Goal: Task Accomplishment & Management: Use online tool/utility

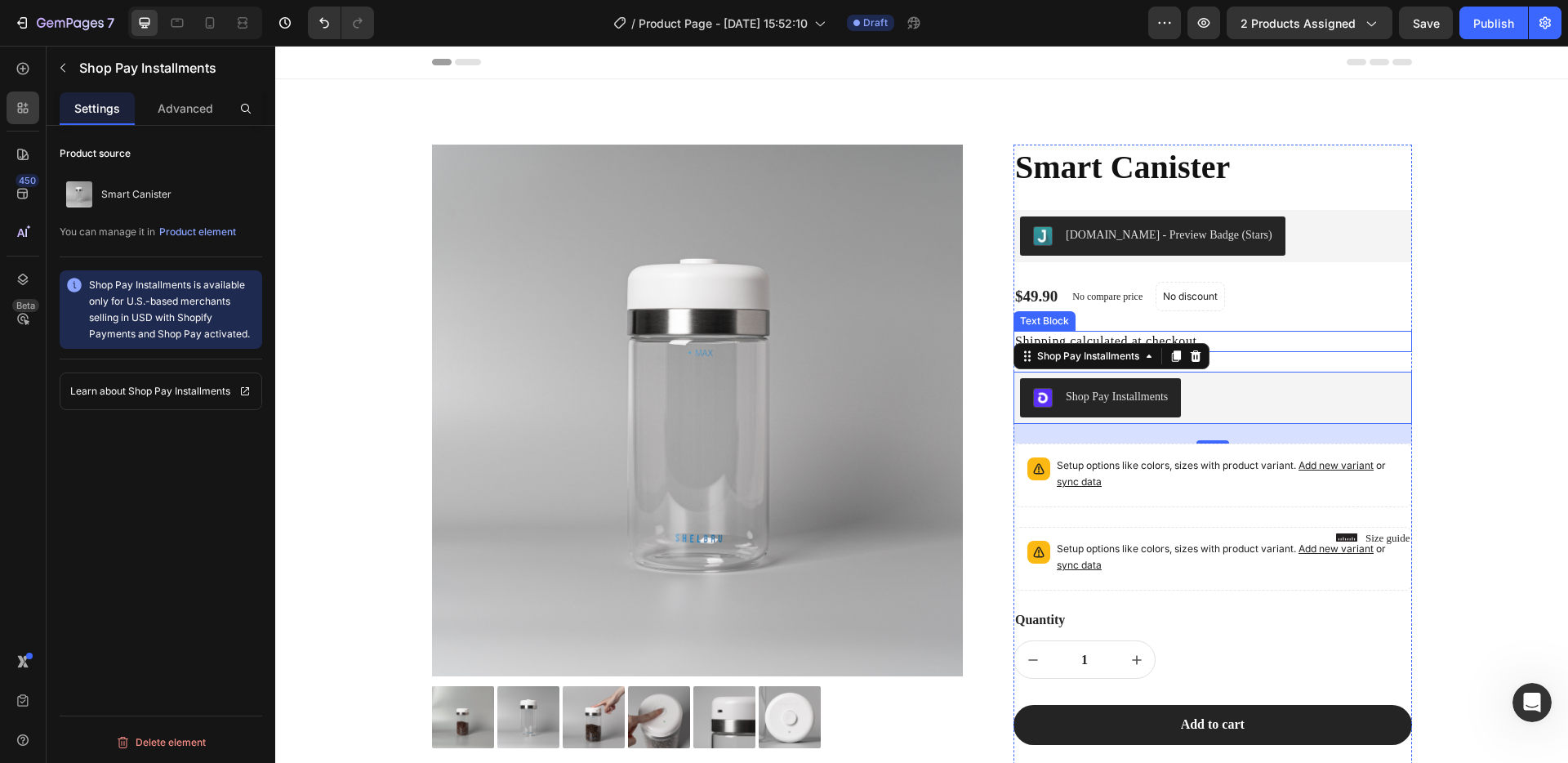
scroll to position [1094, 0]
click at [1266, 336] on p "Shipping calculated at checkout." at bounding box center [1213, 341] width 395 height 18
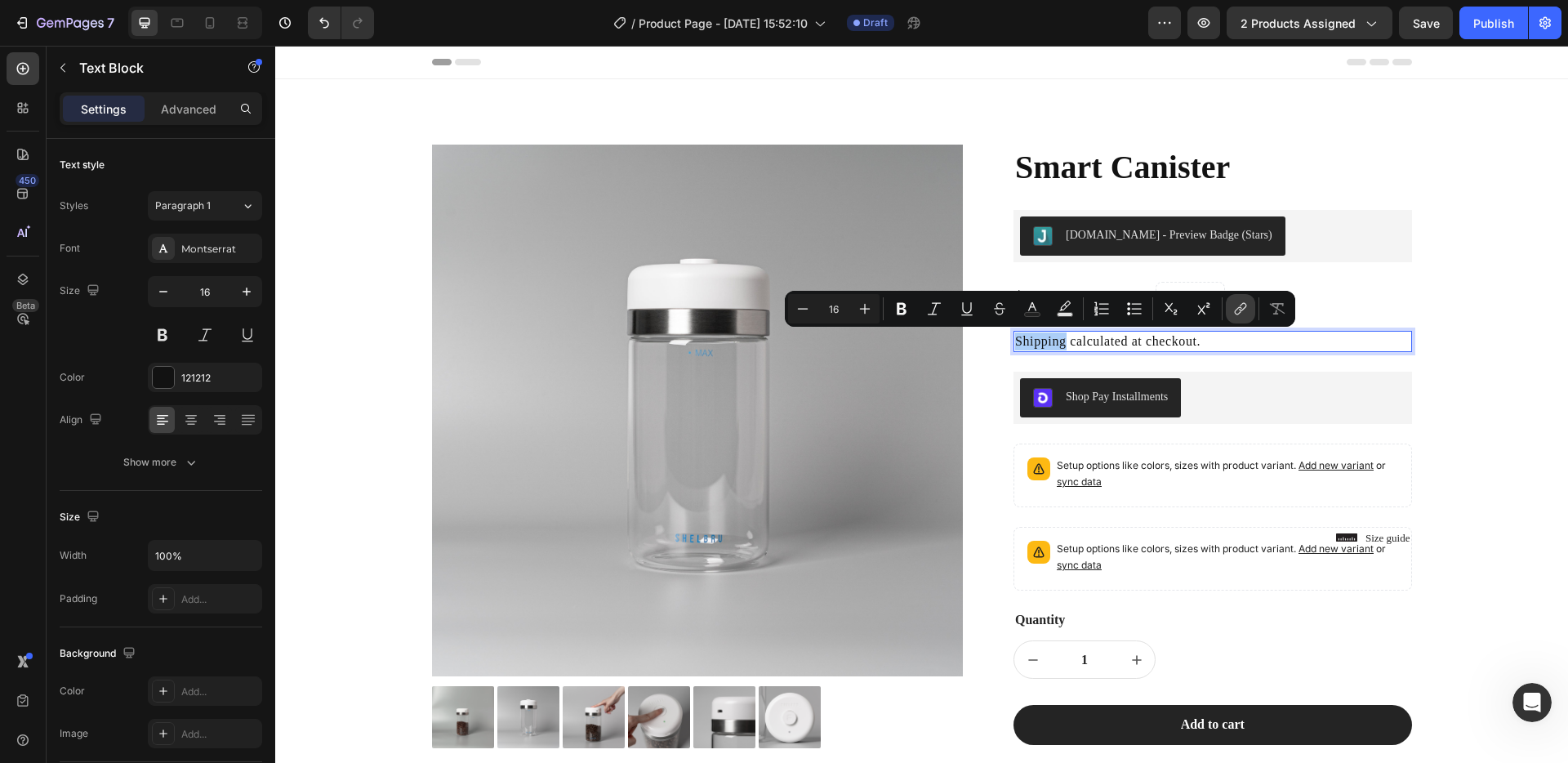
click at [1229, 313] on button "link" at bounding box center [1240, 308] width 29 height 29
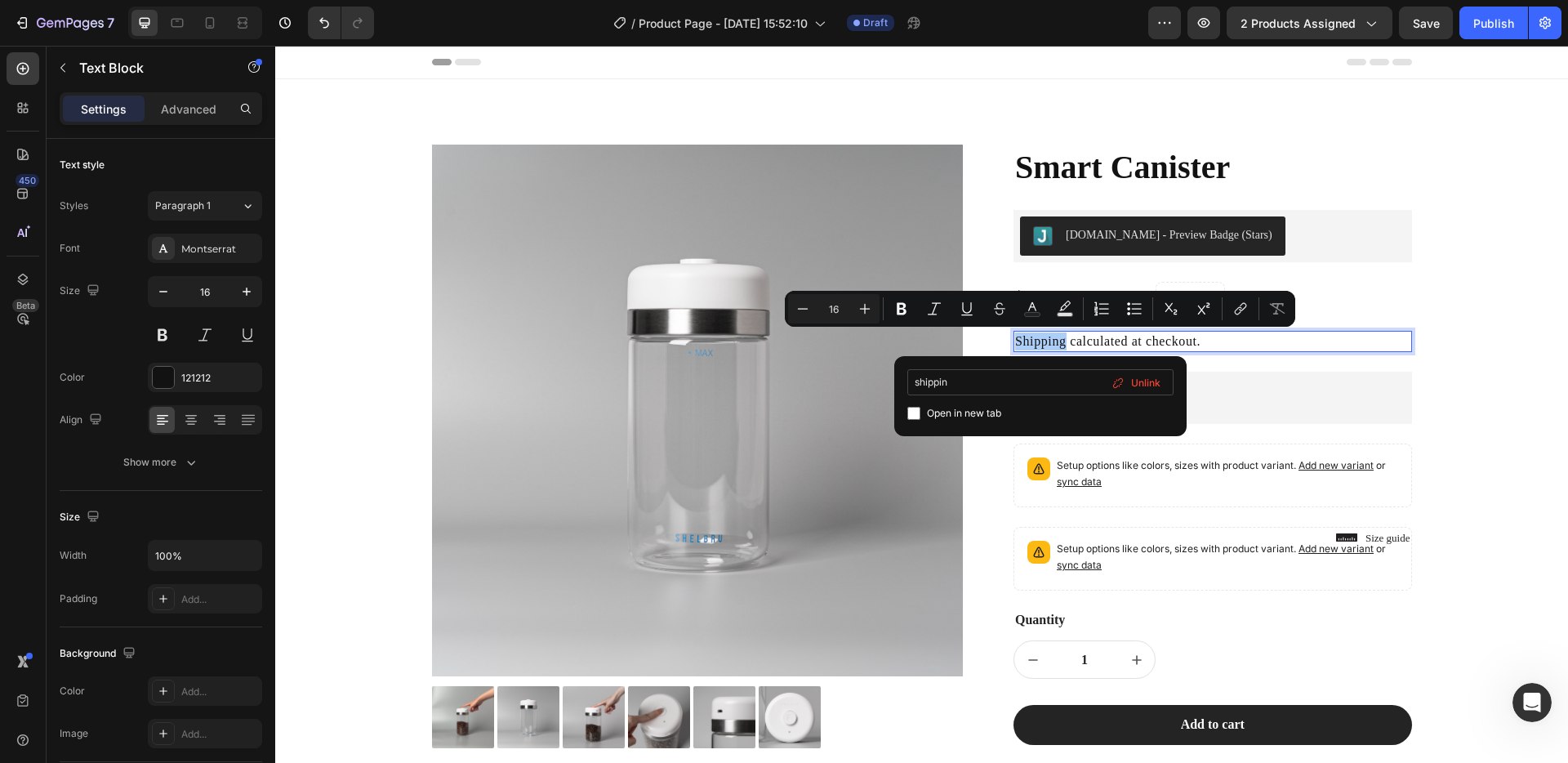
type input "shipping"
click at [982, 393] on input "shipping" at bounding box center [1041, 382] width 266 height 26
click at [971, 409] on span "Open in new tab" at bounding box center [963, 413] width 75 height 20
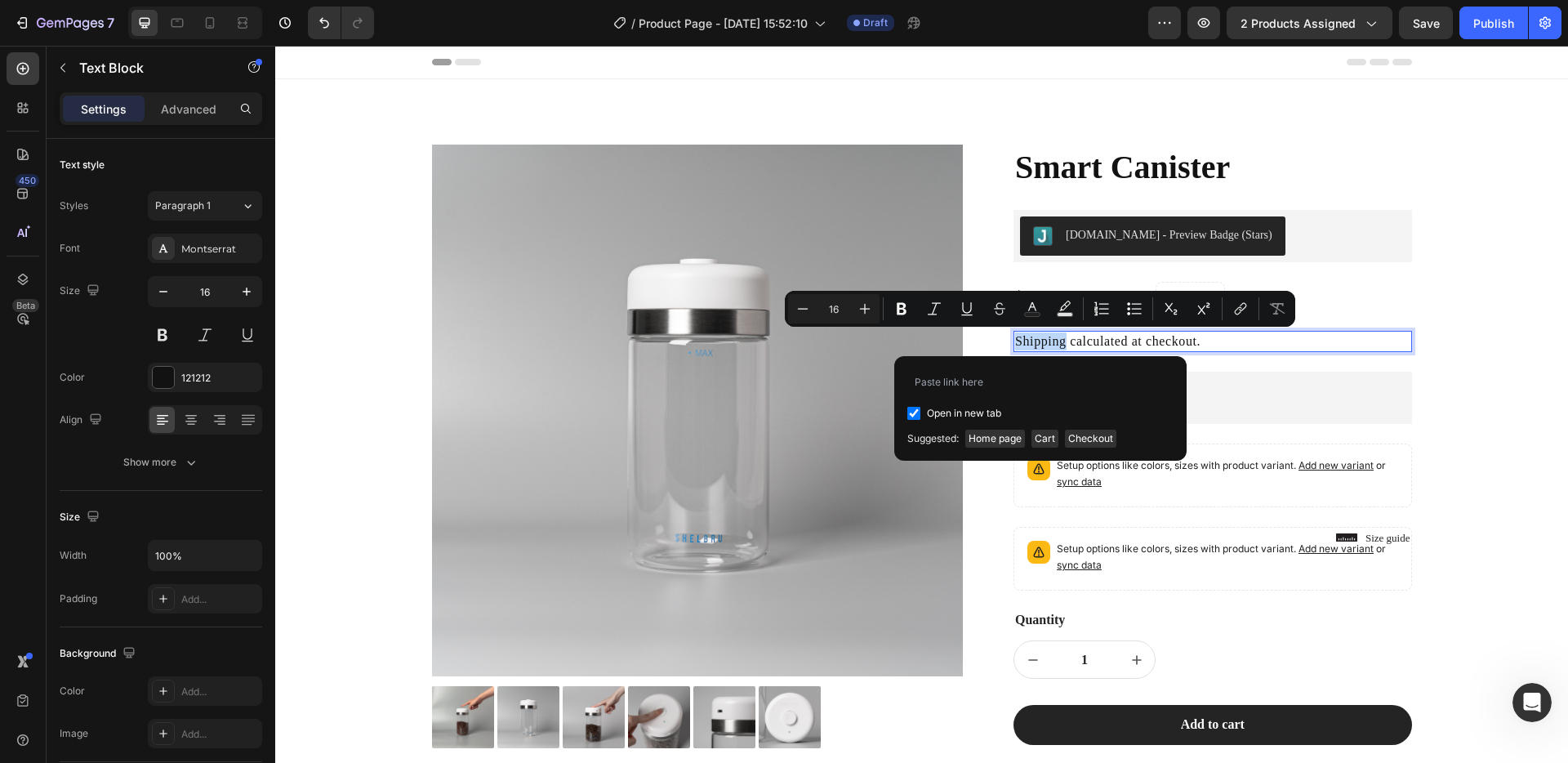
checkbox input "true"
click at [981, 383] on input "Editor contextual toolbar" at bounding box center [1041, 382] width 266 height 26
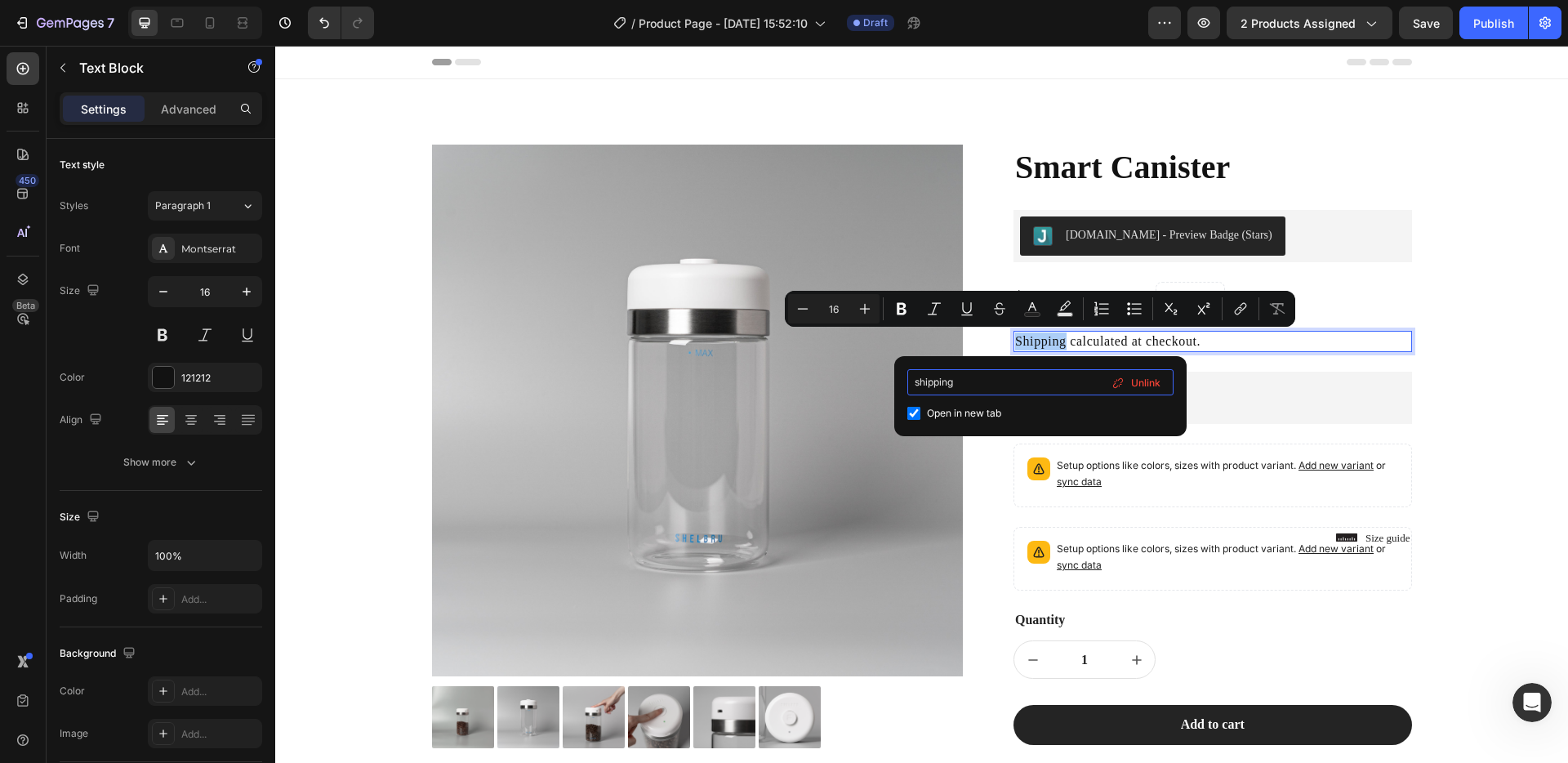
type input "shipping"
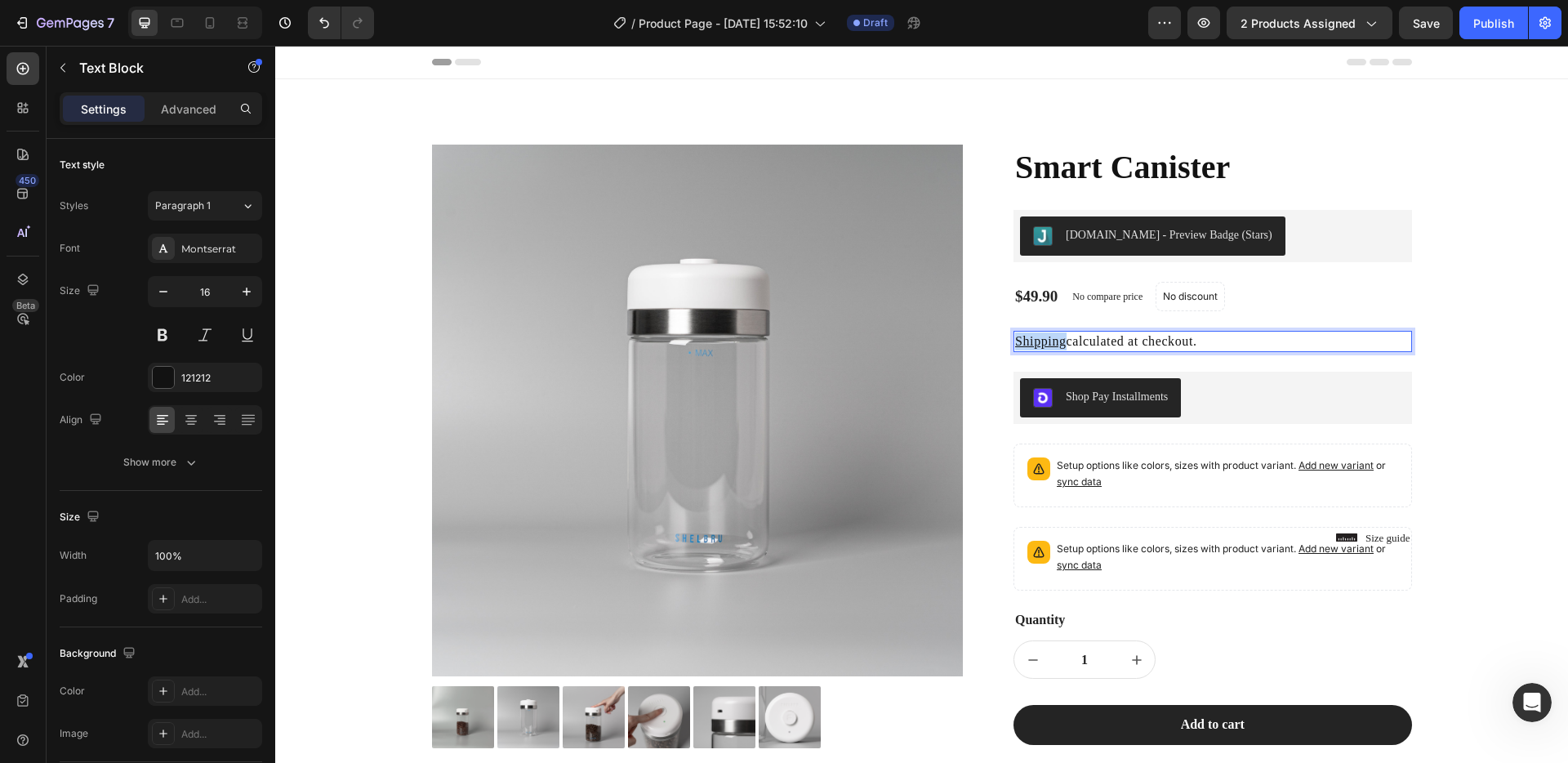
click at [1050, 338] on u "Shipping" at bounding box center [1041, 341] width 51 height 14
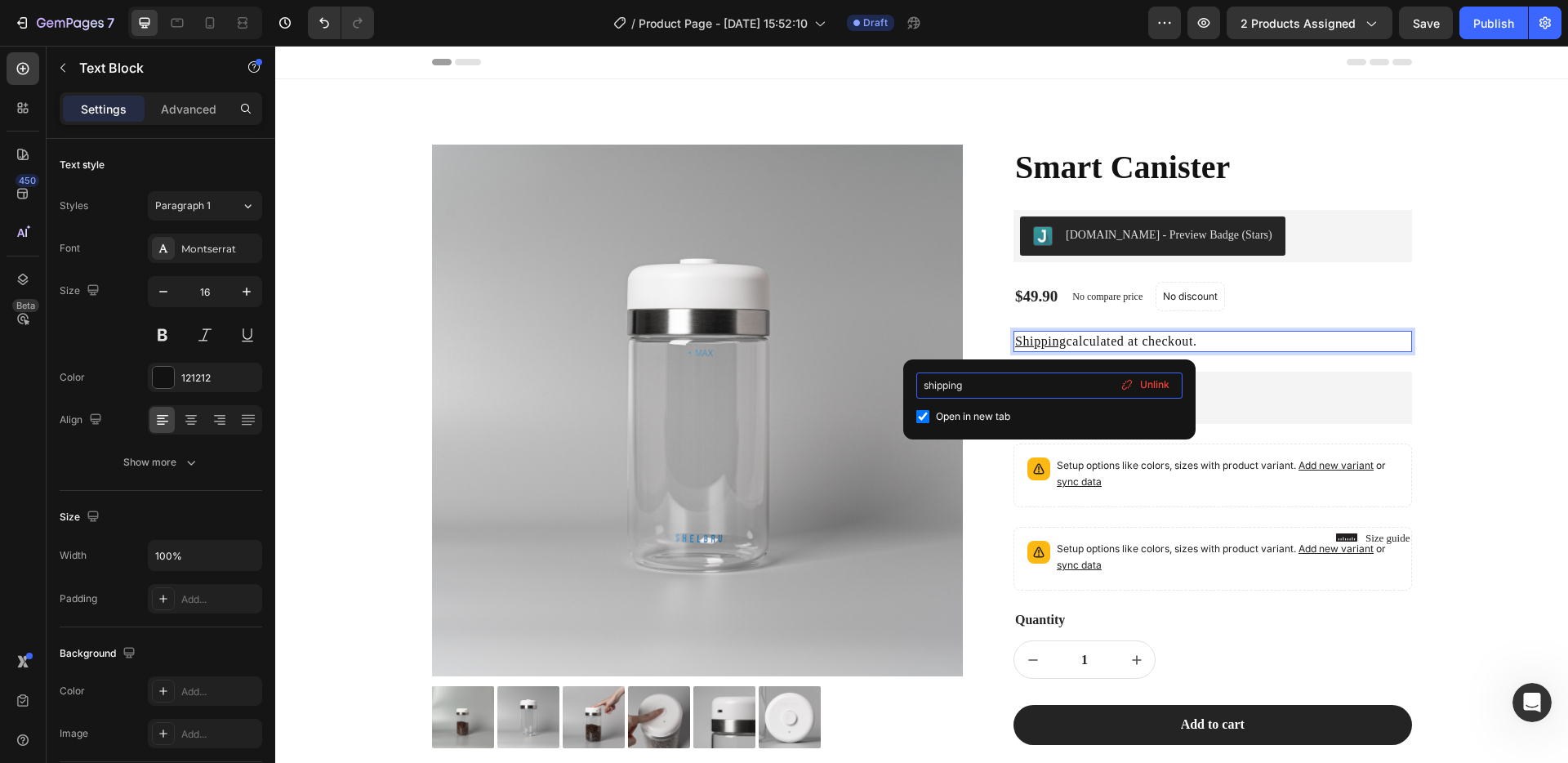
click at [1005, 375] on input "shipping" at bounding box center [1049, 385] width 266 height 26
click at [998, 384] on input "shipping" at bounding box center [1049, 385] width 266 height 26
paste input "[URL][DOMAIN_NAME]"
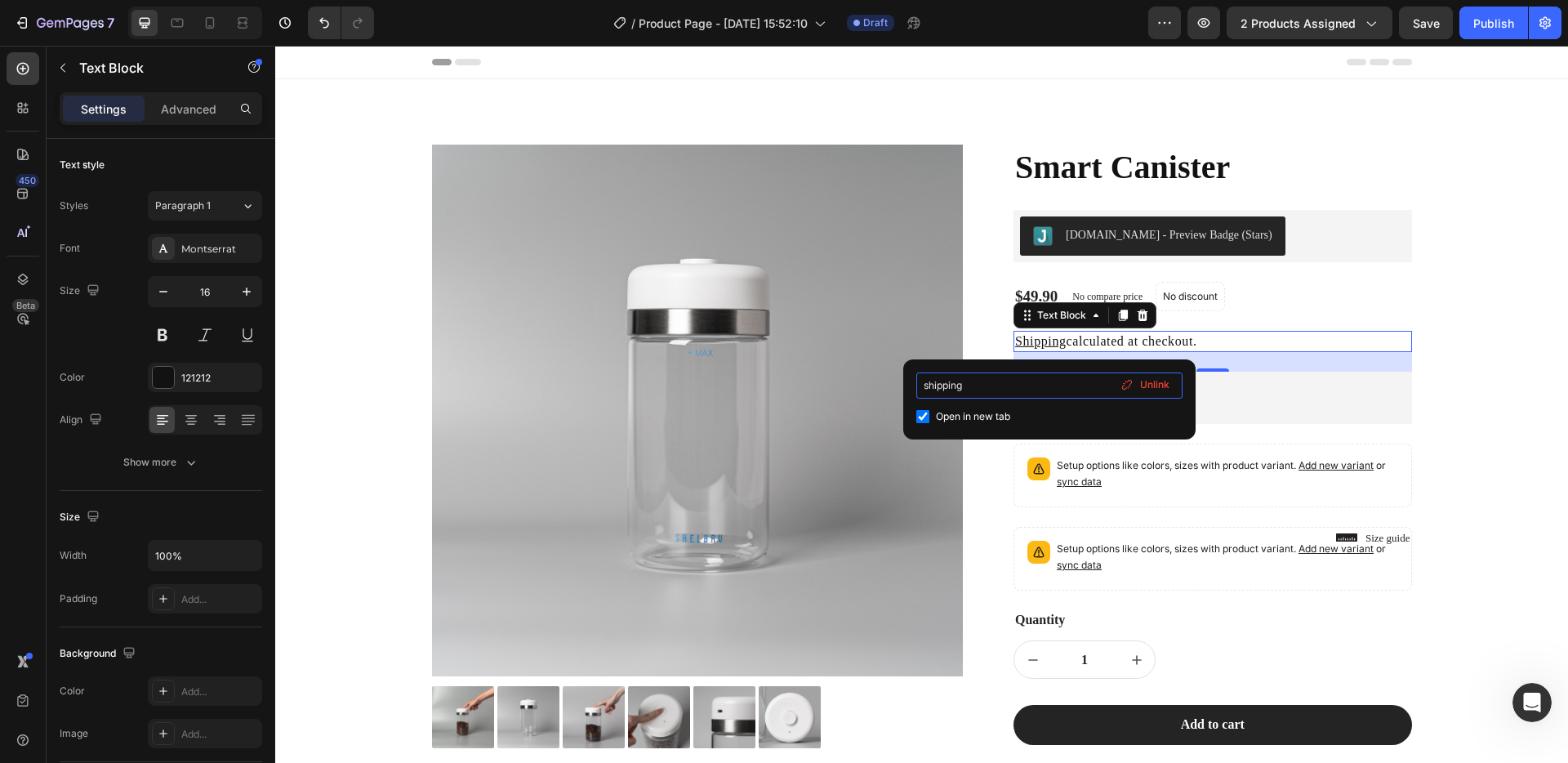
type input "[URL][DOMAIN_NAME]"
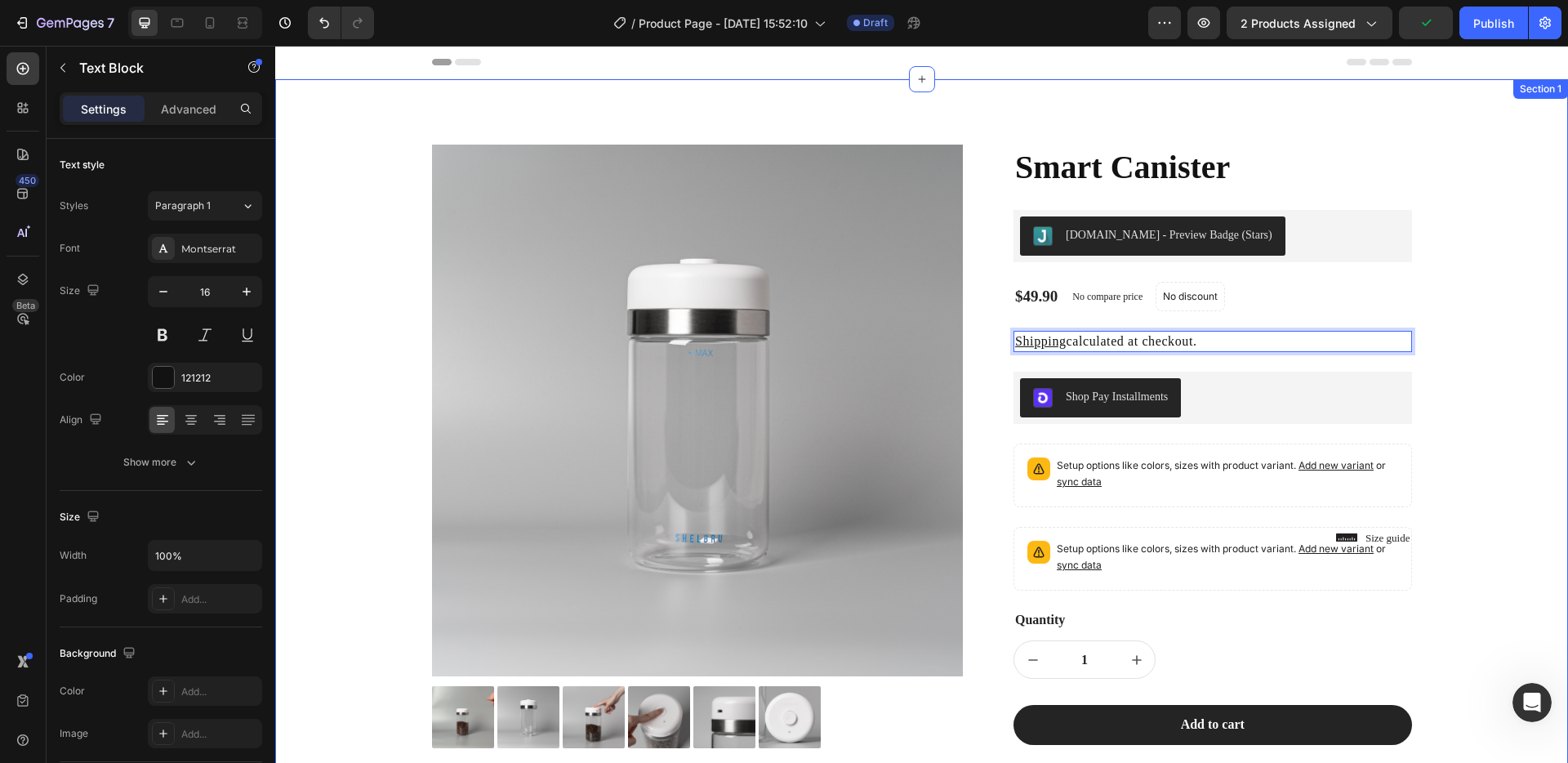
click at [1549, 392] on div "Product Images Lorem ipsum dolor sit amet, consectetur Text Block 150+ Text Blo…" at bounding box center [921, 647] width 1293 height 1135
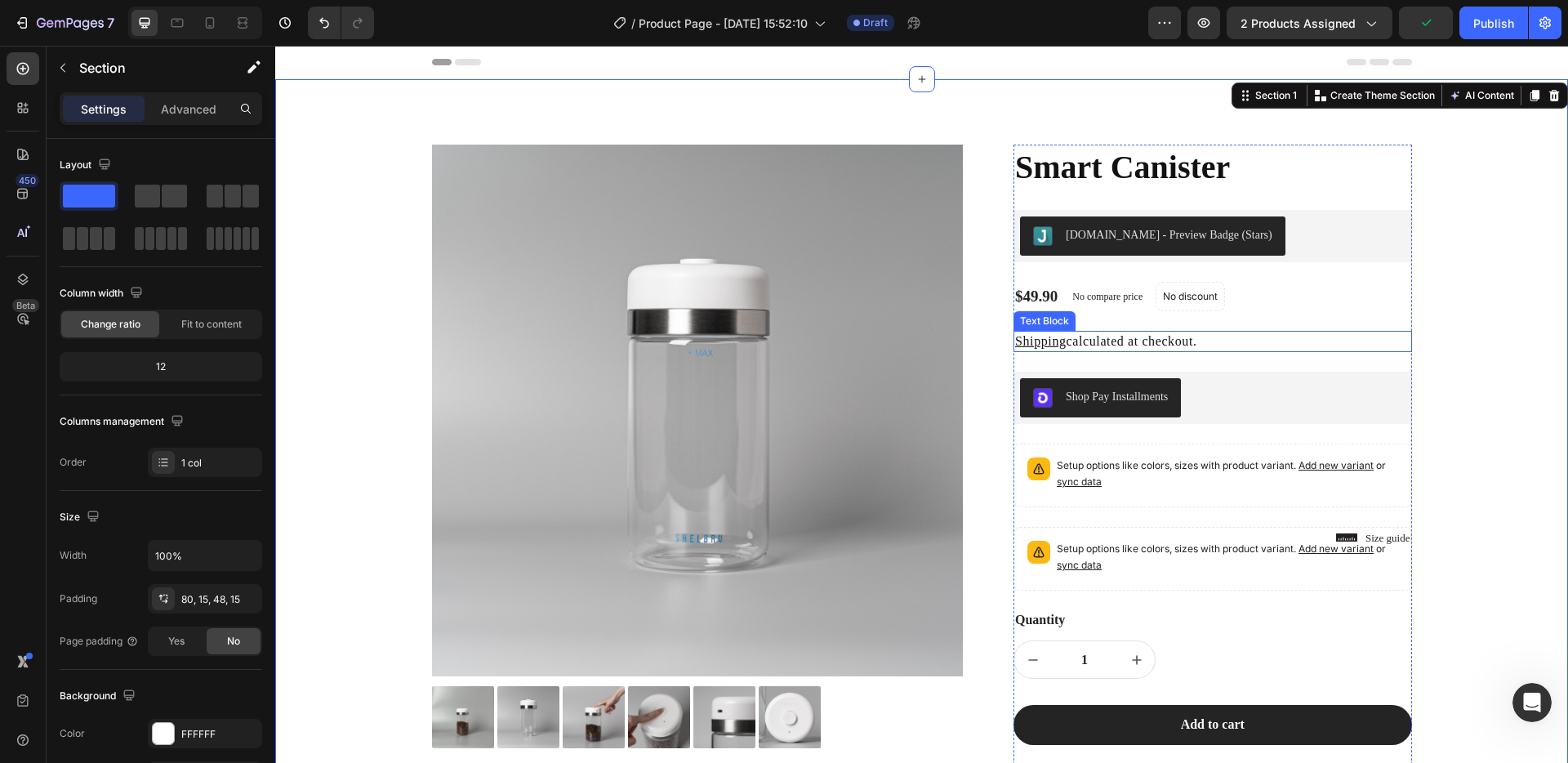
click at [1054, 337] on u "Shipping" at bounding box center [1041, 341] width 51 height 14
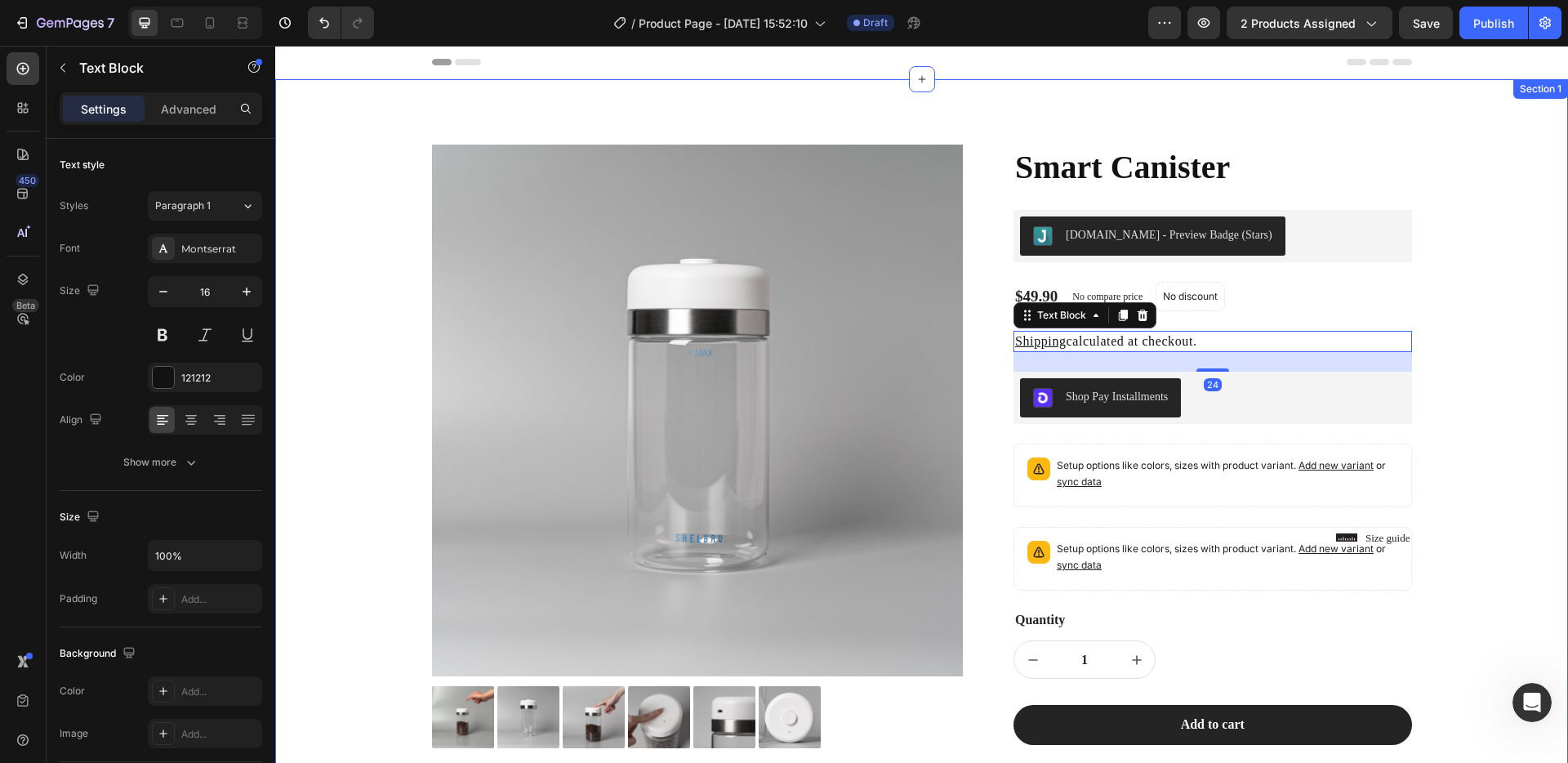
click at [1452, 320] on div "Product Images Lorem ipsum dolor sit amet, consectetur Text Block 150+ Text Blo…" at bounding box center [921, 659] width 1269 height 1030
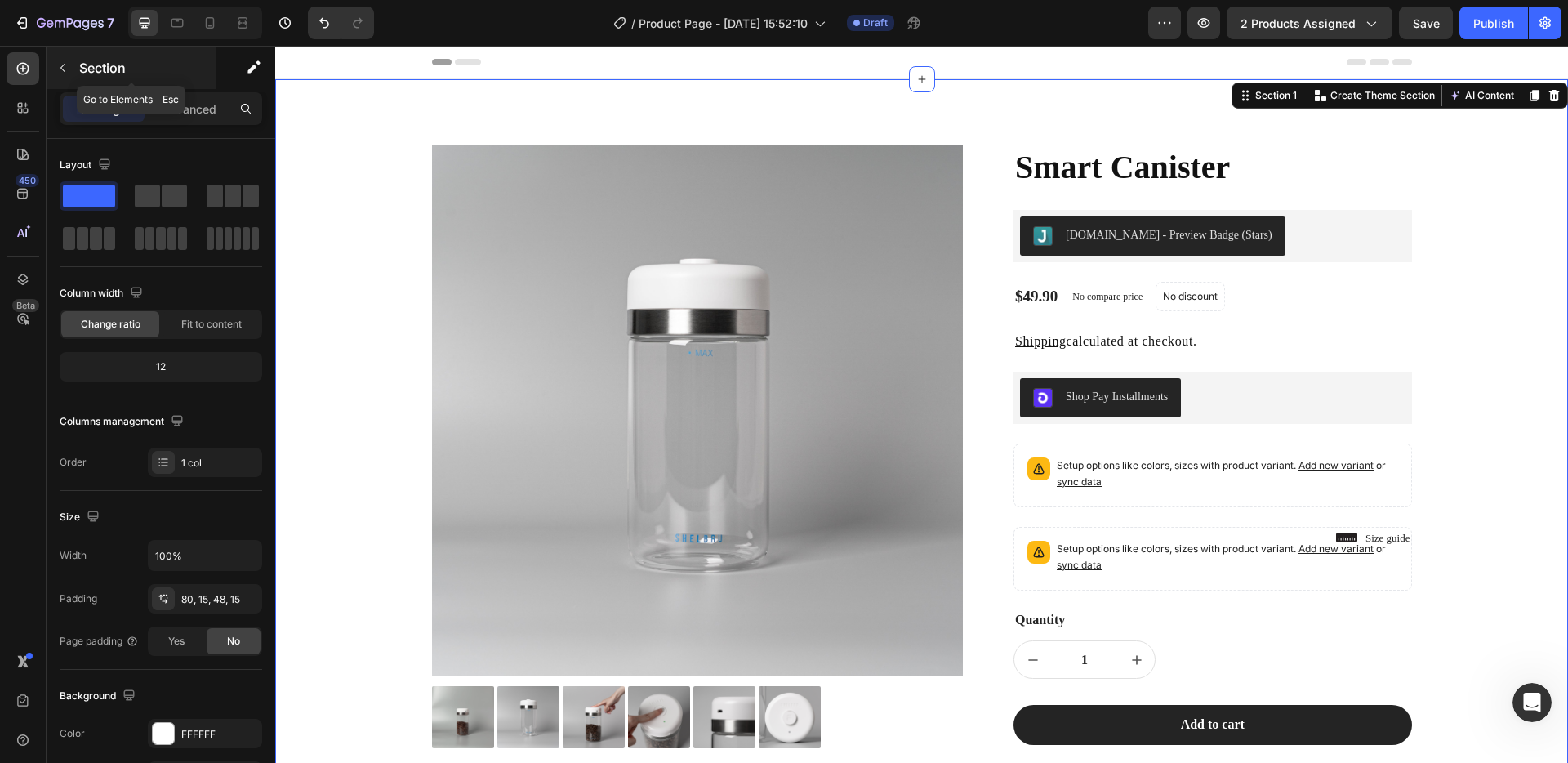
click at [65, 69] on icon "button" at bounding box center [63, 68] width 13 height 13
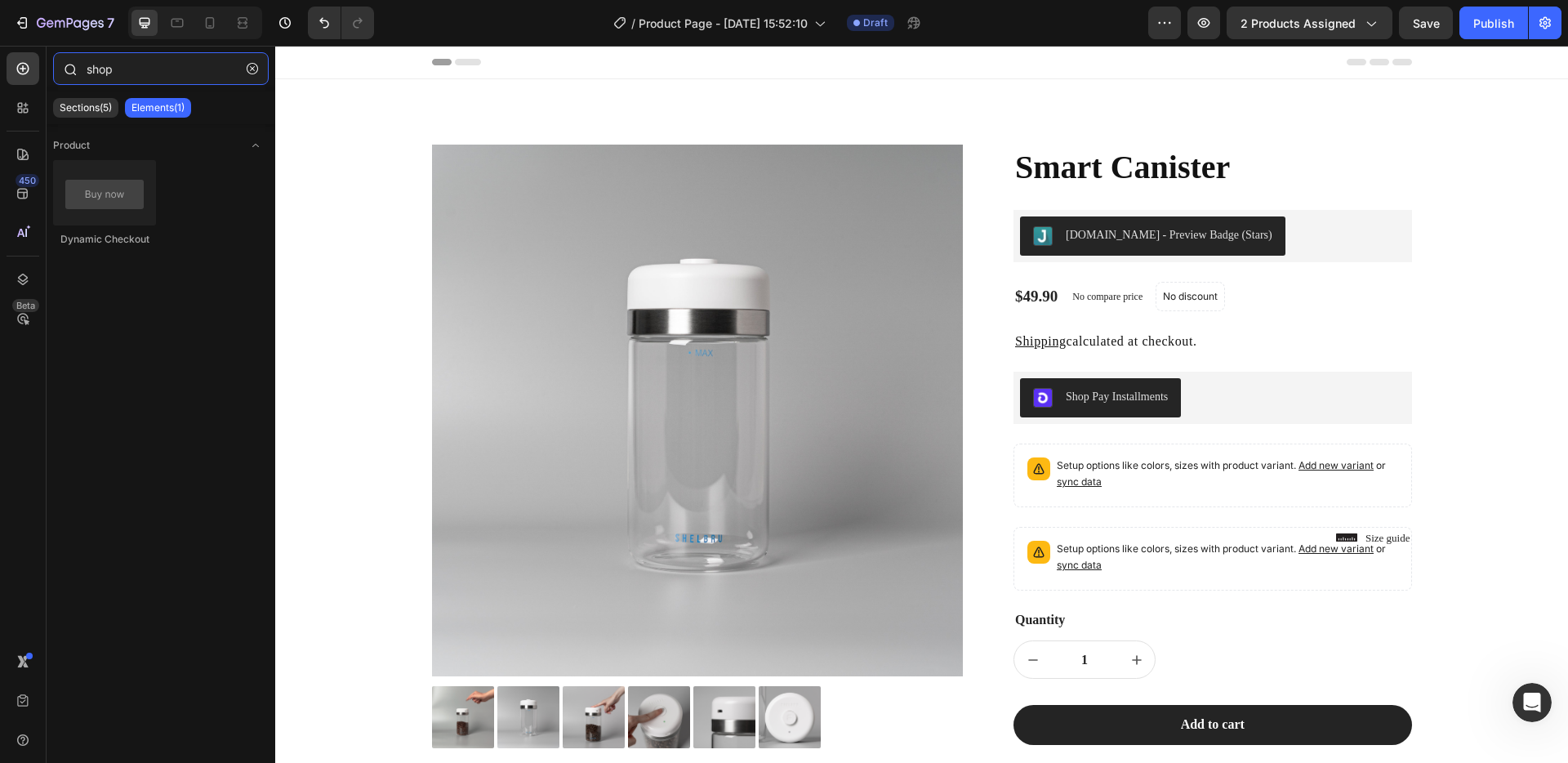
click at [166, 69] on input "shop" at bounding box center [161, 68] width 215 height 33
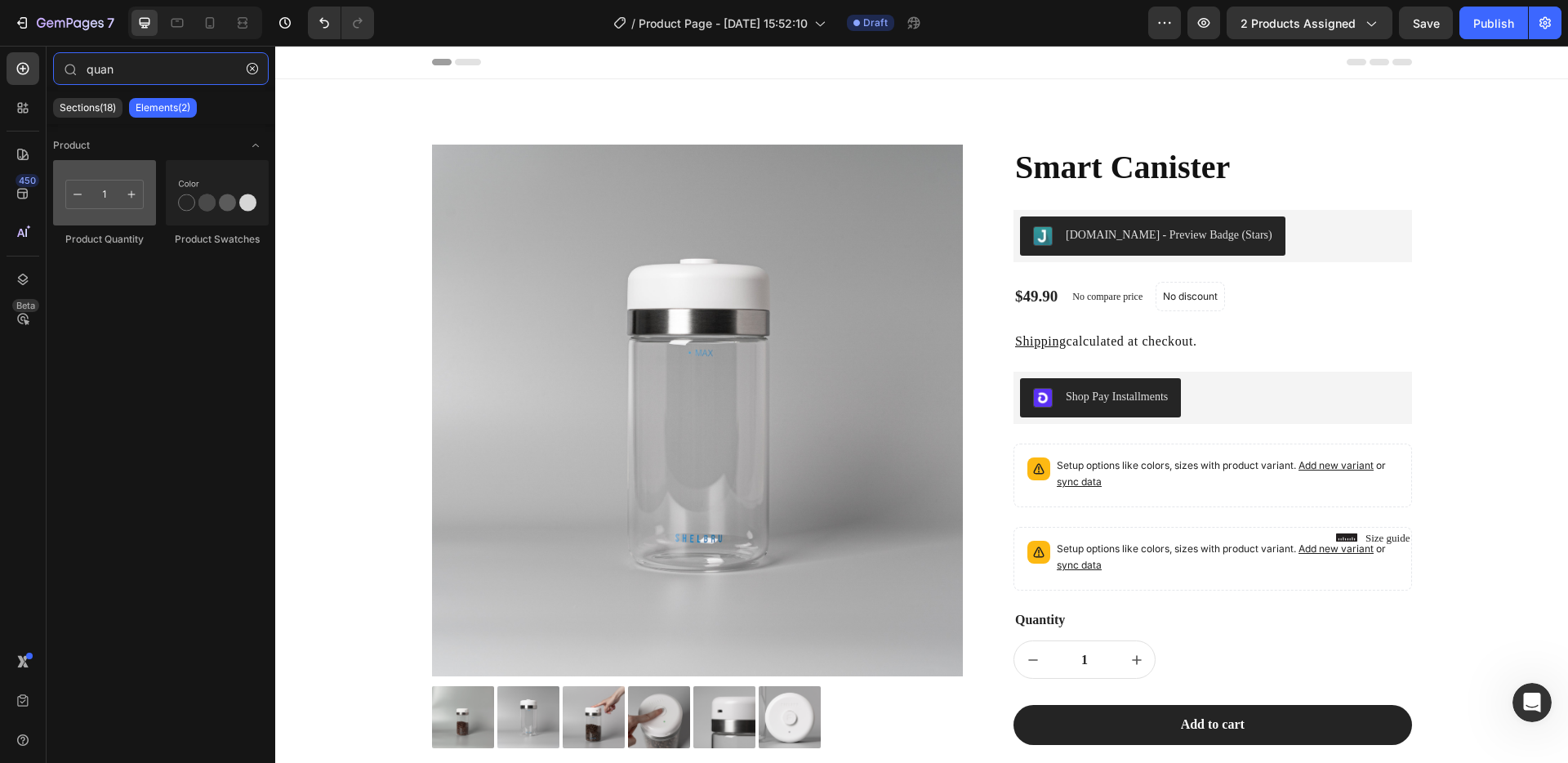
type input "quan"
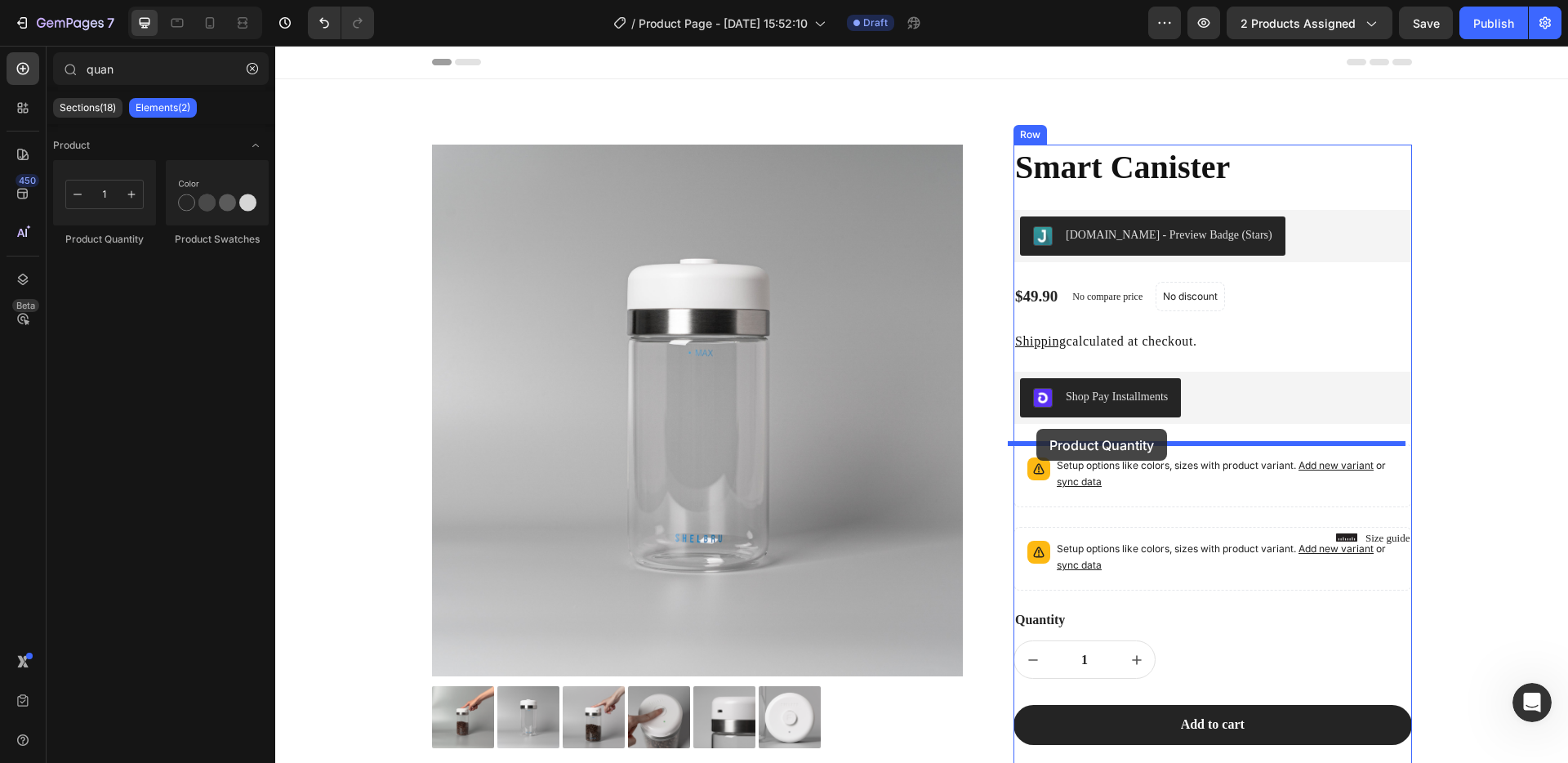
drag, startPoint x: 378, startPoint y: 243, endPoint x: 1036, endPoint y: 429, distance: 683.8
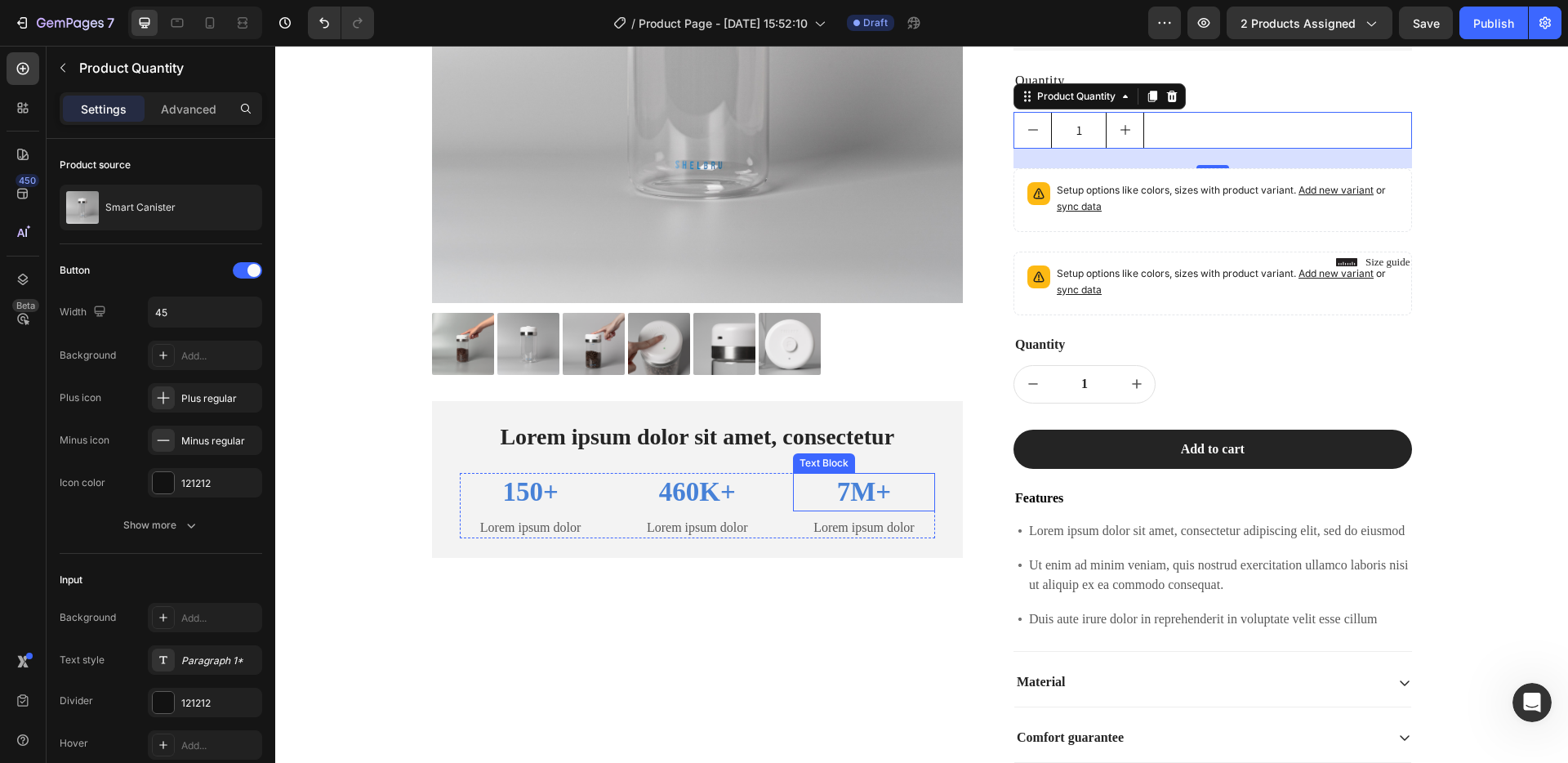
scroll to position [377, 0]
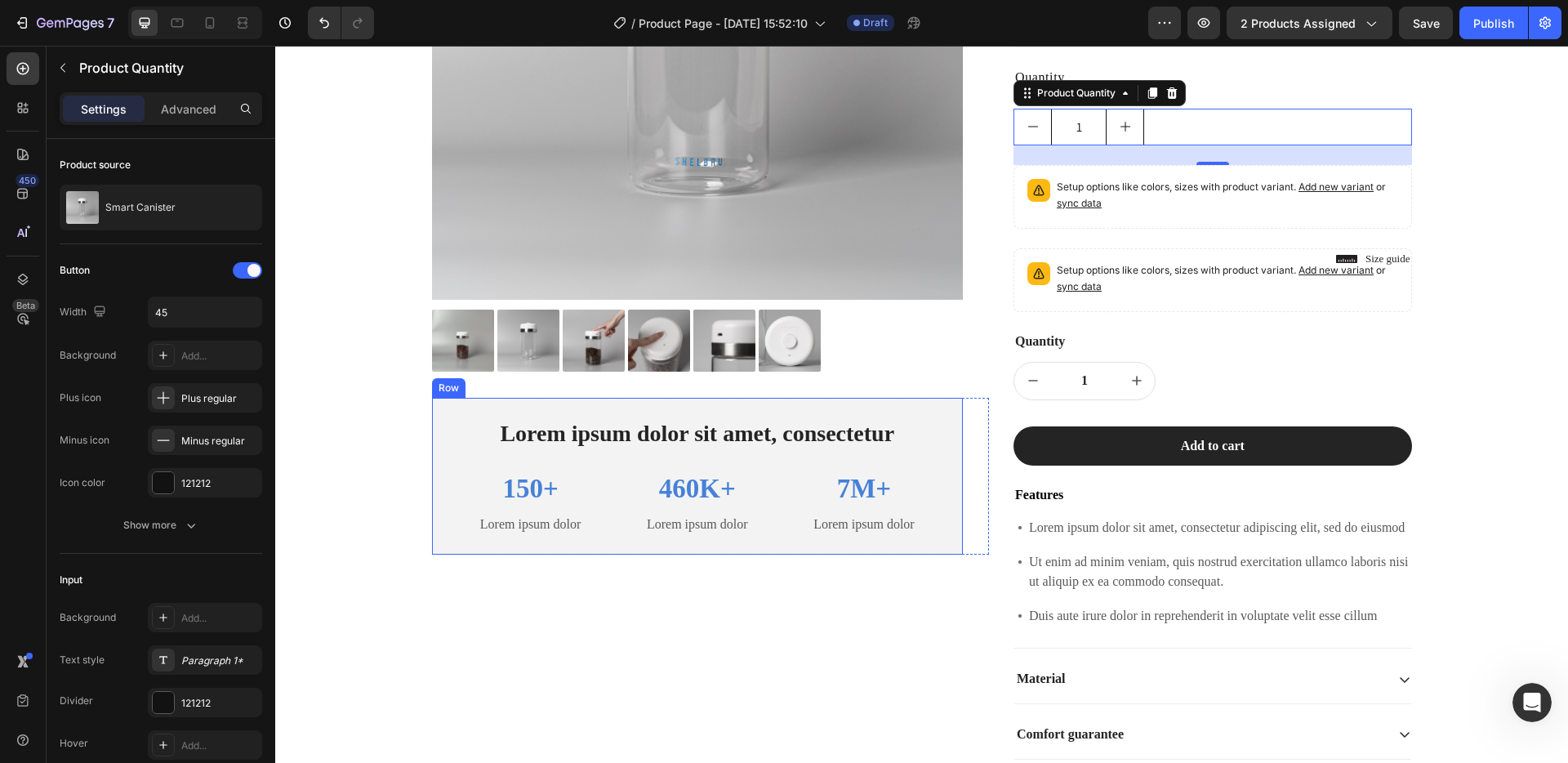
click at [435, 432] on div "Lorem ipsum dolor sit amet, consectetur Text Block 150+ Text Block Lorem ipsum …" at bounding box center [697, 476] width 532 height 157
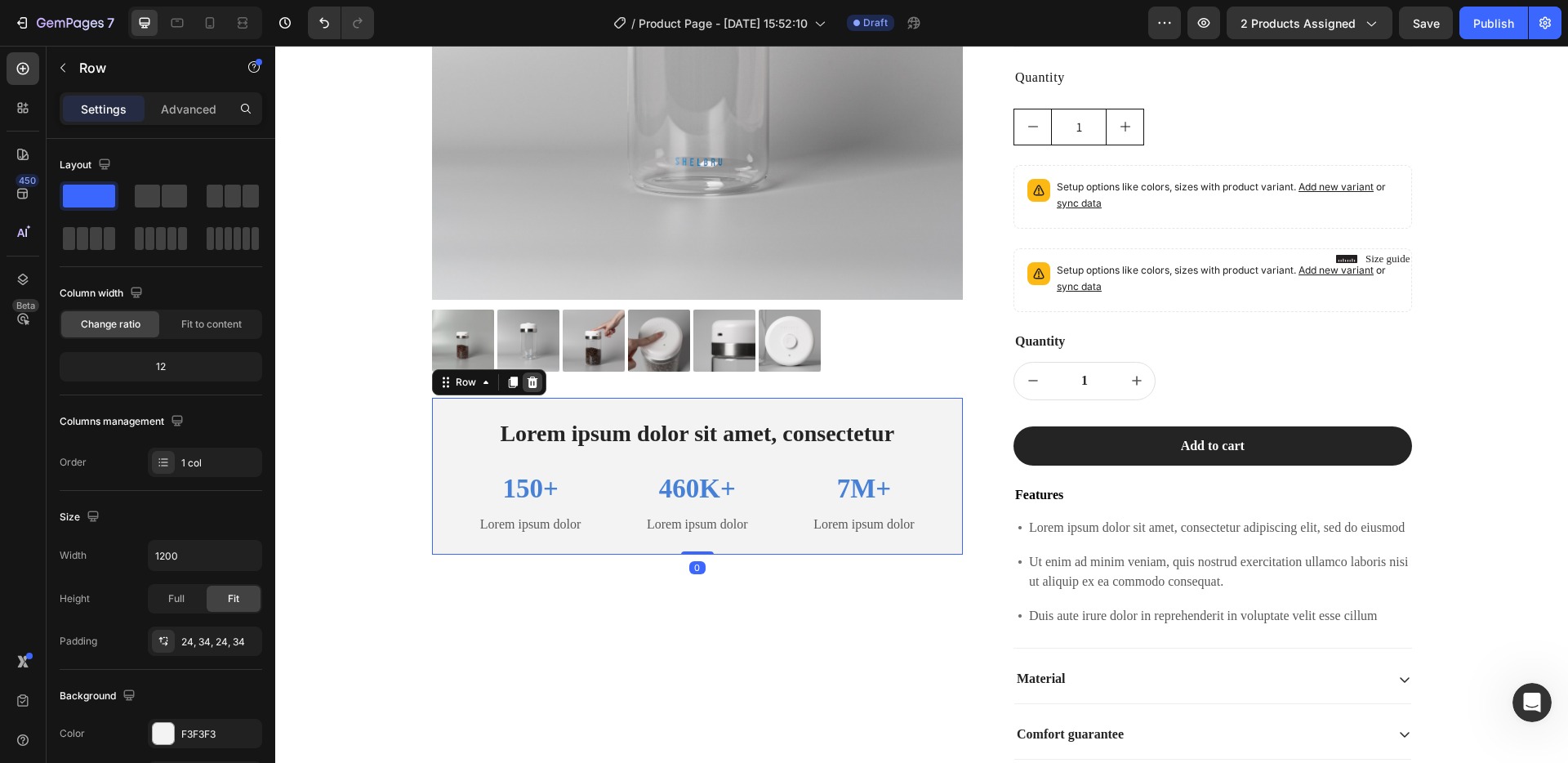
click at [526, 377] on icon at bounding box center [533, 382] width 13 height 13
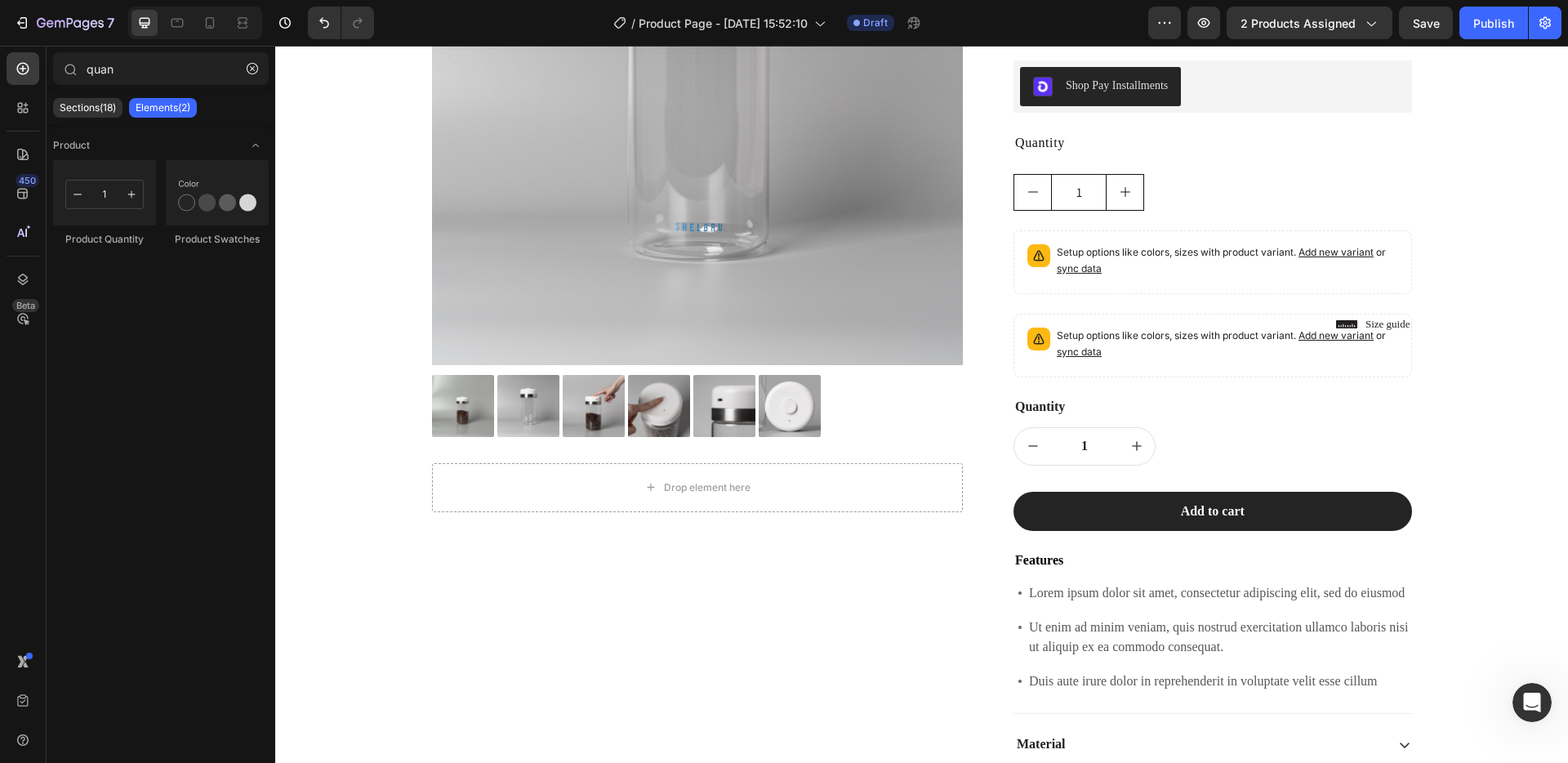
scroll to position [311, 0]
click at [1053, 407] on div "Quantity" at bounding box center [1213, 408] width 399 height 21
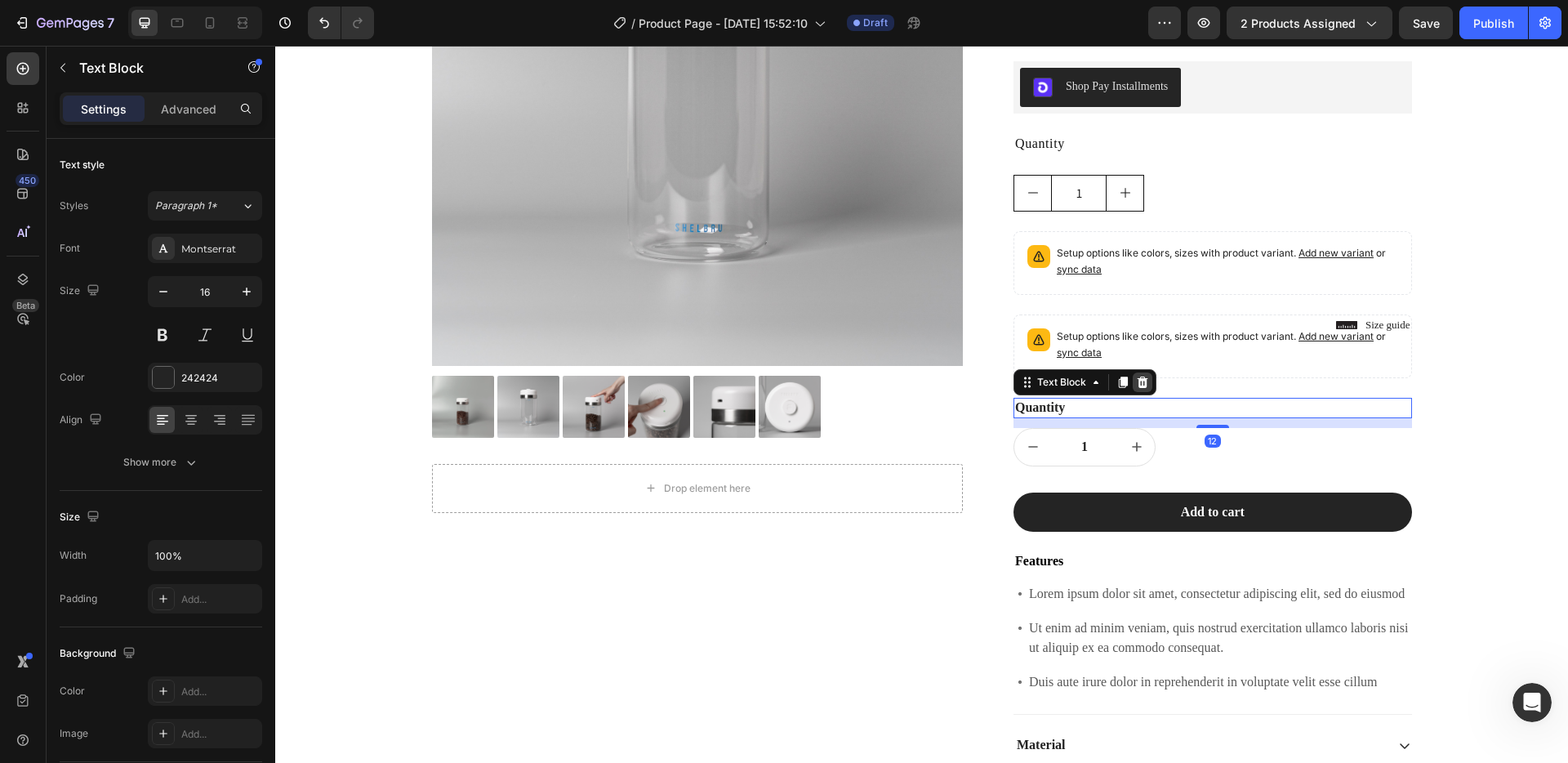
click at [1137, 382] on icon at bounding box center [1142, 382] width 10 height 11
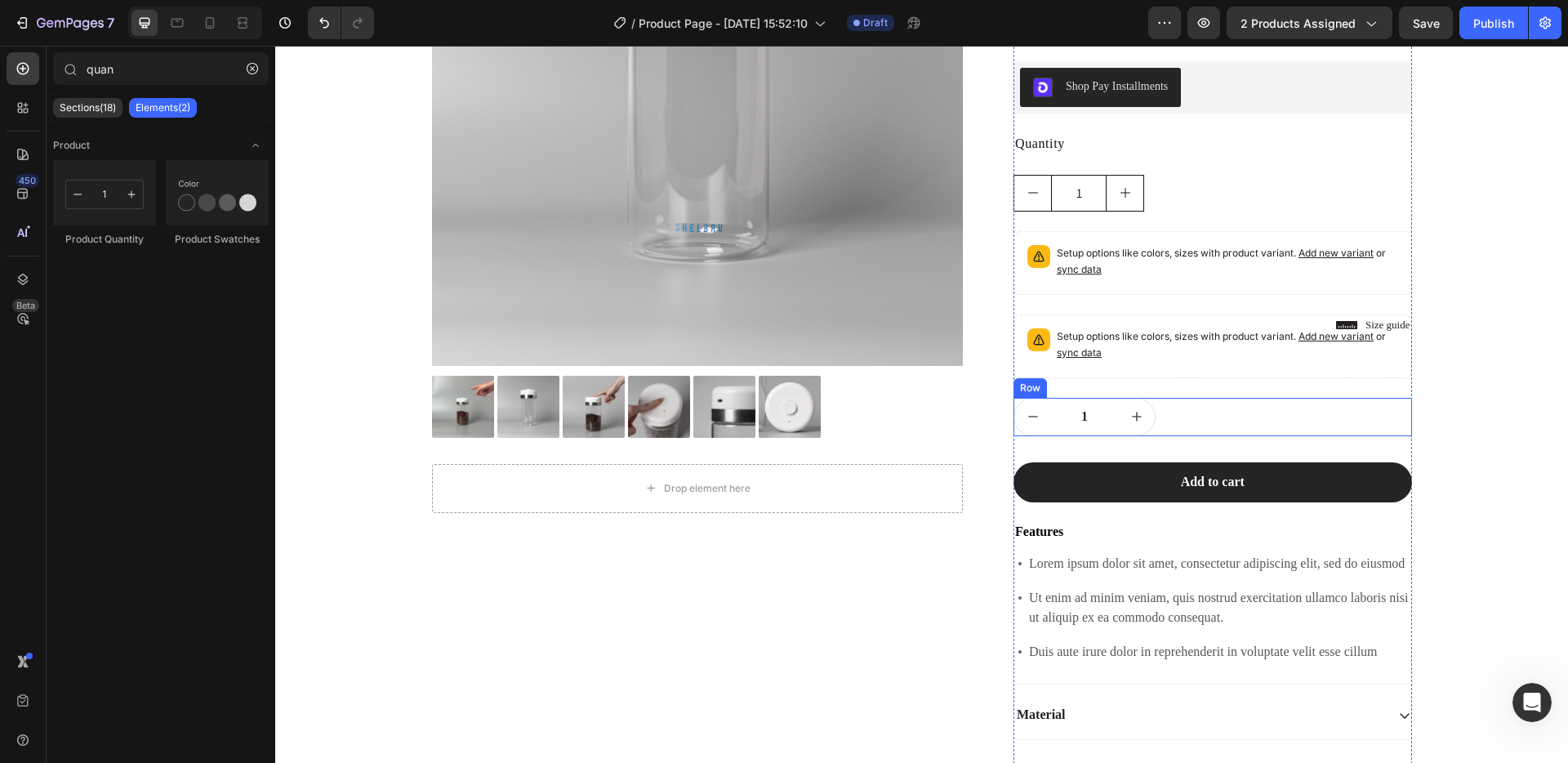
click at [1170, 416] on div "1 Product Quantity Row Row" at bounding box center [1213, 416] width 399 height 39
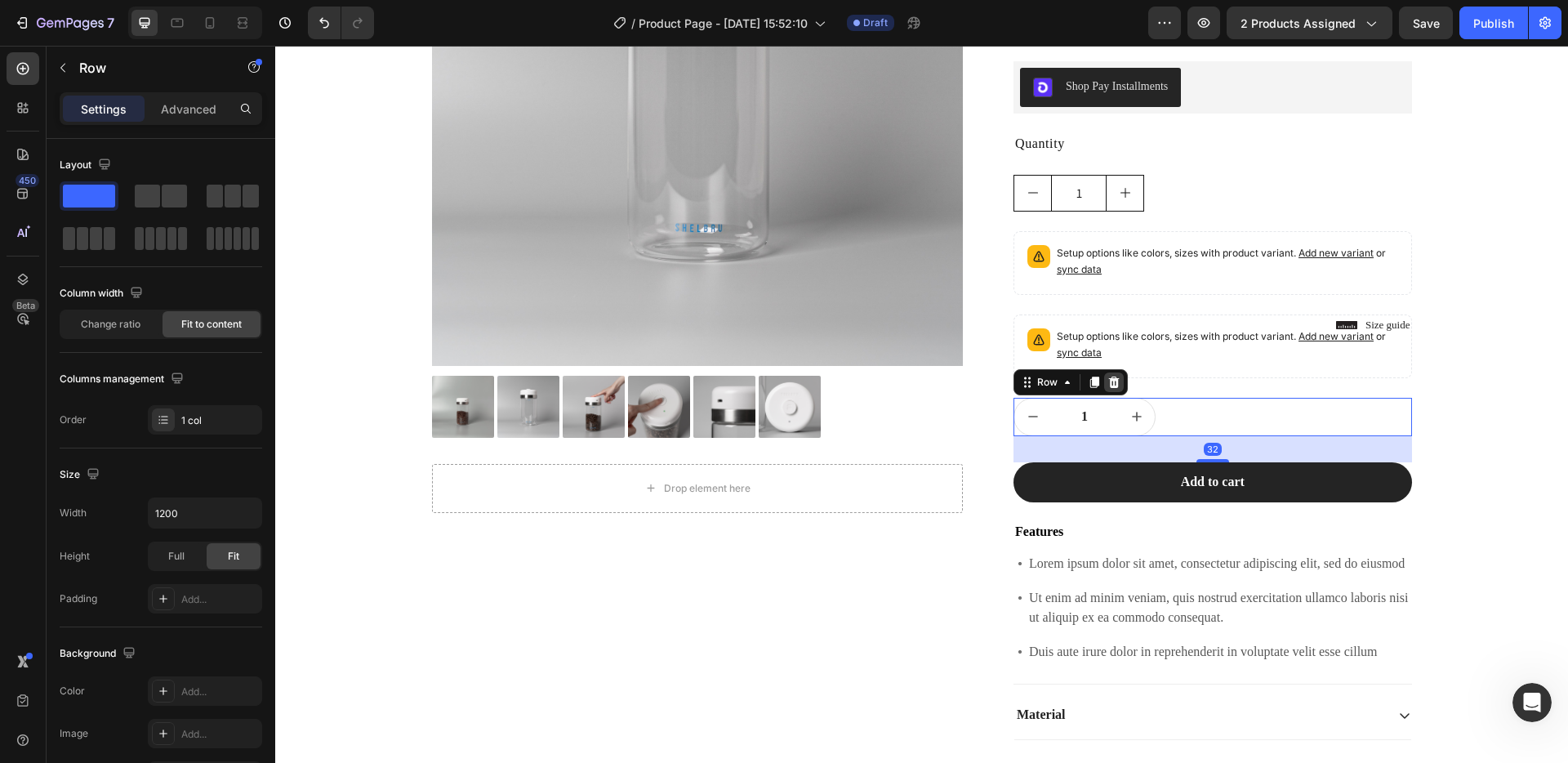
click at [1109, 380] on icon at bounding box center [1114, 382] width 10 height 11
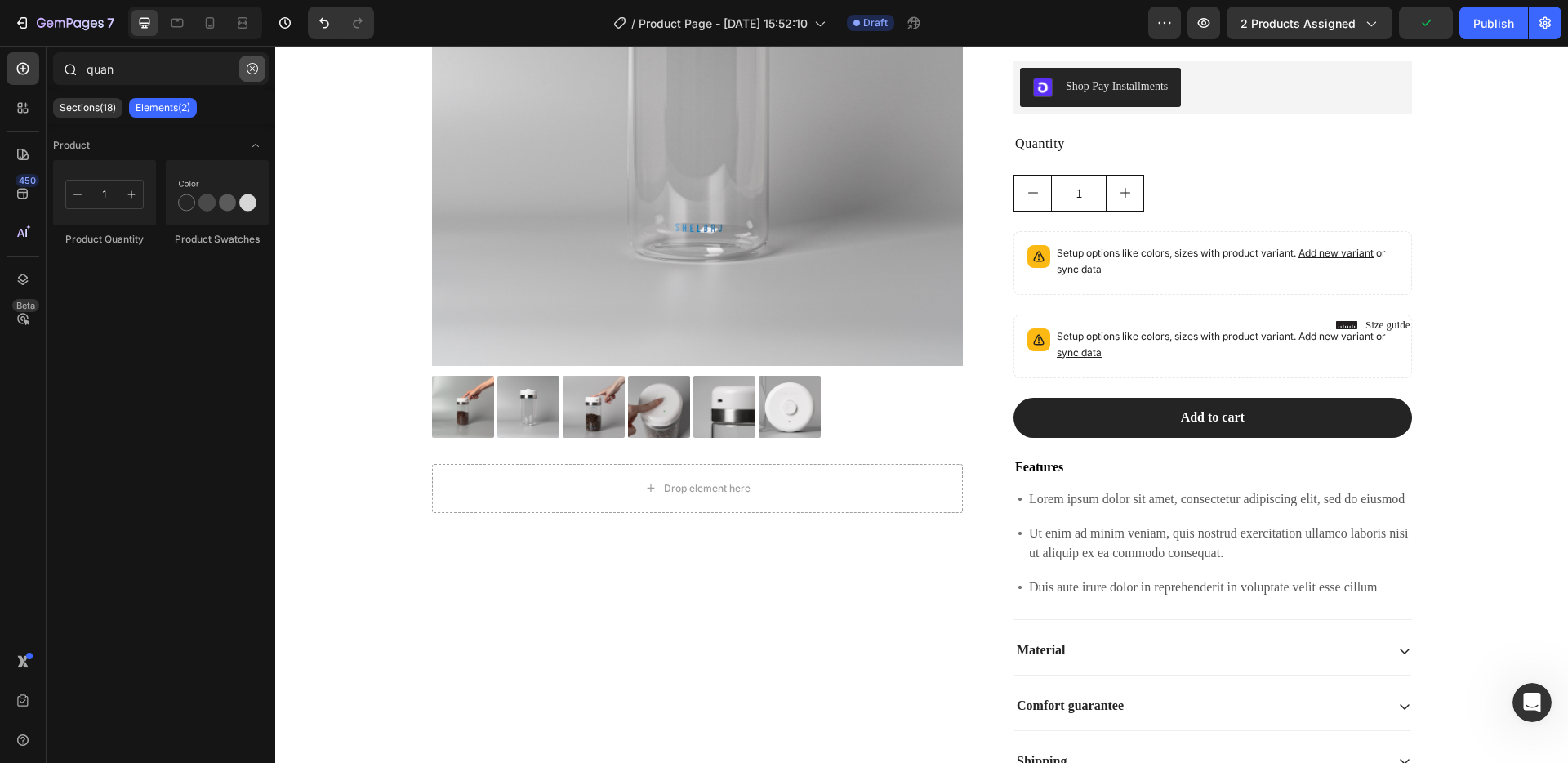
click at [245, 73] on button "button" at bounding box center [252, 69] width 26 height 26
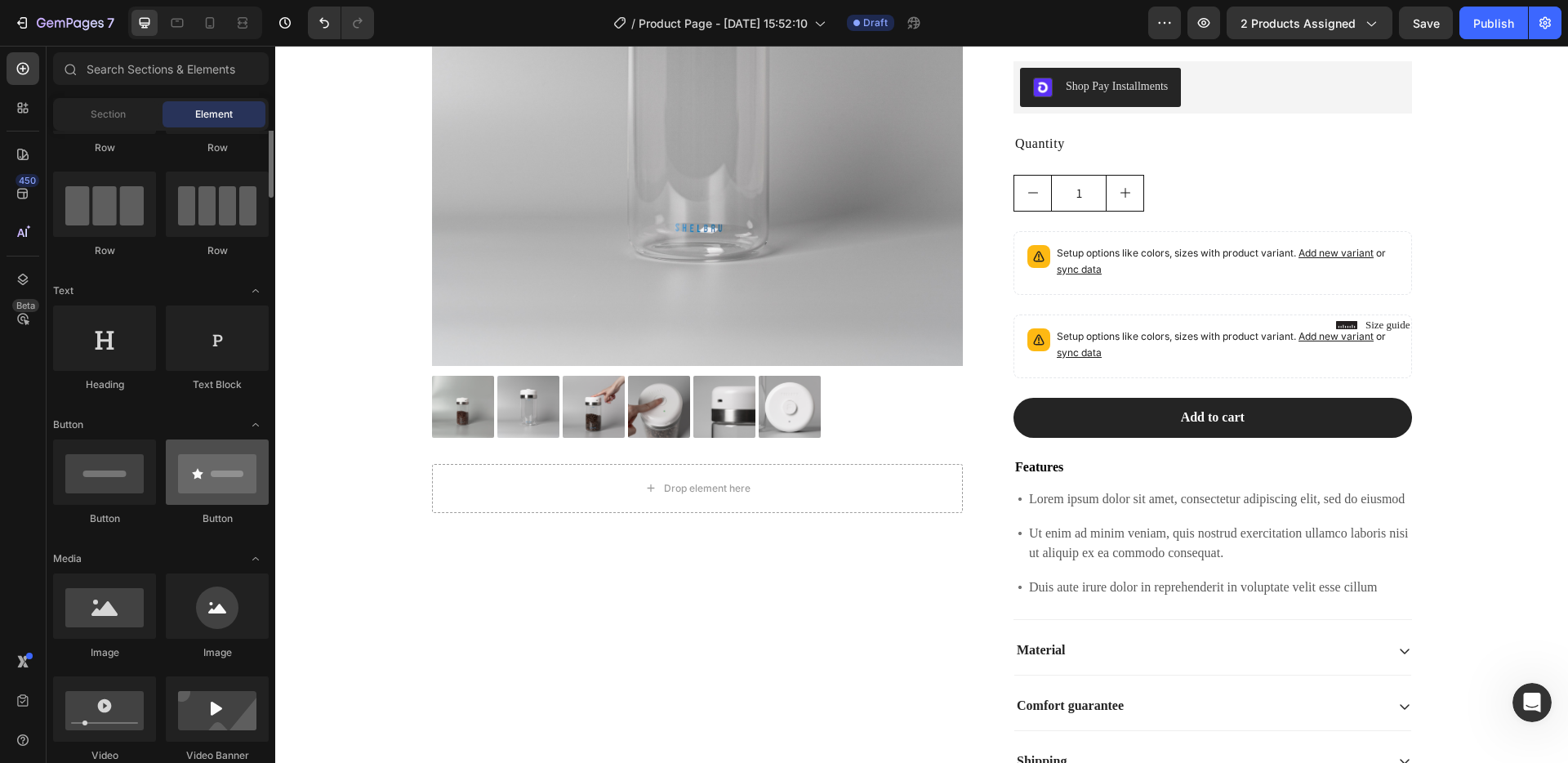
scroll to position [99, 0]
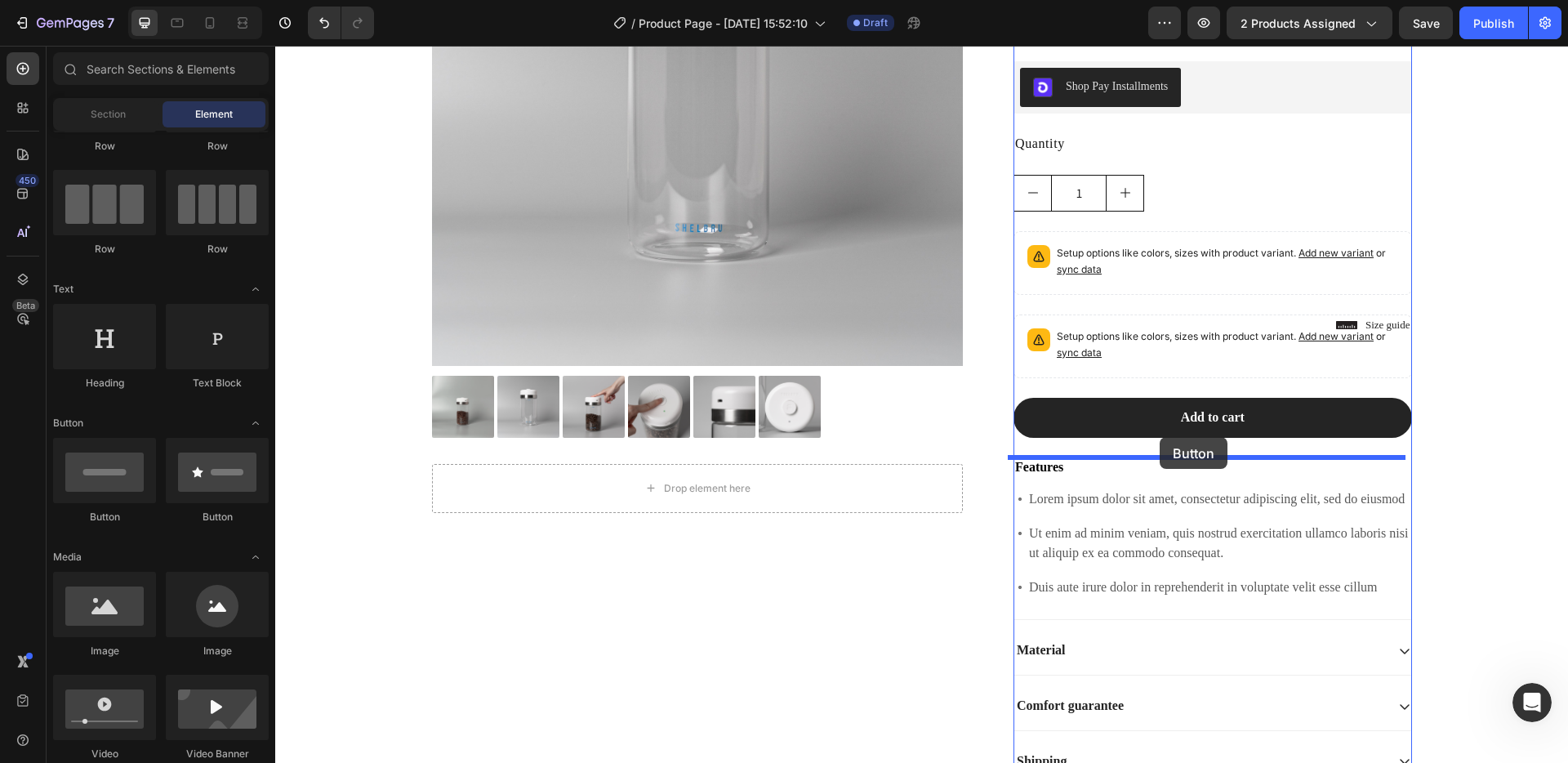
drag, startPoint x: 398, startPoint y: 516, endPoint x: 1160, endPoint y: 437, distance: 766.1
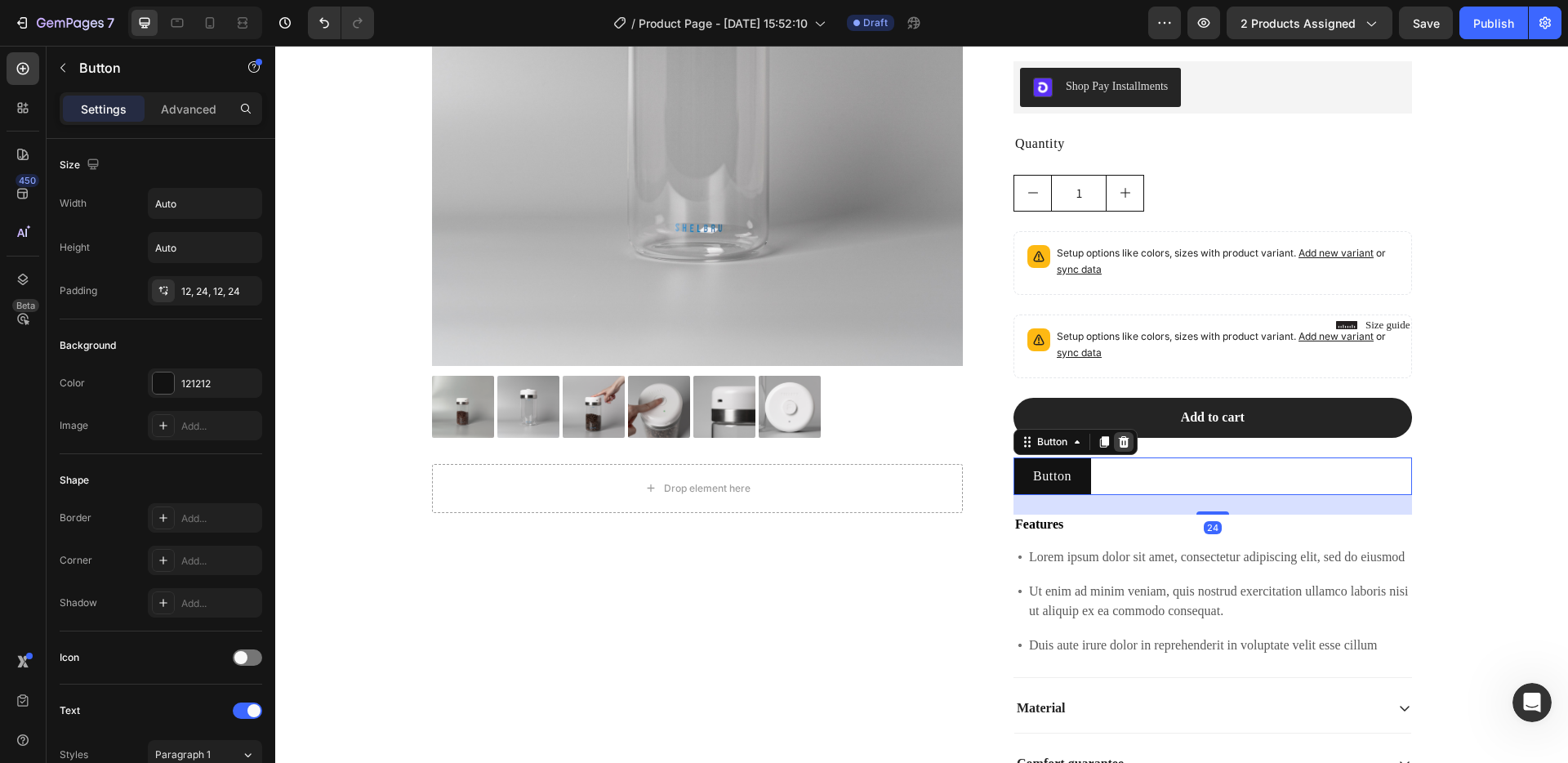
click at [1121, 445] on icon at bounding box center [1124, 441] width 10 height 11
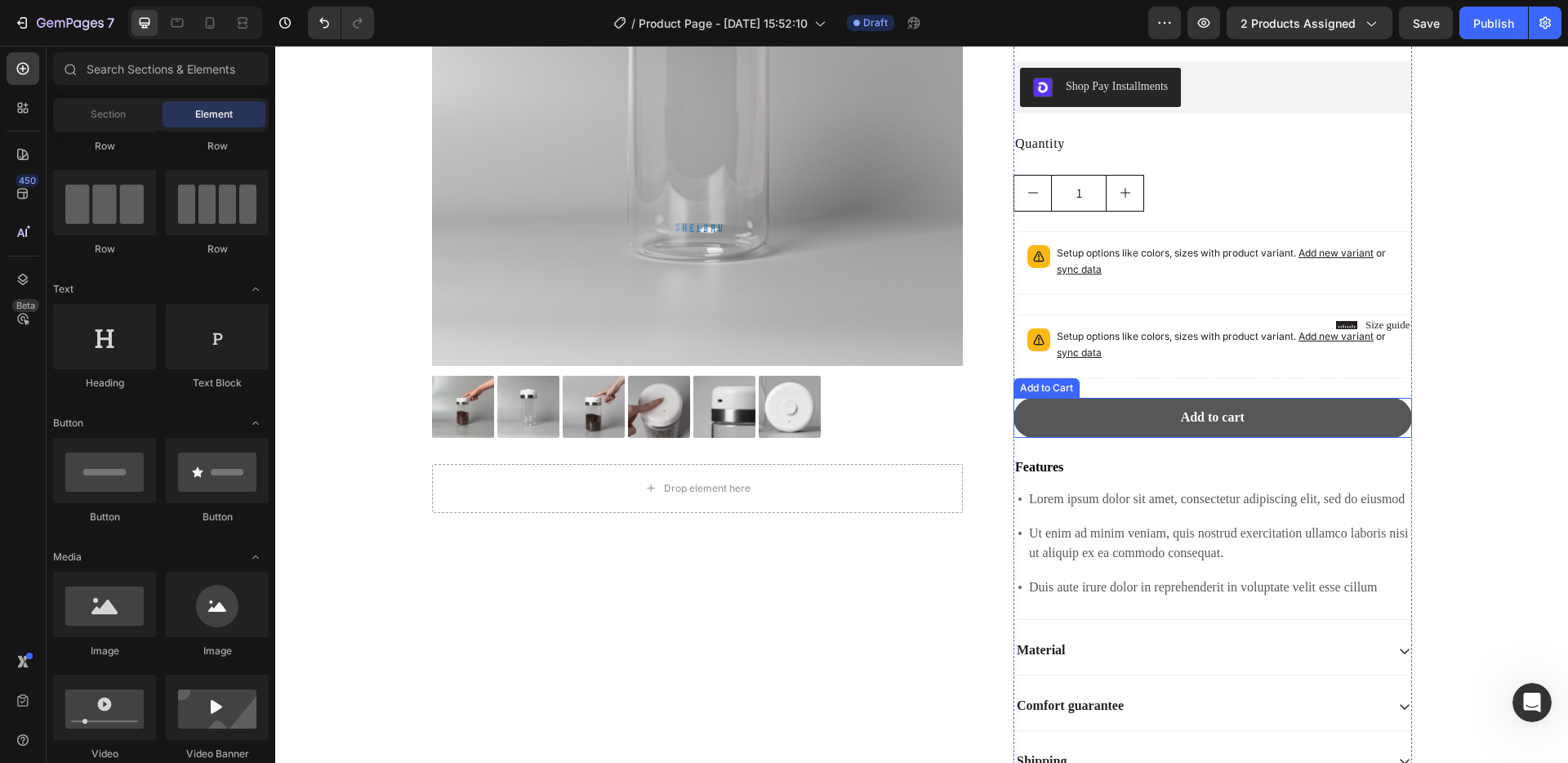
click at [1144, 420] on button "Add to cart" at bounding box center [1213, 417] width 399 height 40
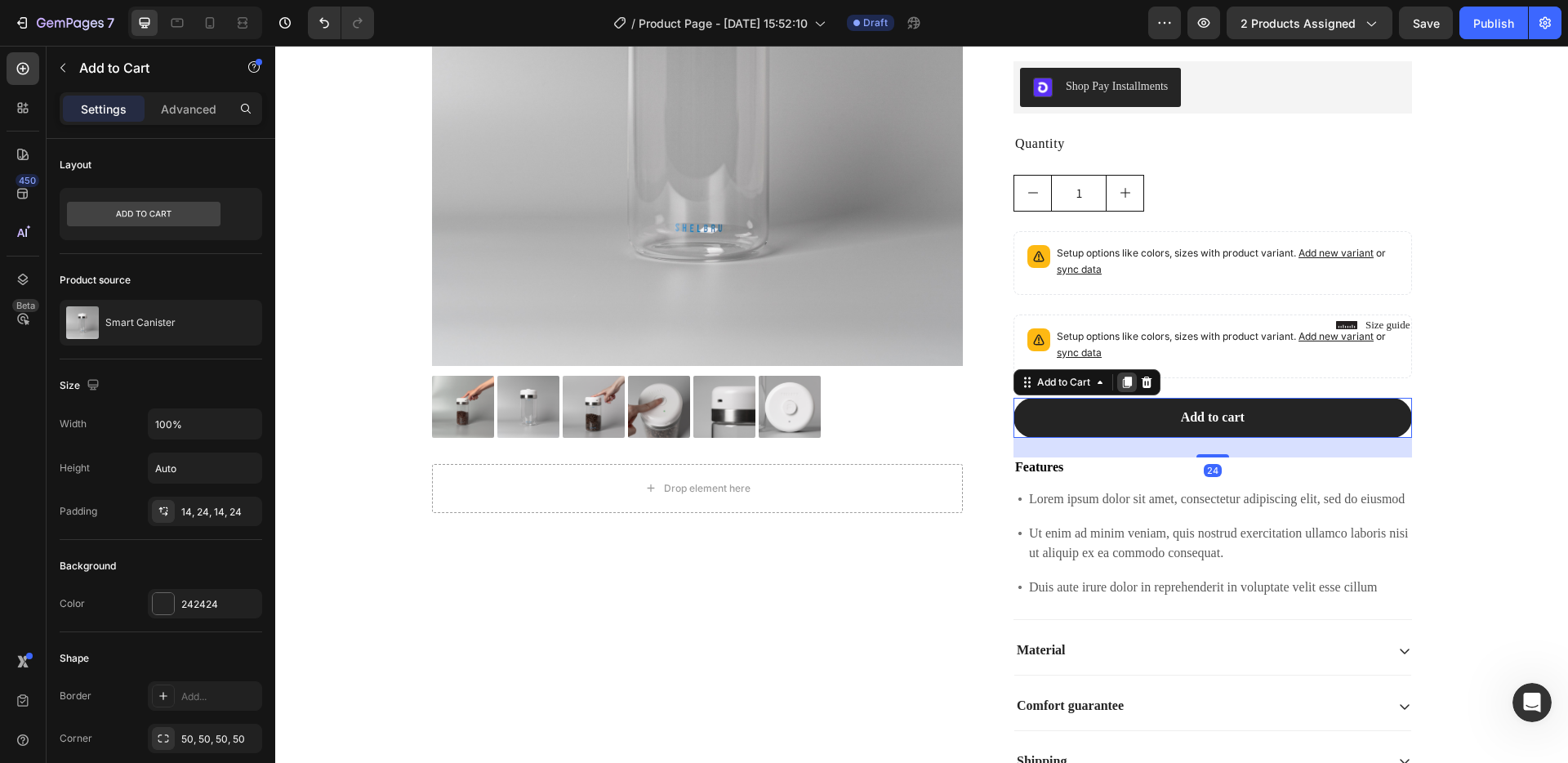
click at [1123, 378] on icon at bounding box center [1128, 382] width 9 height 11
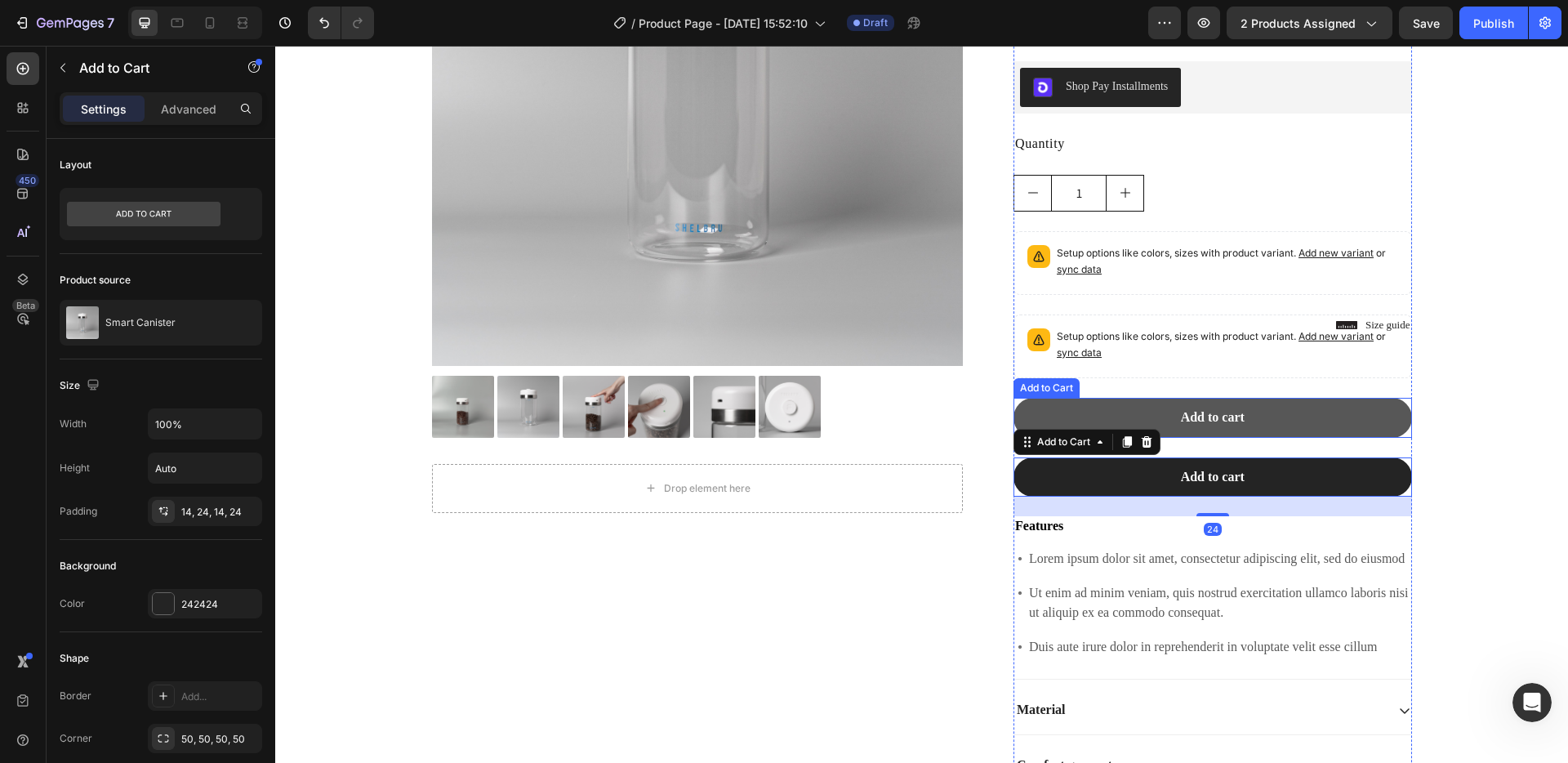
click at [1143, 414] on button "Add to cart" at bounding box center [1213, 417] width 399 height 40
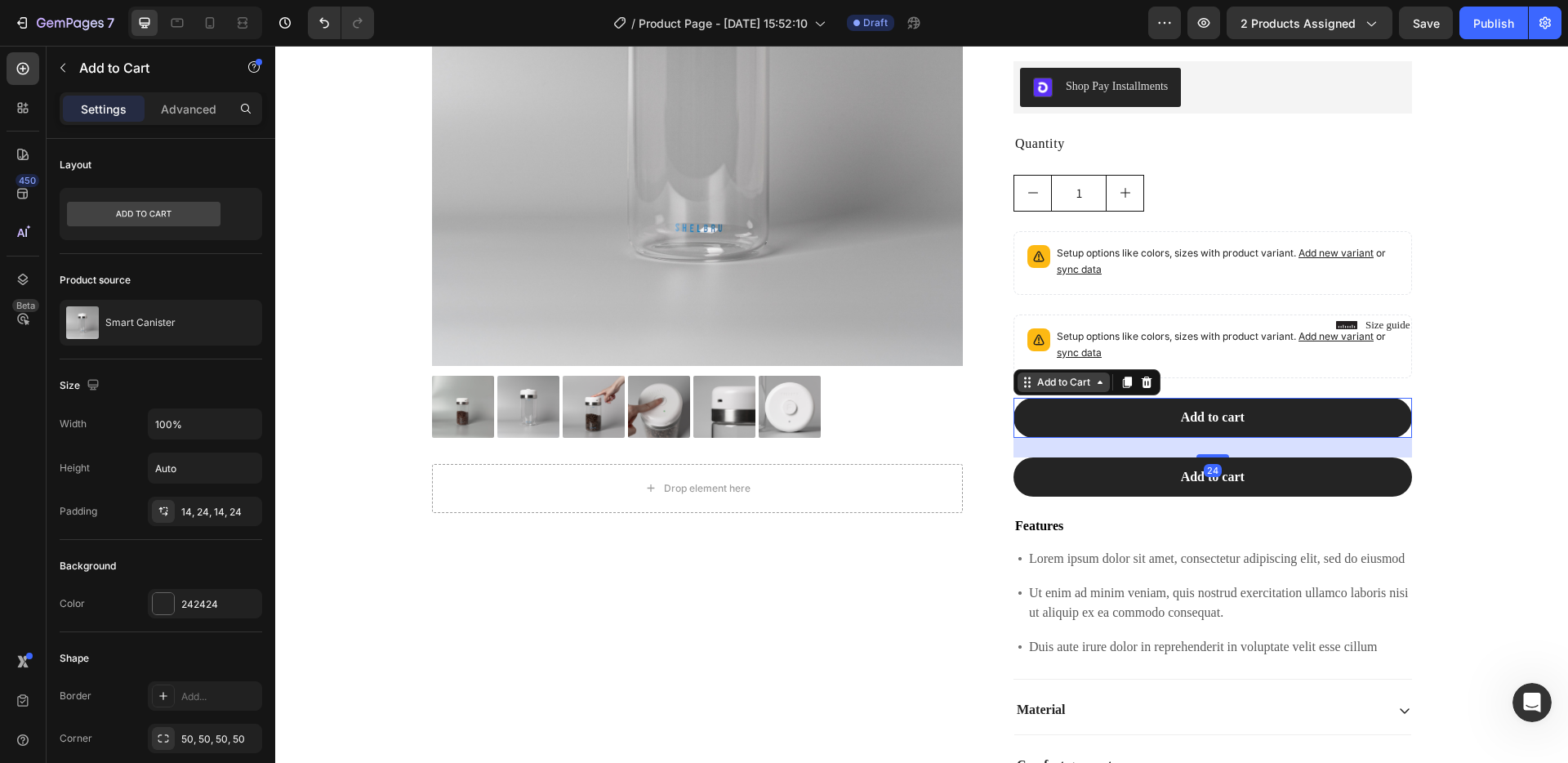
click at [1061, 386] on div "Add to Cart" at bounding box center [1064, 382] width 60 height 15
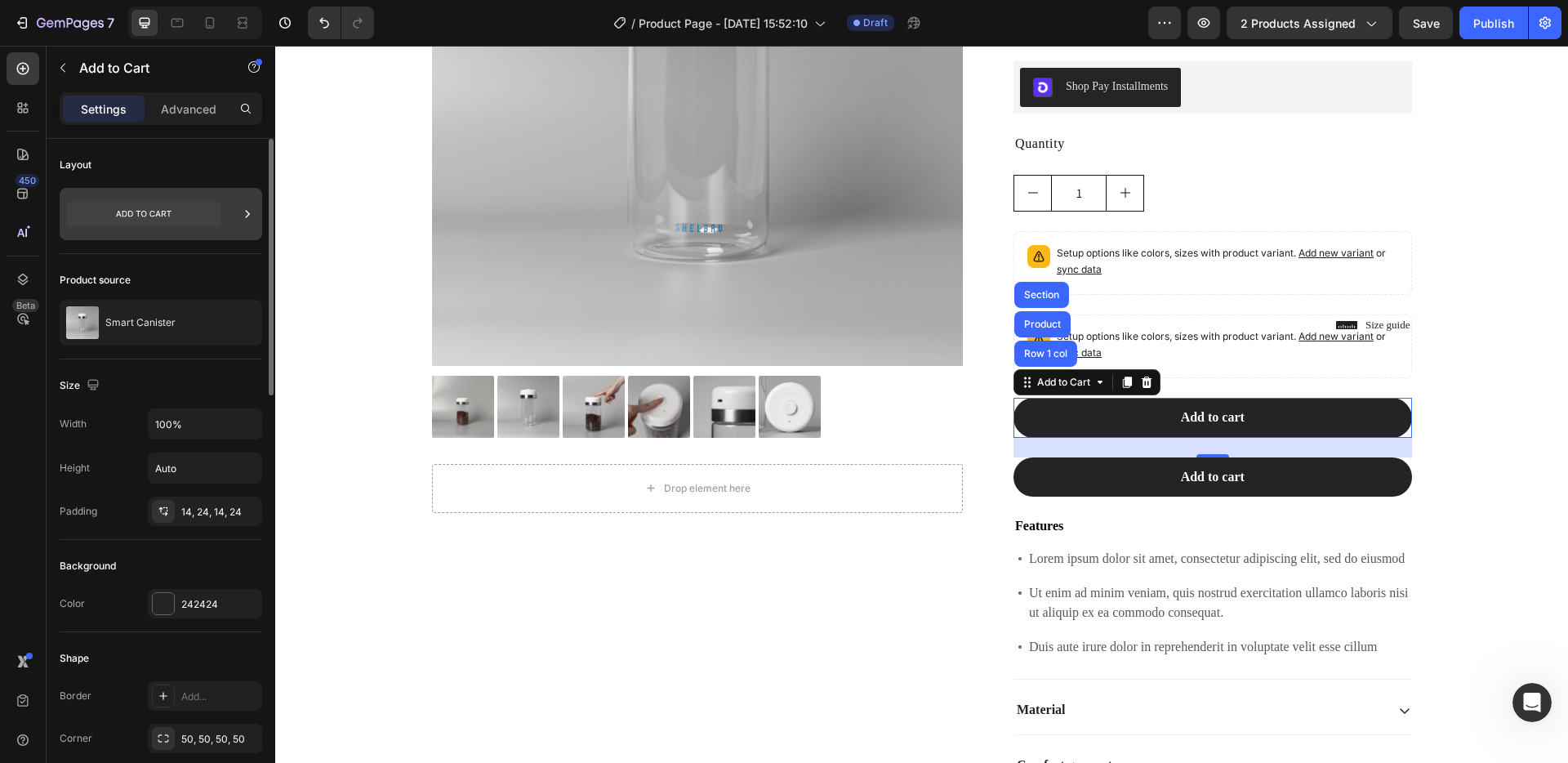
click at [237, 213] on div at bounding box center [161, 213] width 202 height 52
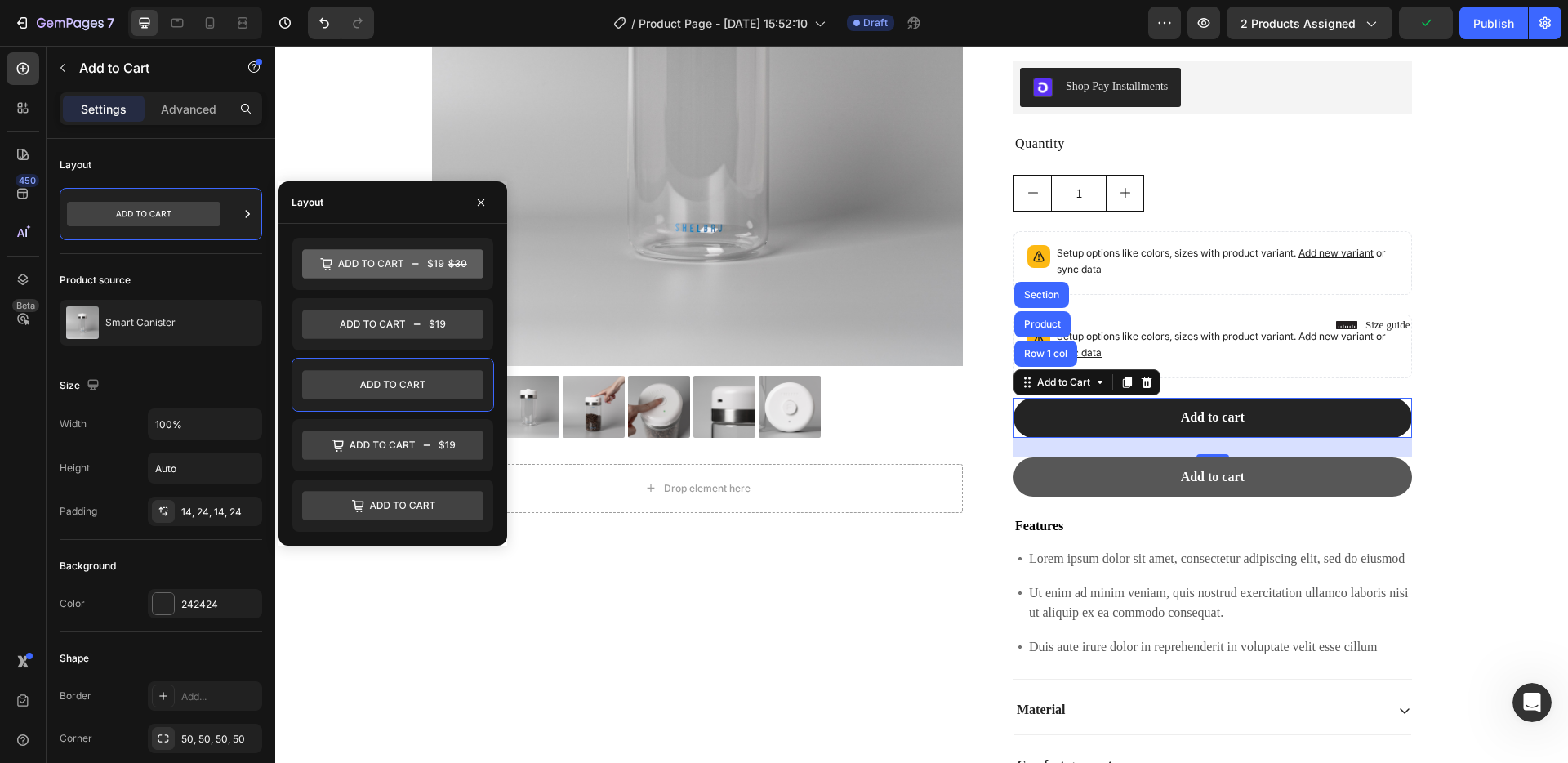
click at [1092, 472] on button "Add to cart" at bounding box center [1213, 477] width 399 height 40
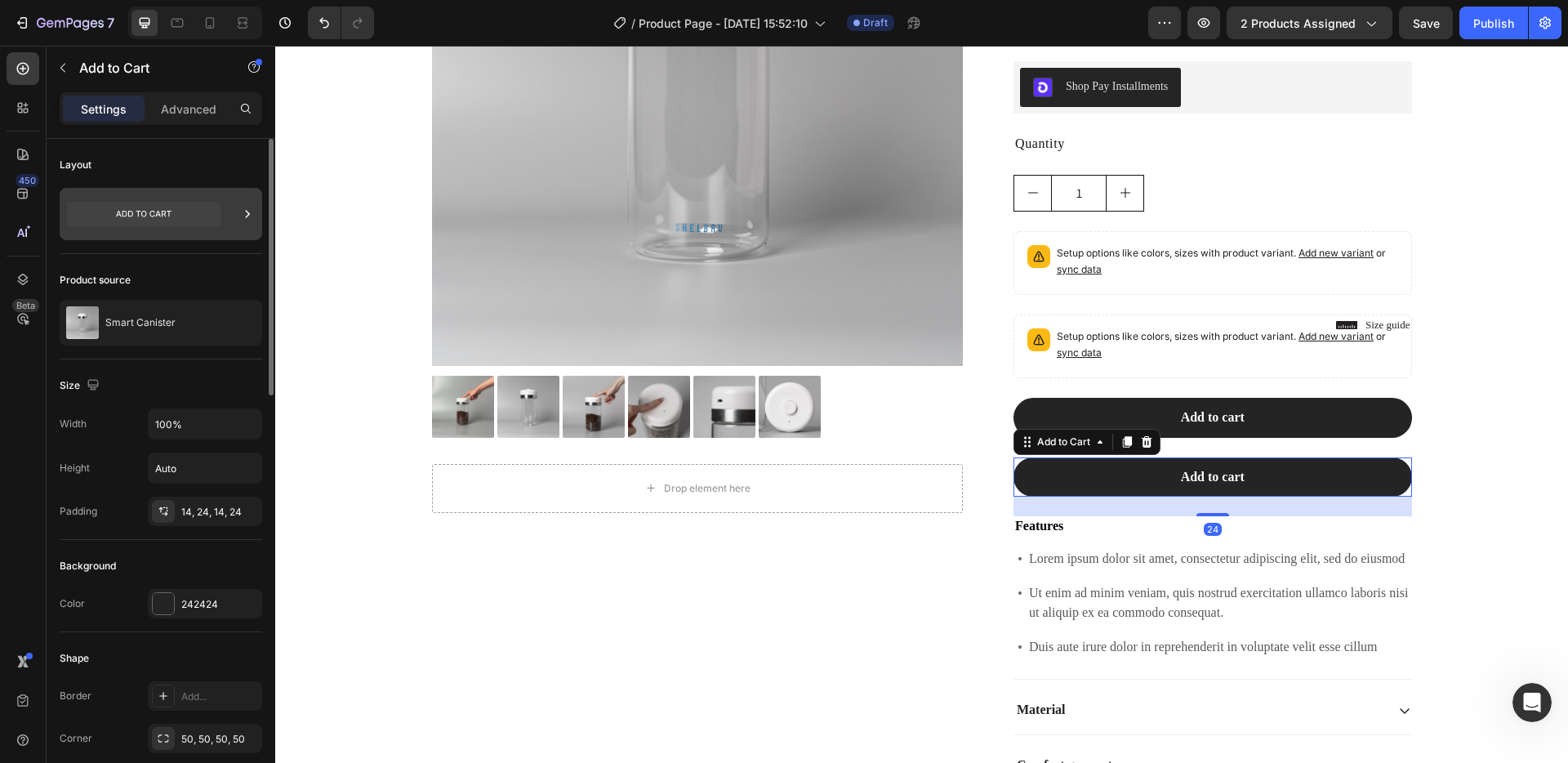
click at [249, 221] on icon at bounding box center [247, 213] width 16 height 16
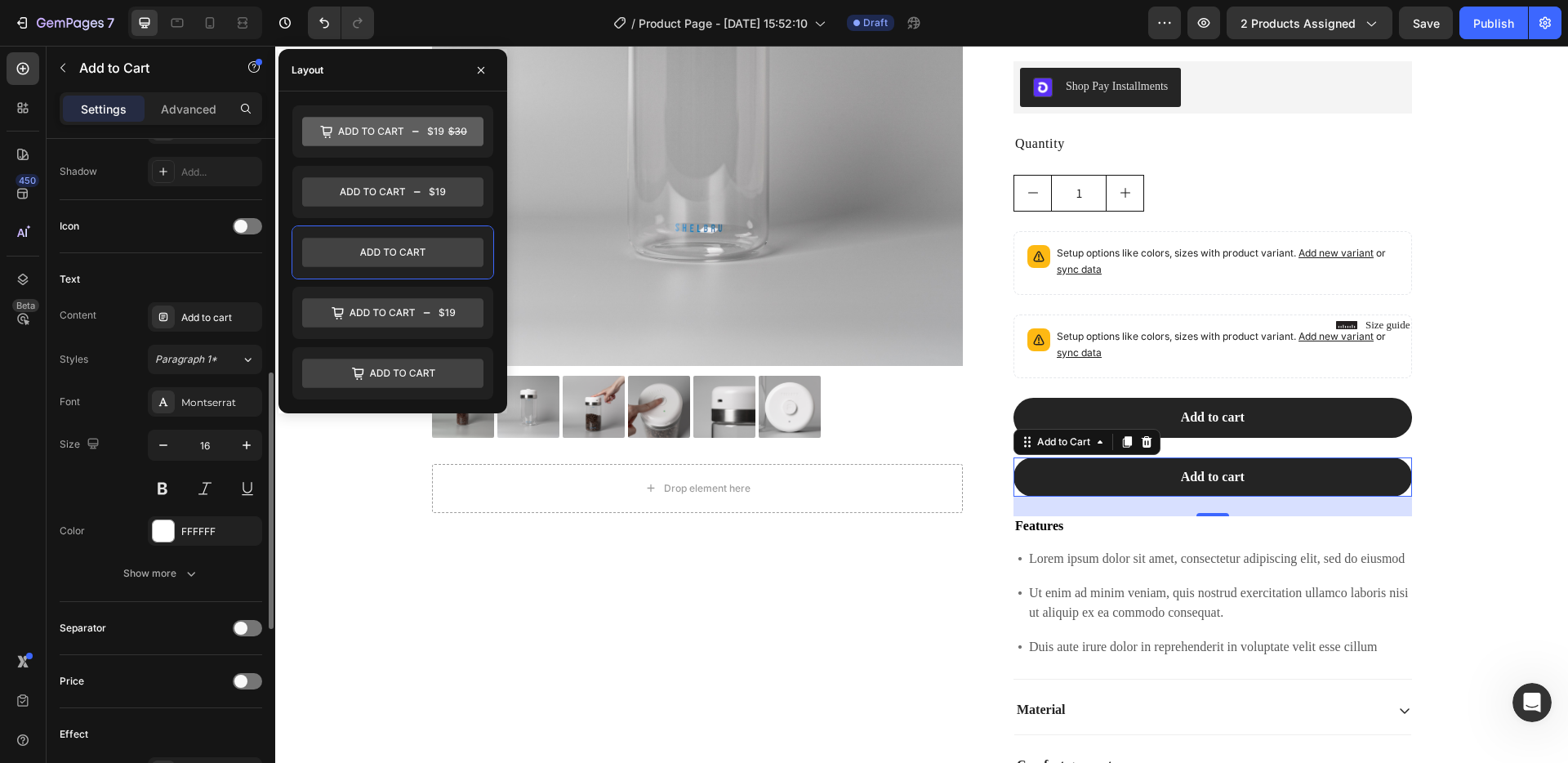
scroll to position [611, 0]
click at [189, 304] on div "Add to cart" at bounding box center [204, 314] width 114 height 29
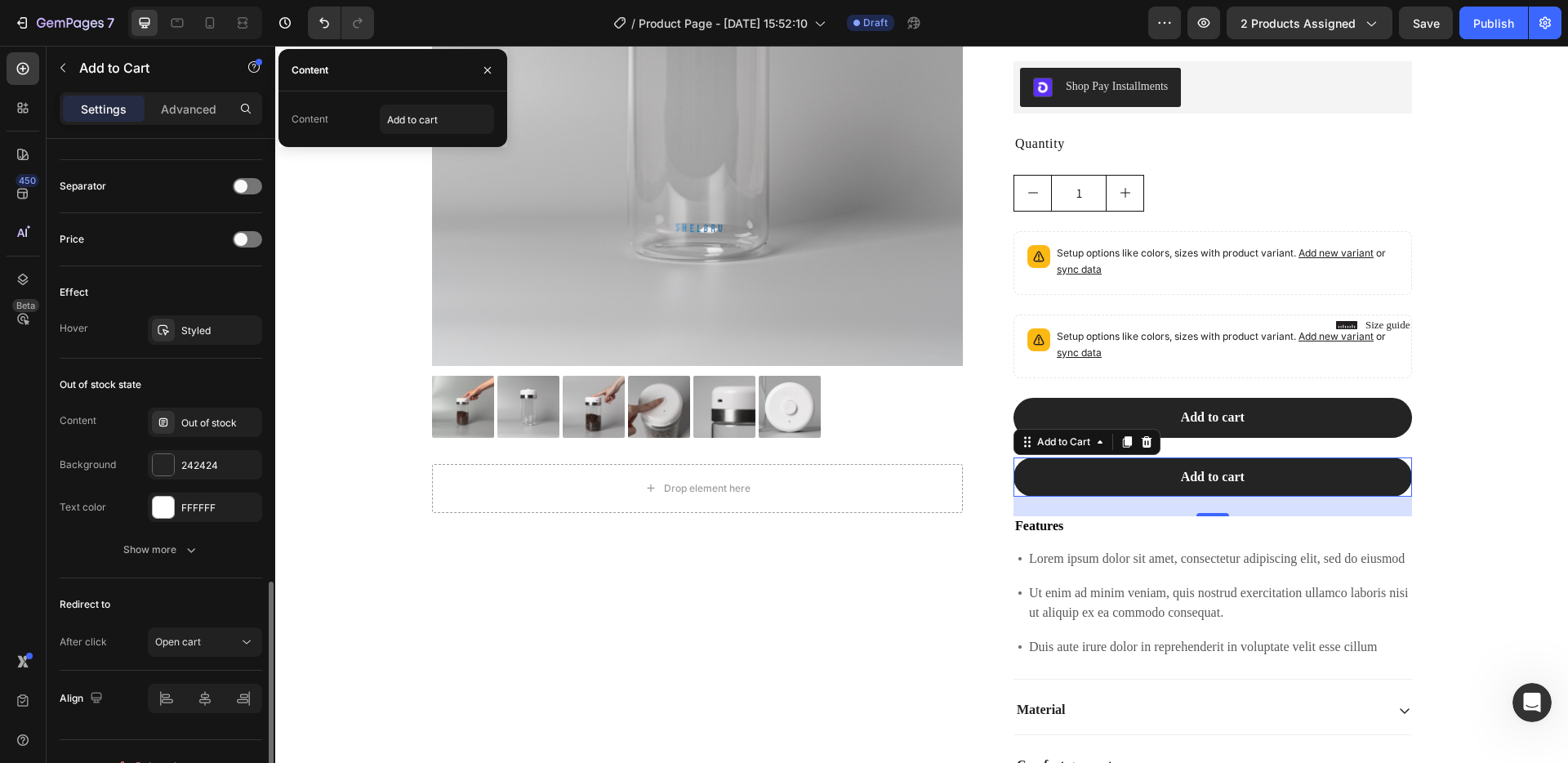
scroll to position [1079, 0]
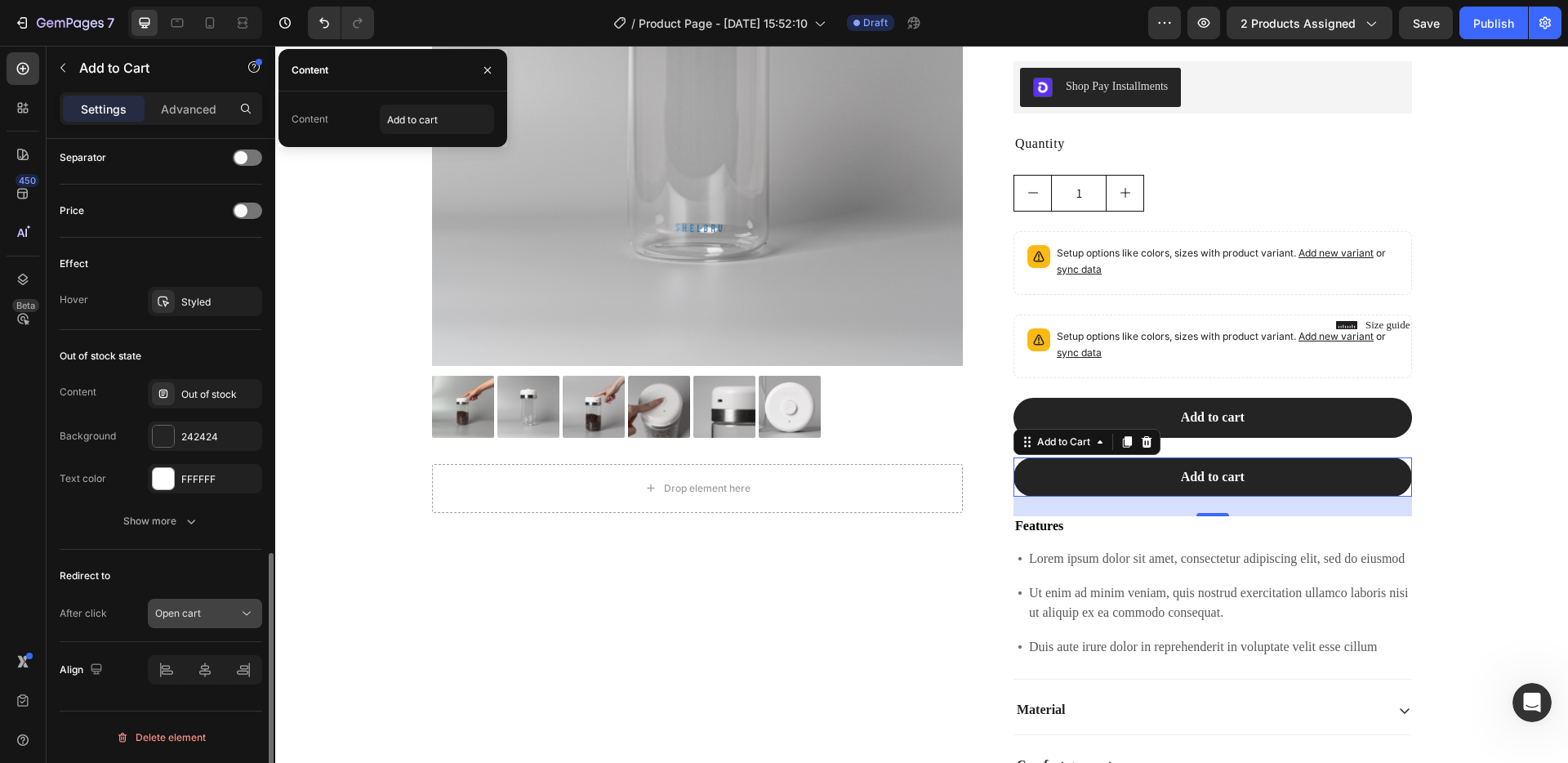
click at [172, 617] on span "Open cart" at bounding box center [178, 612] width 45 height 12
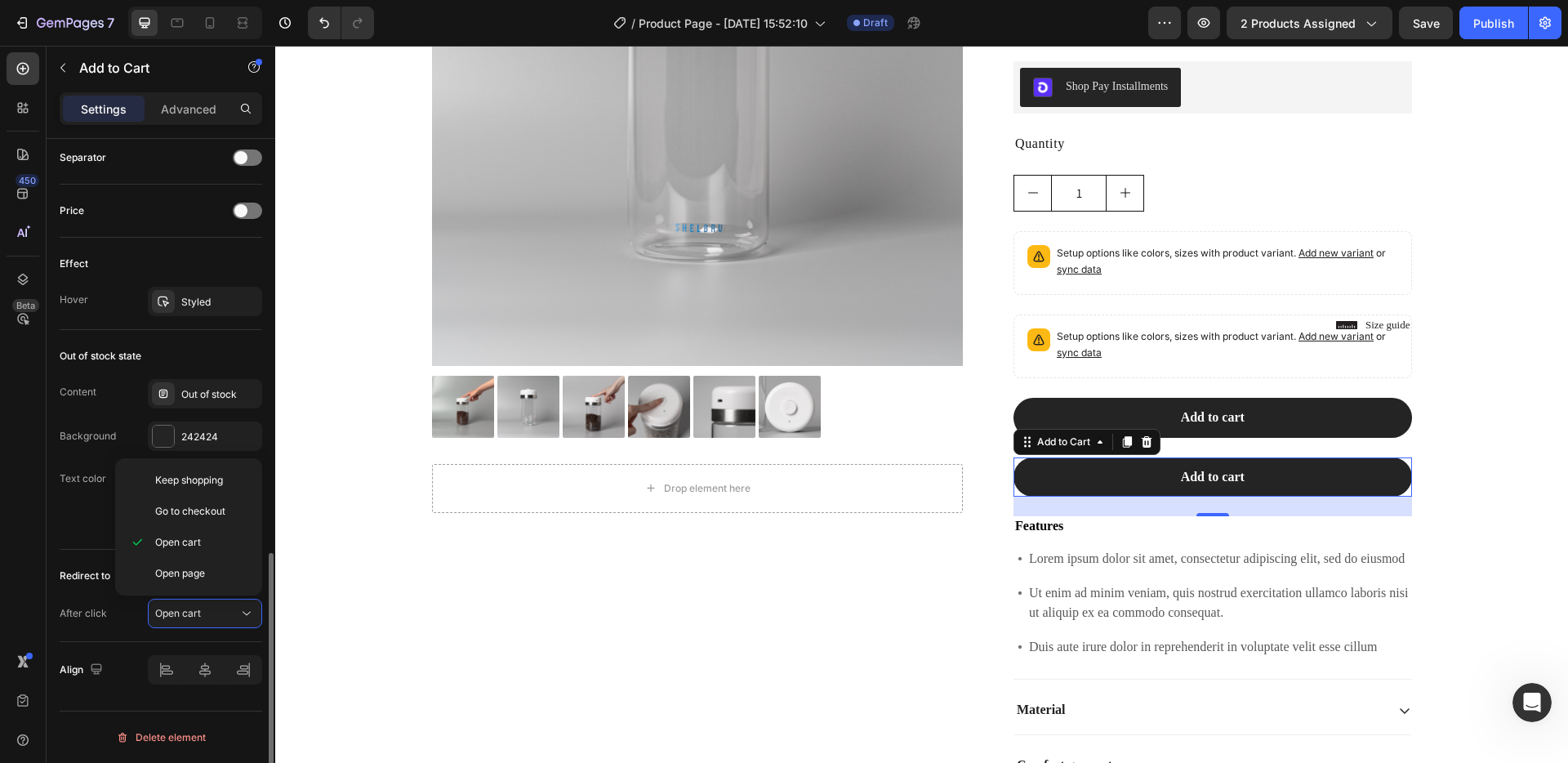
click at [106, 618] on div "After click" at bounding box center [83, 614] width 47 height 15
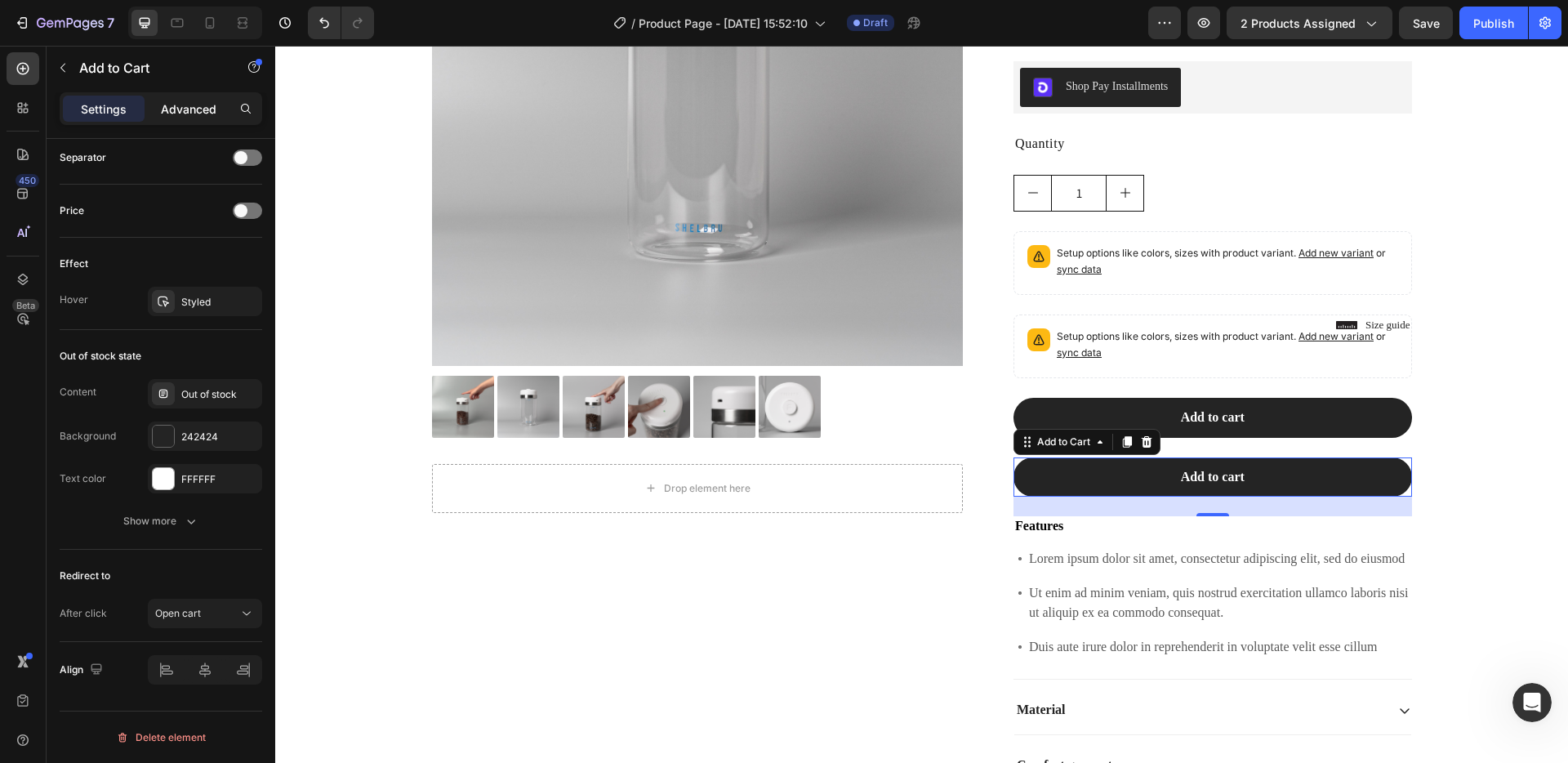
click at [177, 104] on p "Advanced" at bounding box center [188, 109] width 56 height 17
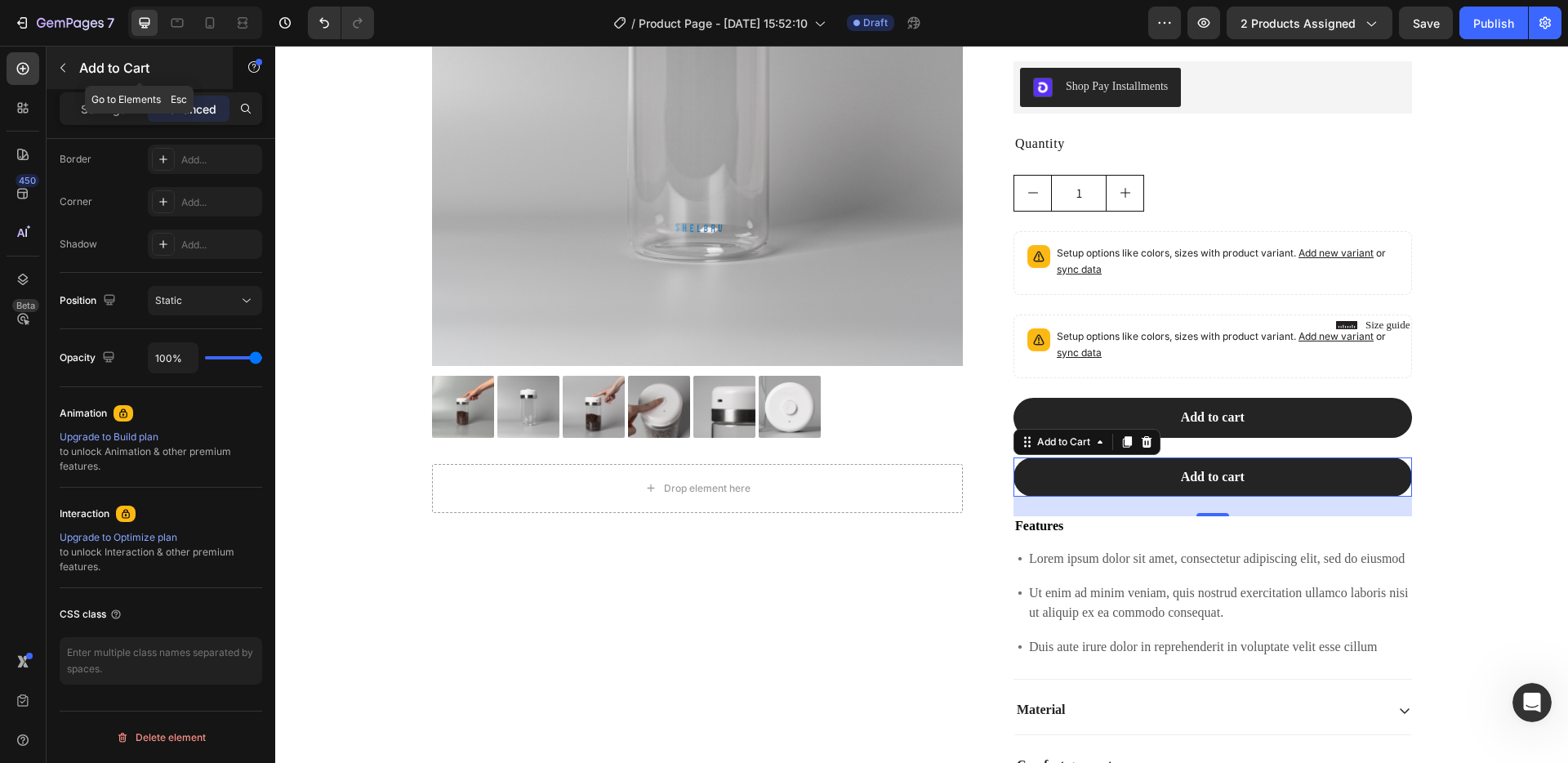
click at [97, 71] on p "Add to Cart" at bounding box center [148, 67] width 139 height 20
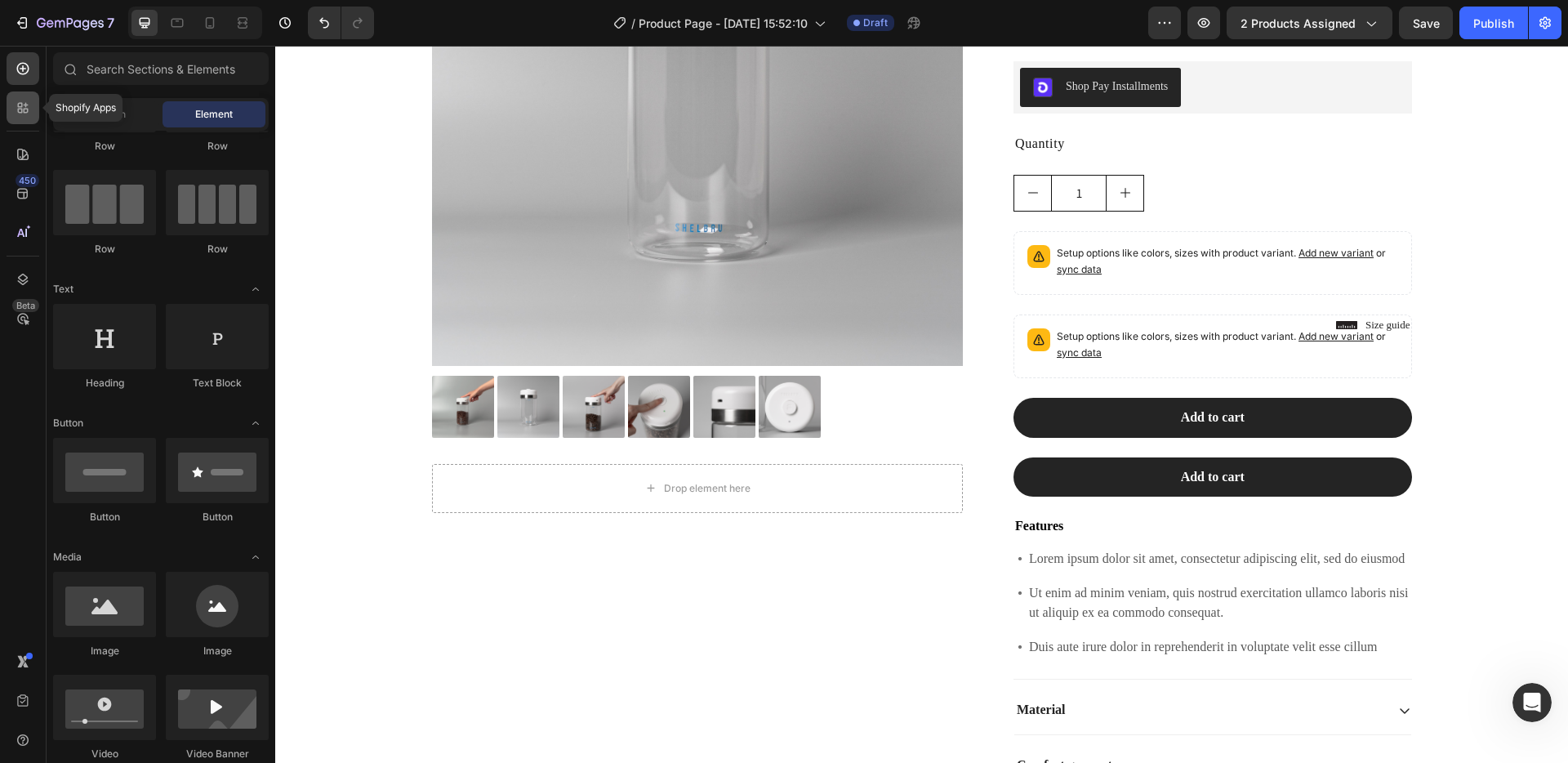
click at [33, 114] on div at bounding box center [23, 108] width 33 height 33
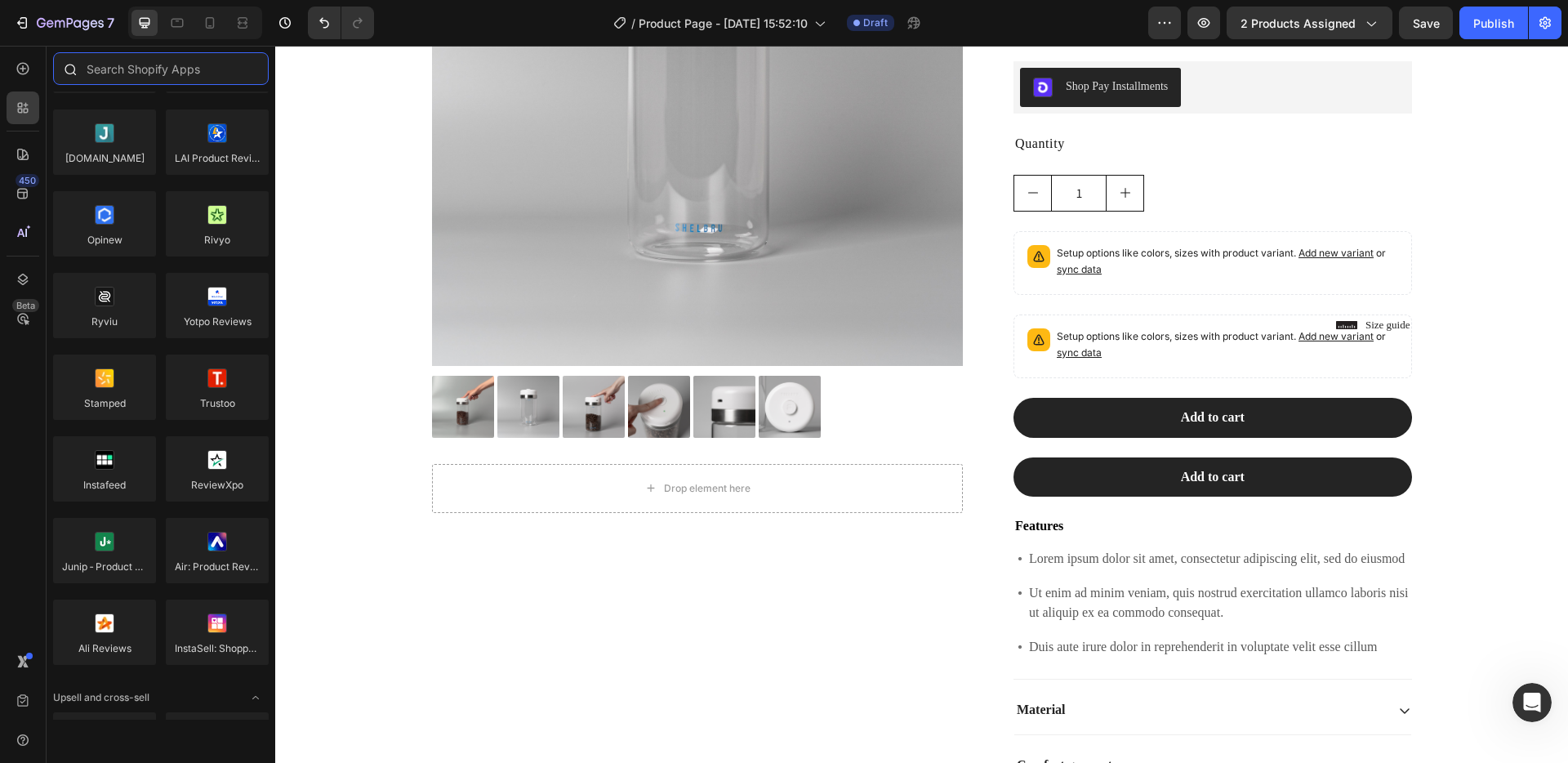
click at [195, 78] on input "text" at bounding box center [161, 68] width 215 height 33
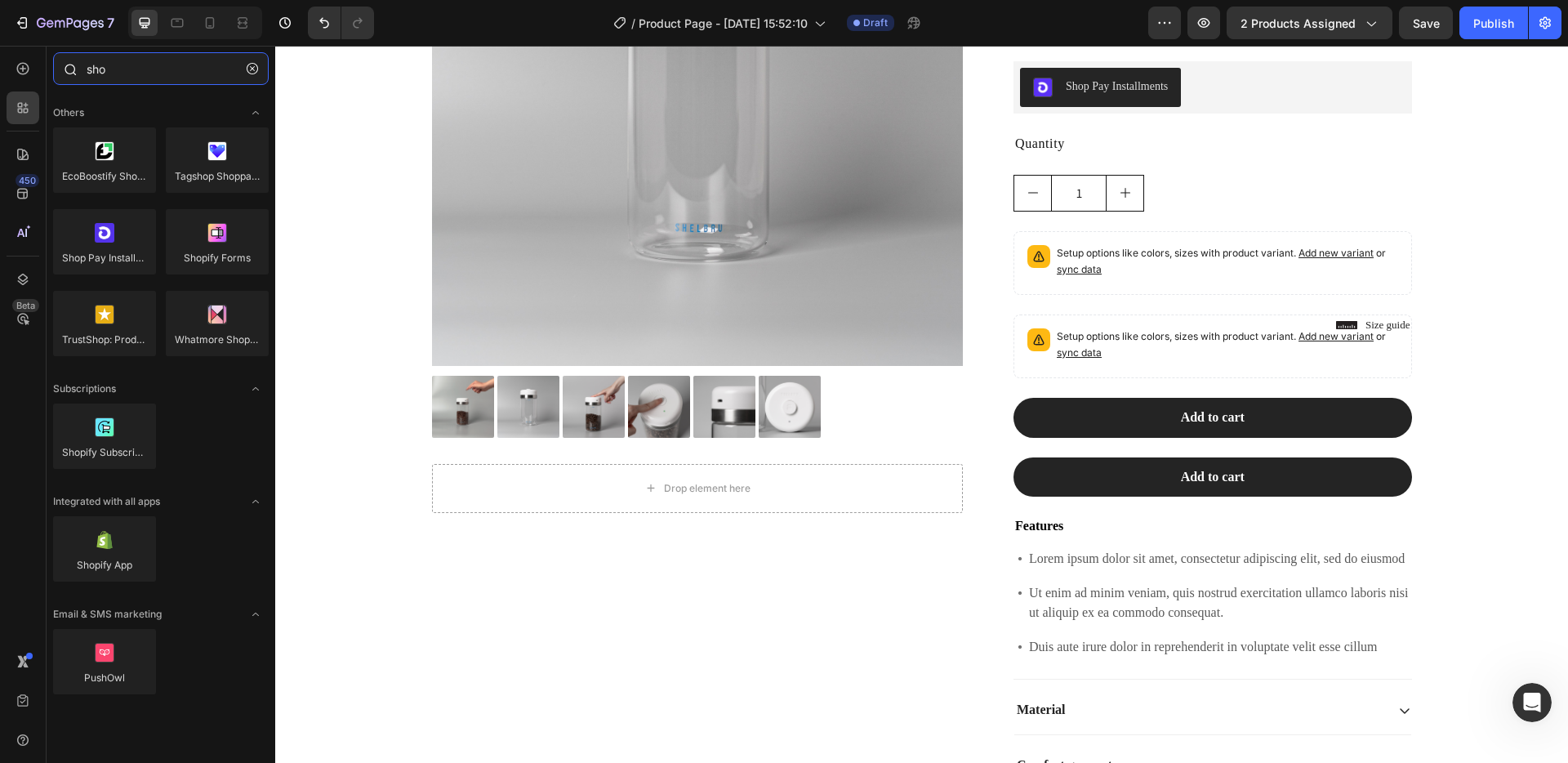
type input "shop"
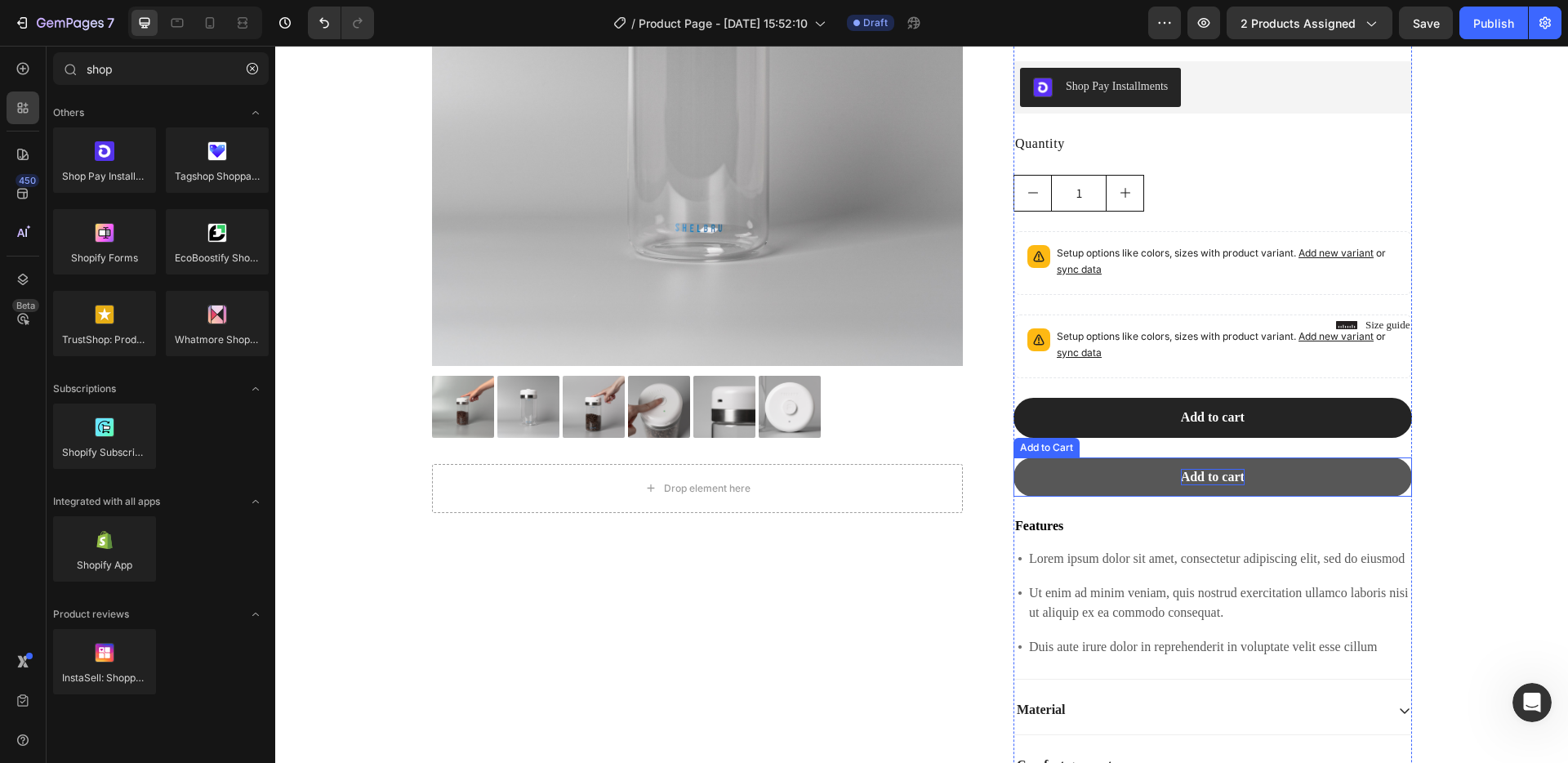
click at [1181, 482] on div "Add to cart" at bounding box center [1212, 477] width 63 height 17
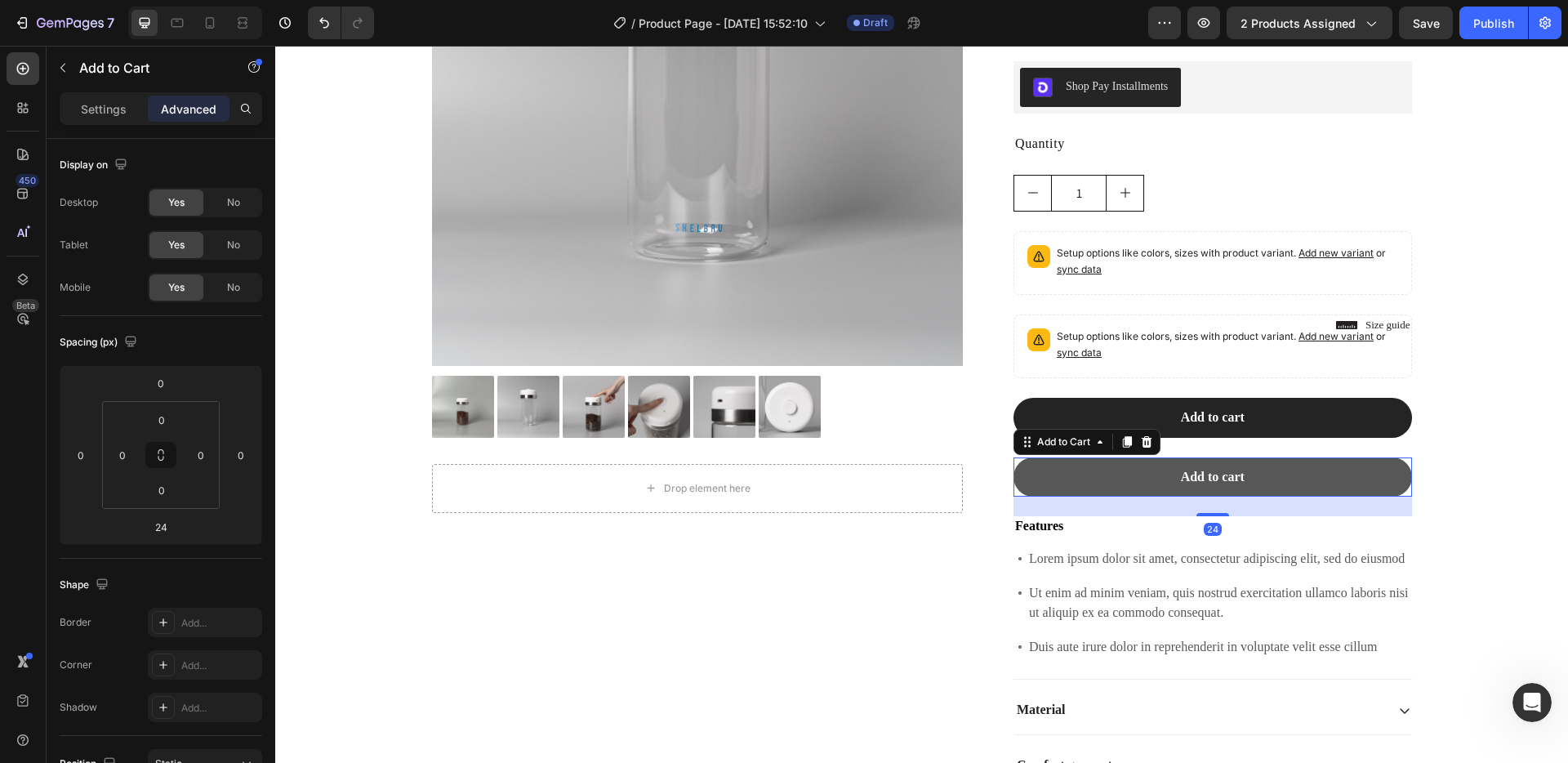
click at [1132, 471] on button "Add to cart" at bounding box center [1213, 477] width 399 height 40
click at [1052, 480] on button "Add to cart" at bounding box center [1213, 477] width 399 height 40
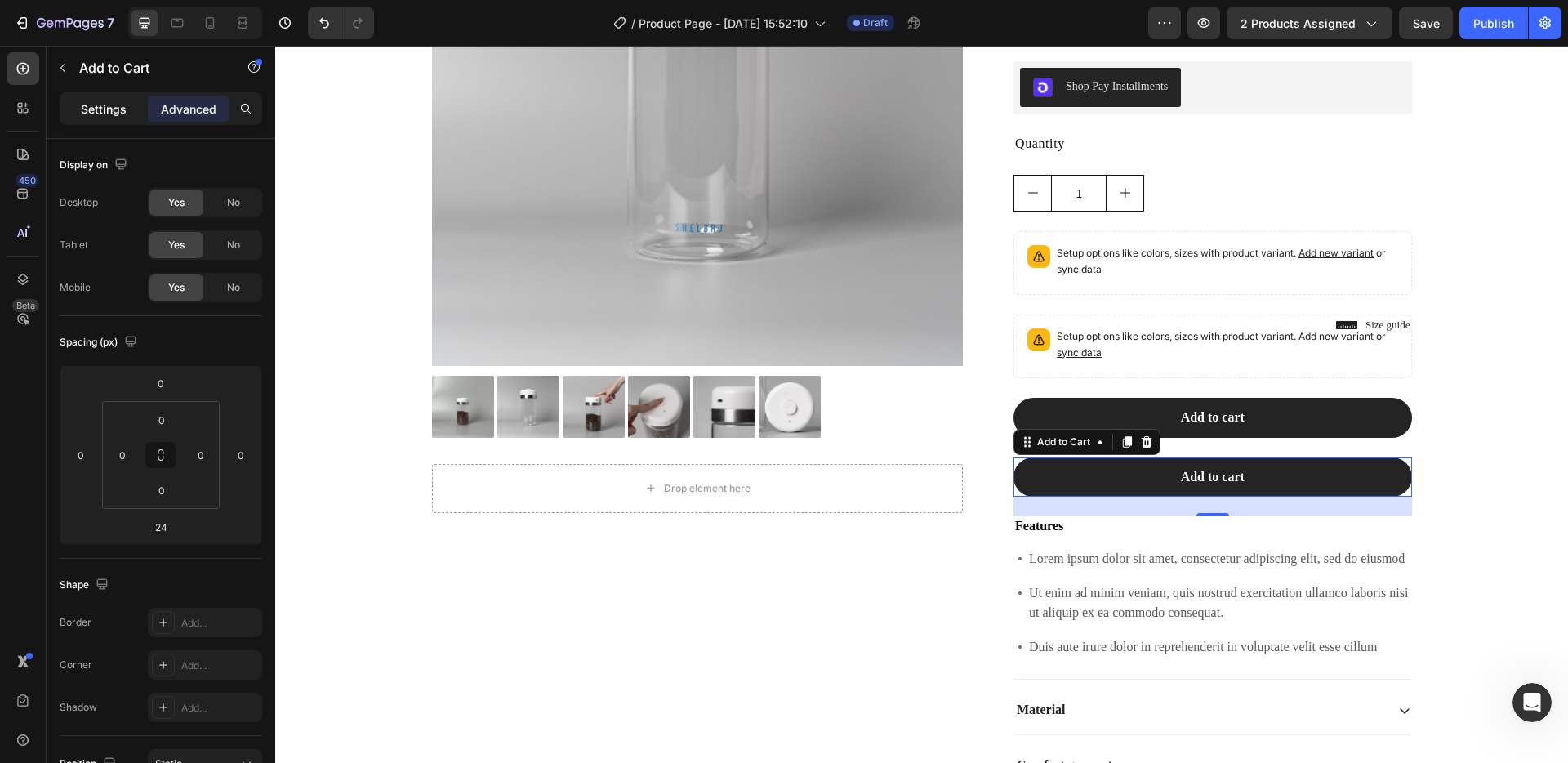
click at [122, 106] on p "Settings" at bounding box center [104, 109] width 45 height 17
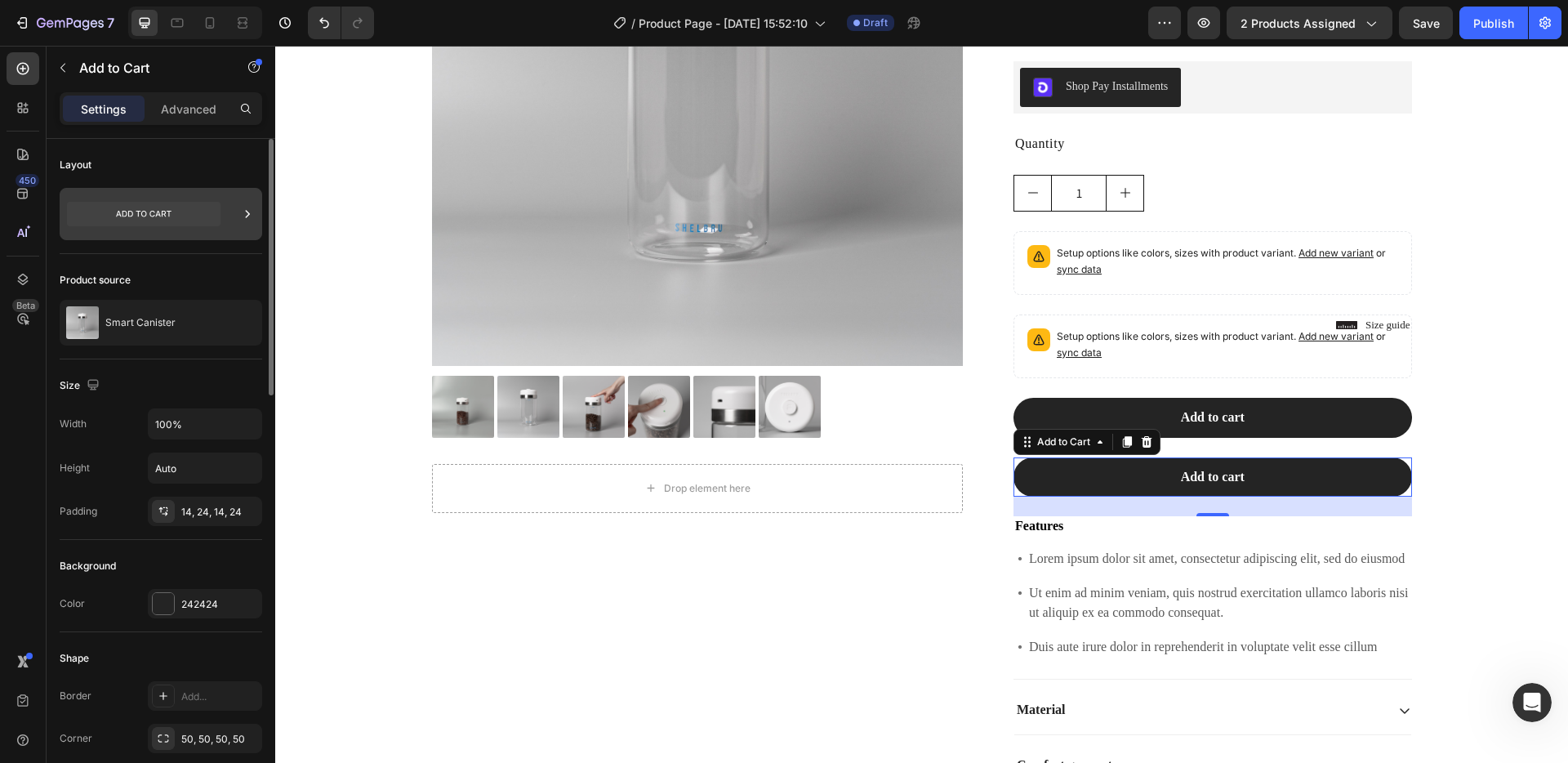
click at [124, 220] on icon at bounding box center [144, 214] width 154 height 25
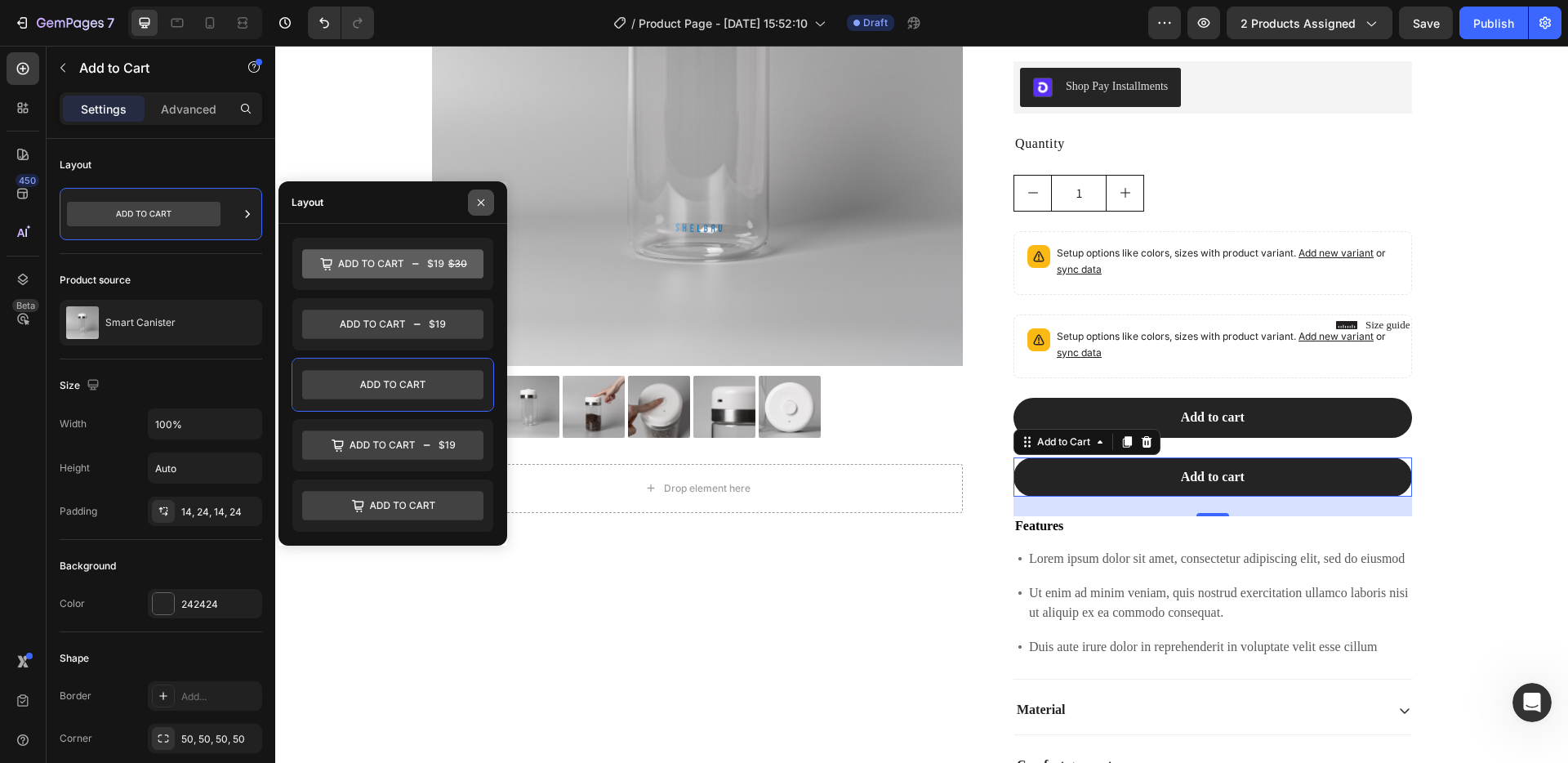
click at [492, 199] on button "button" at bounding box center [481, 203] width 26 height 26
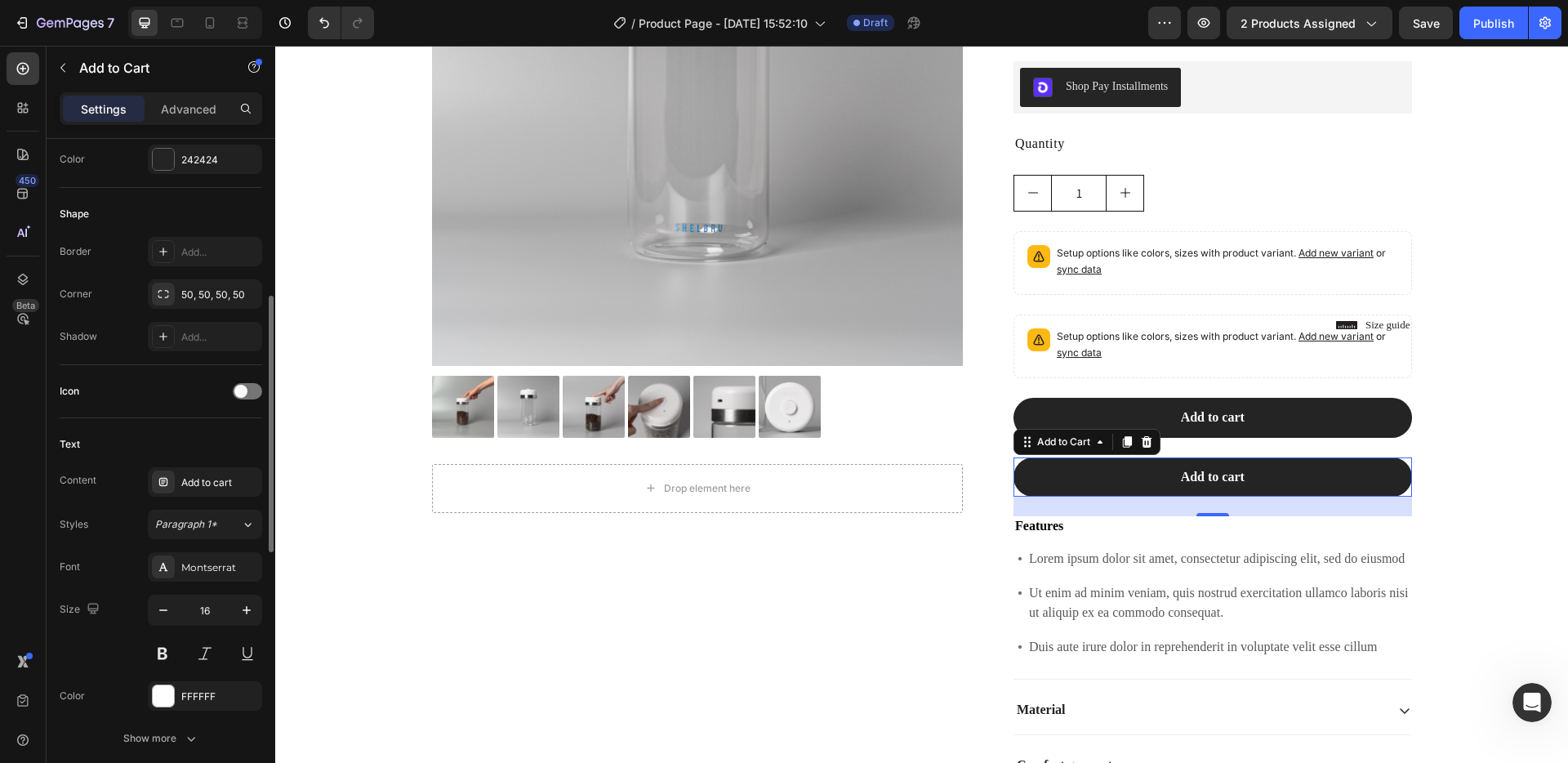
scroll to position [460, 0]
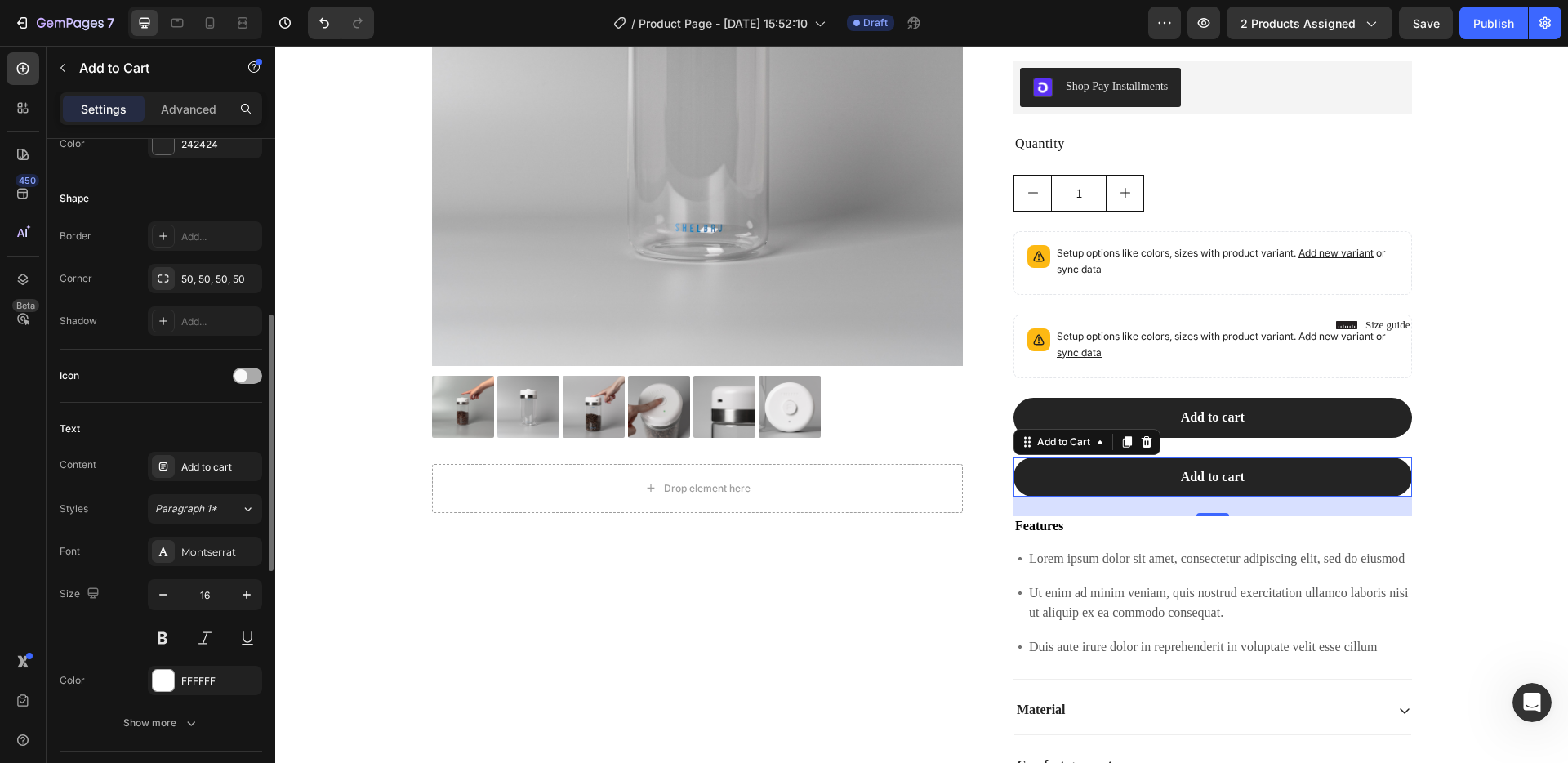
click at [257, 371] on div at bounding box center [247, 375] width 29 height 16
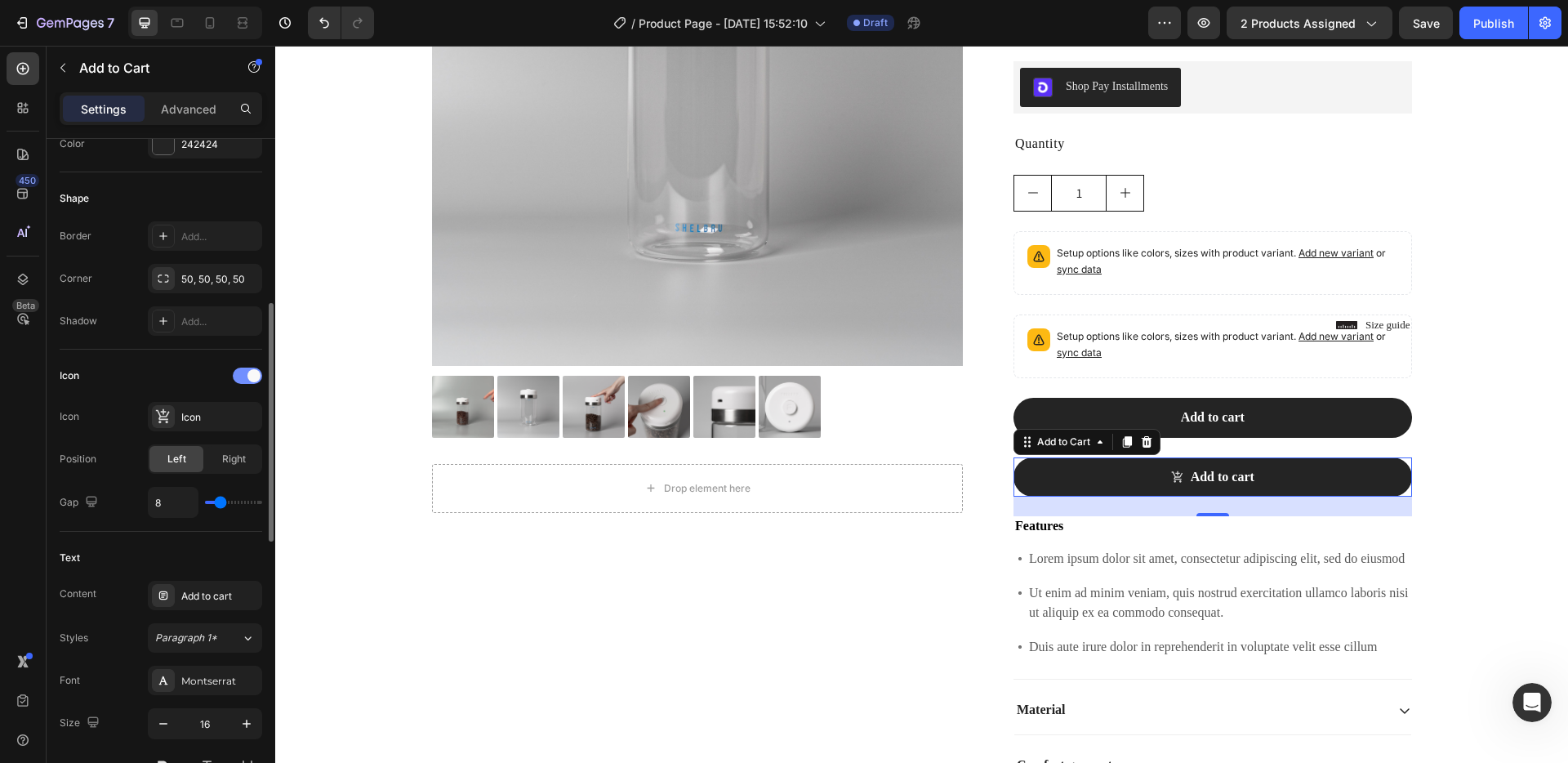
click at [257, 371] on span at bounding box center [254, 376] width 13 height 13
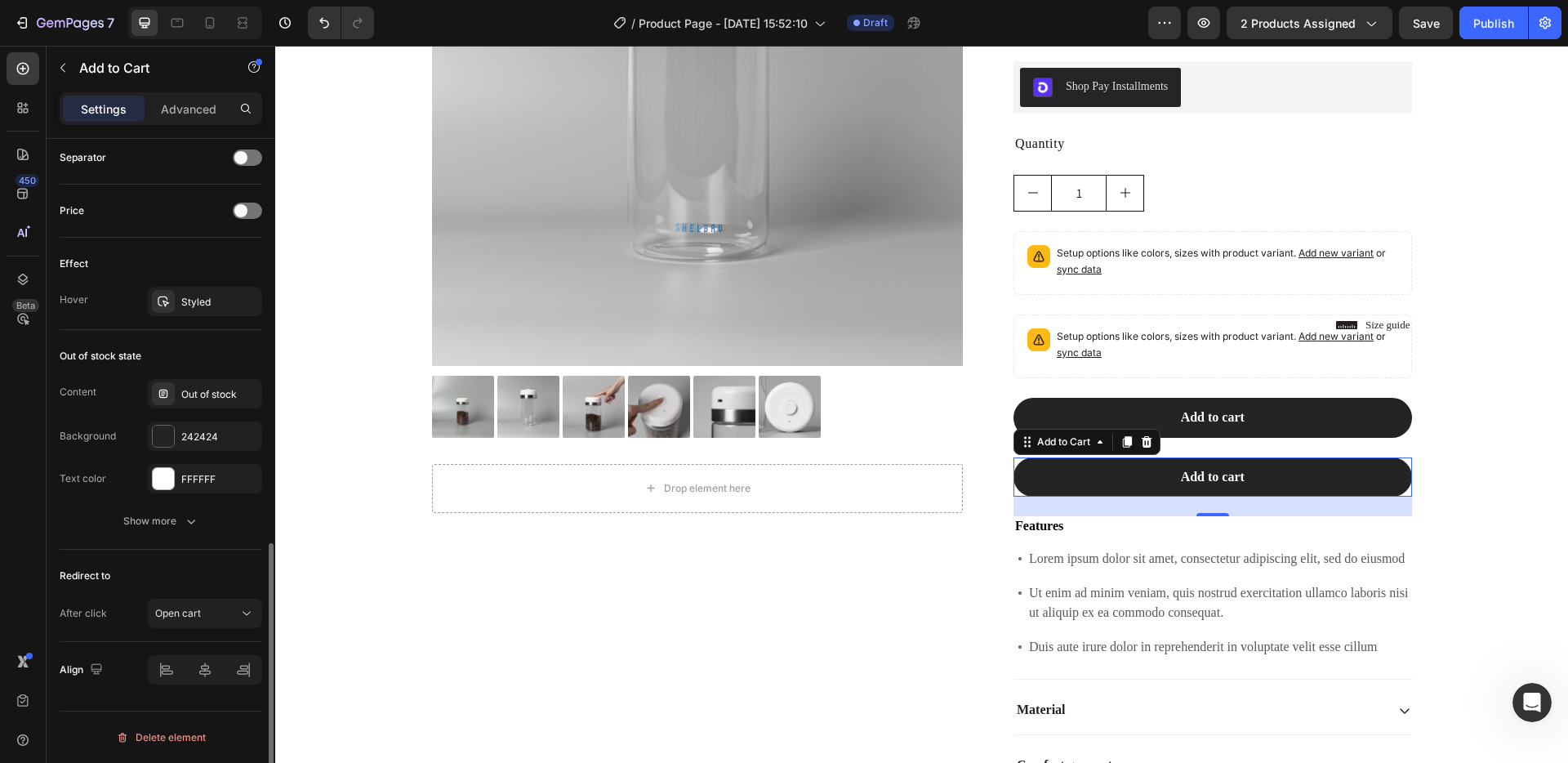
scroll to position [1056, 0]
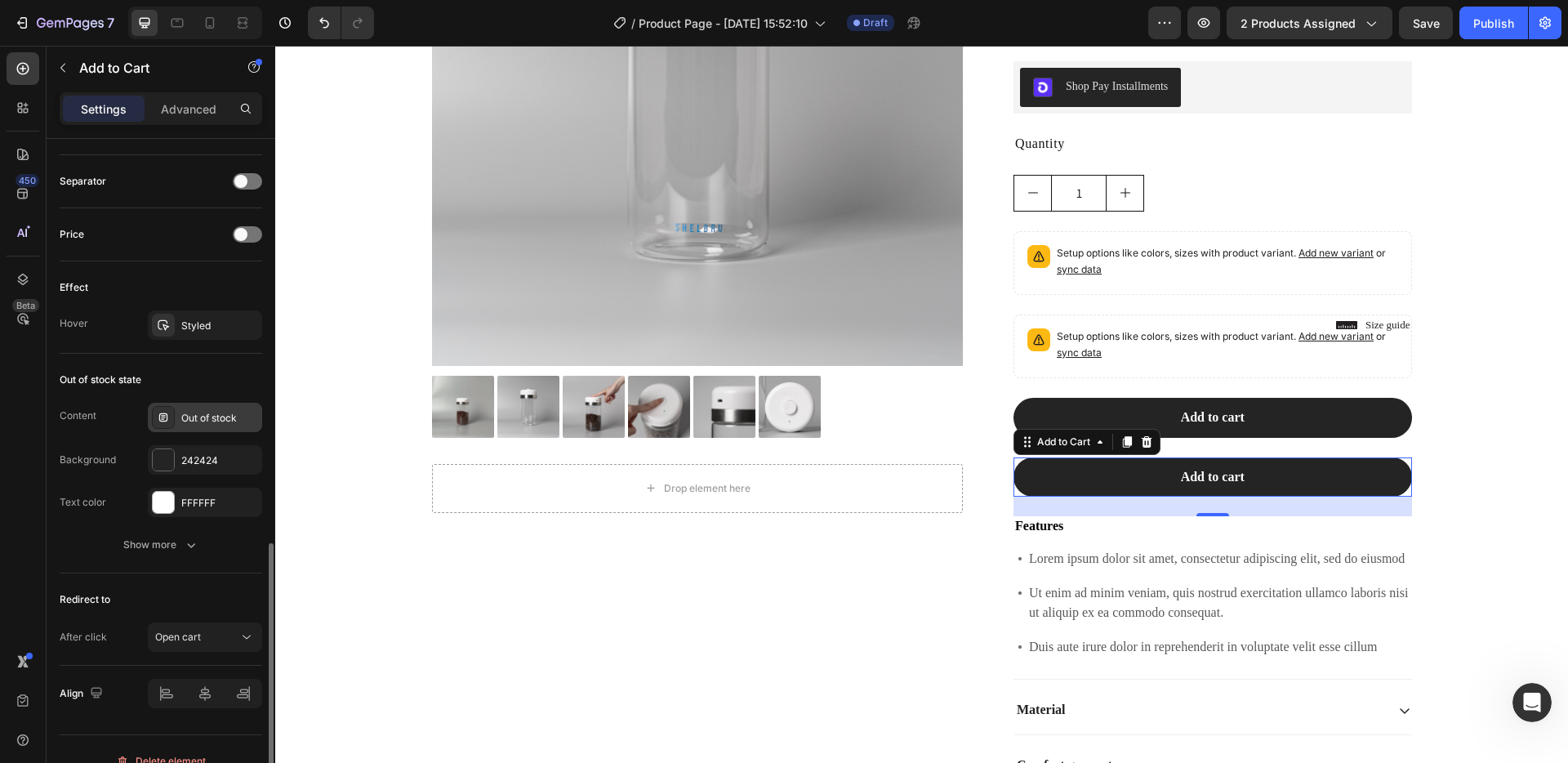
click at [202, 431] on div "Out of stock" at bounding box center [204, 416] width 114 height 29
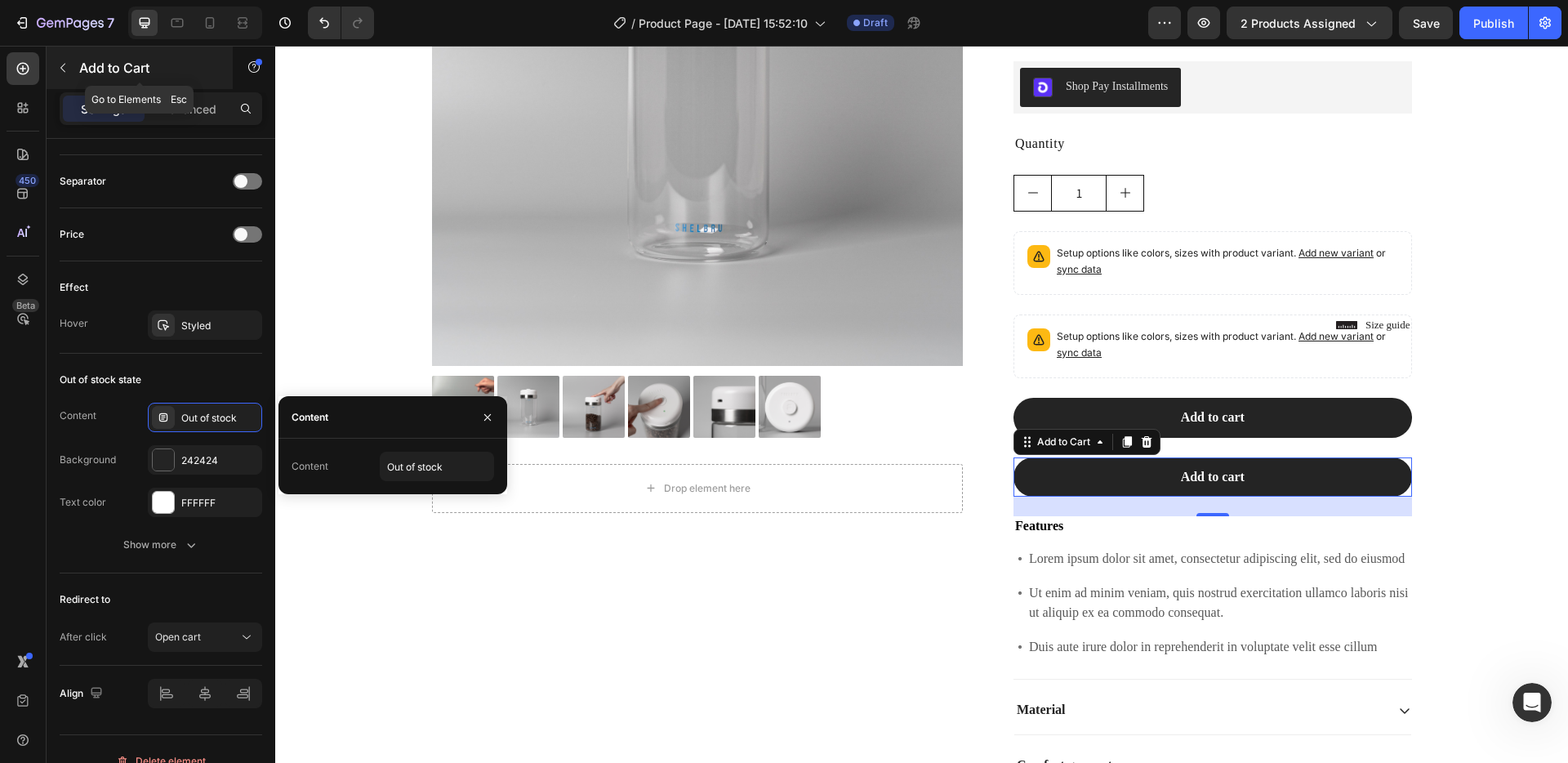
click at [97, 73] on p "Add to Cart" at bounding box center [148, 67] width 139 height 20
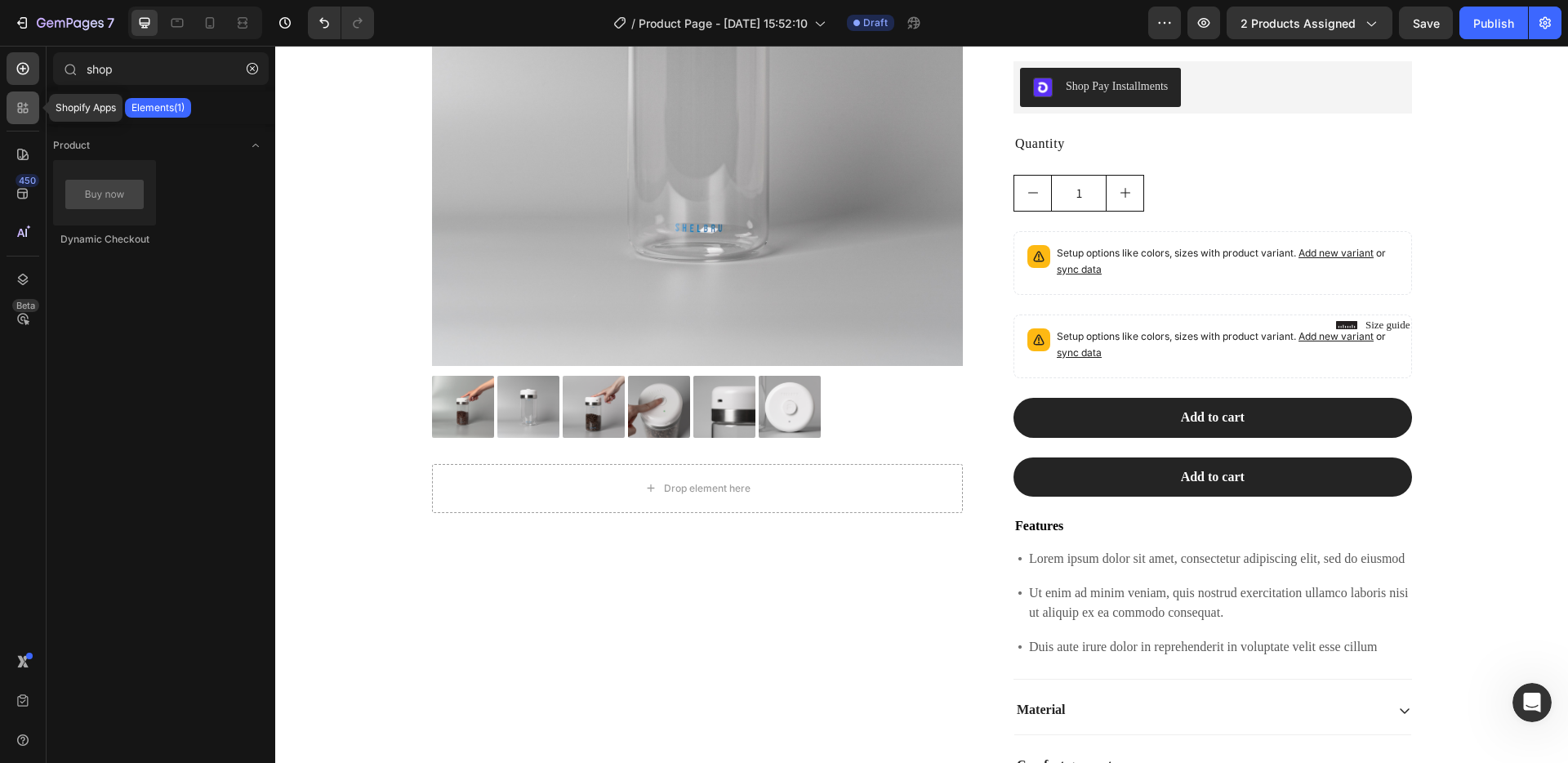
click at [22, 116] on div at bounding box center [23, 108] width 33 height 33
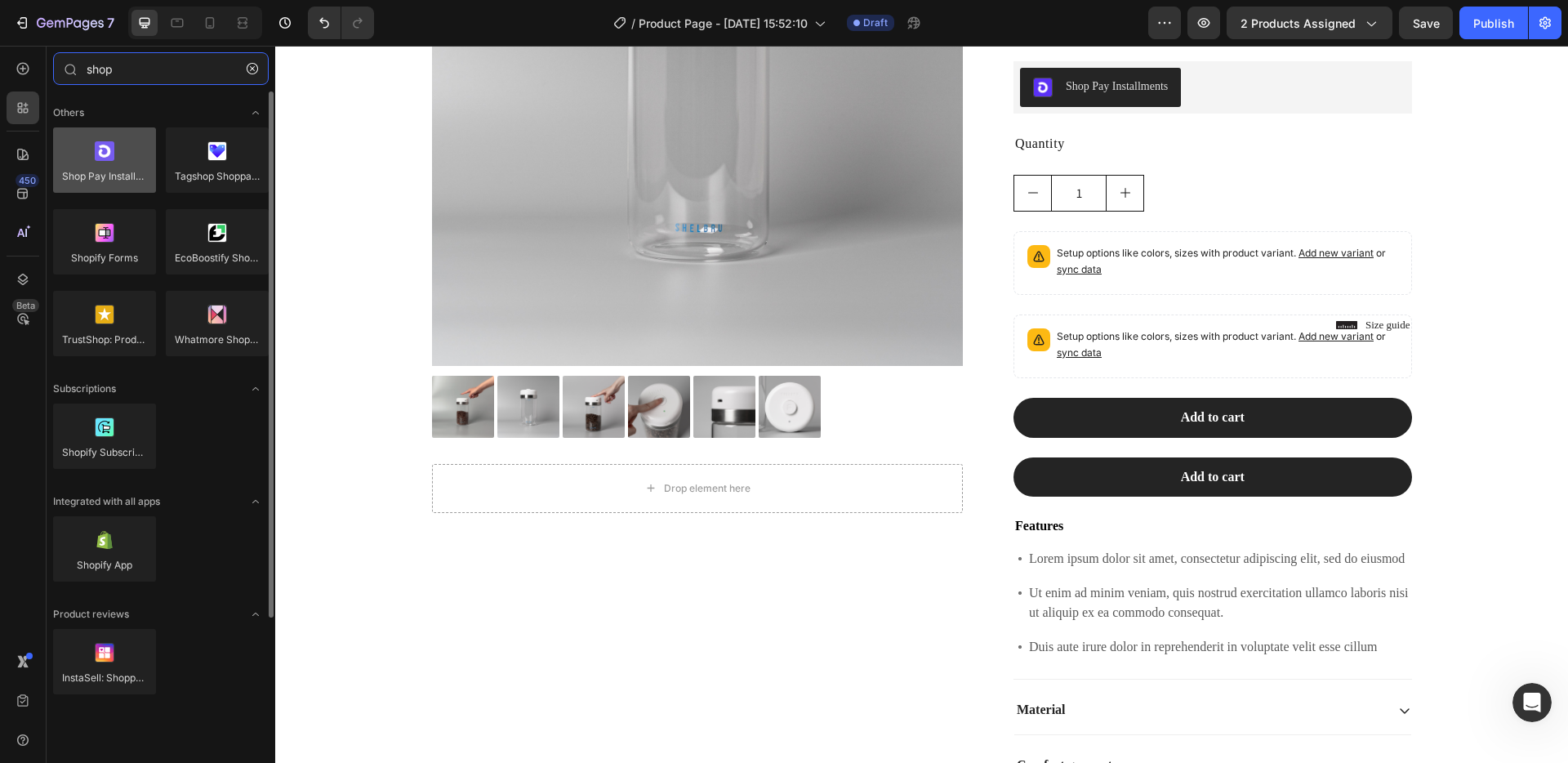
type input "shop"
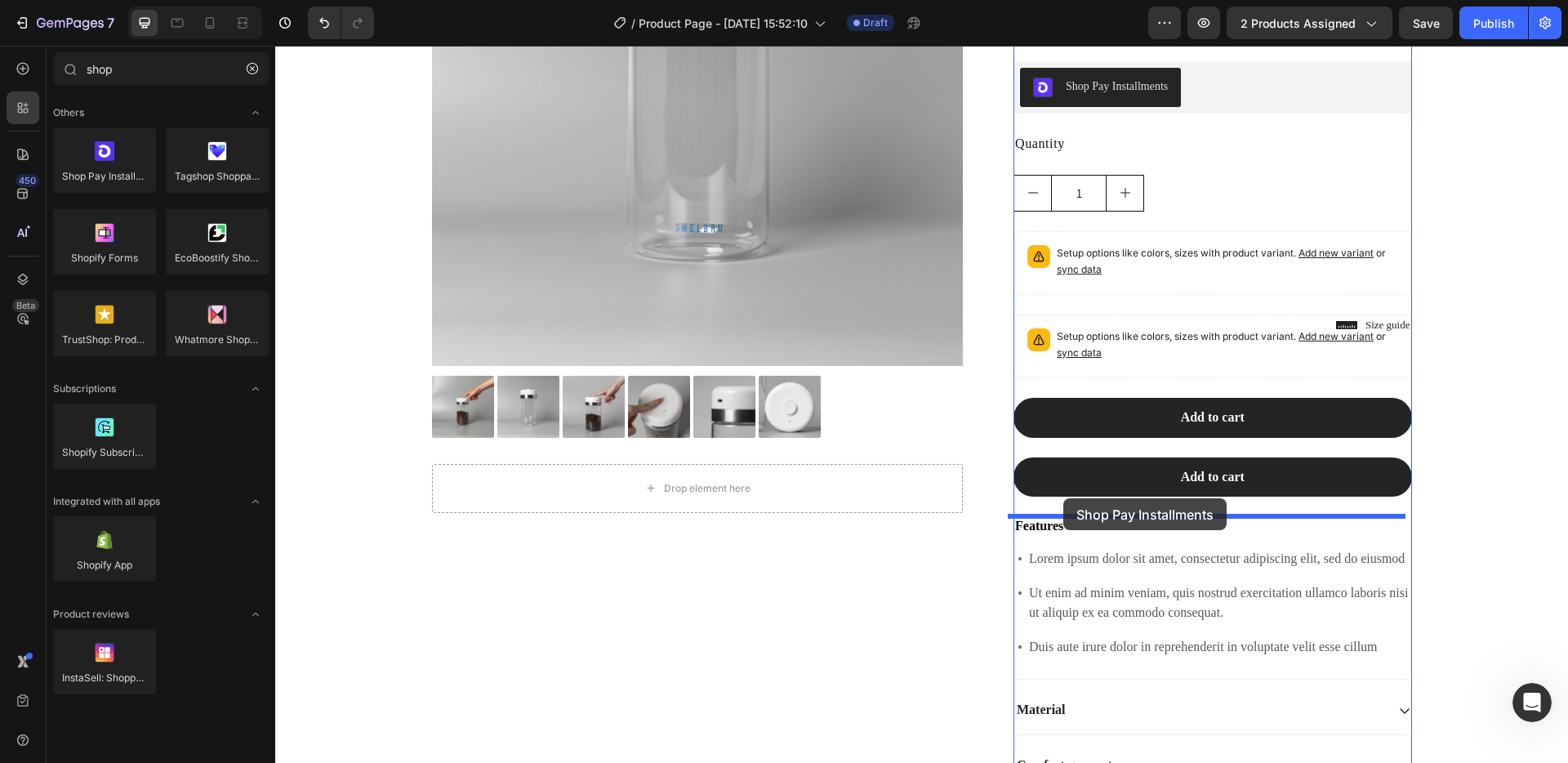
drag, startPoint x: 383, startPoint y: 208, endPoint x: 1064, endPoint y: 498, distance: 740.2
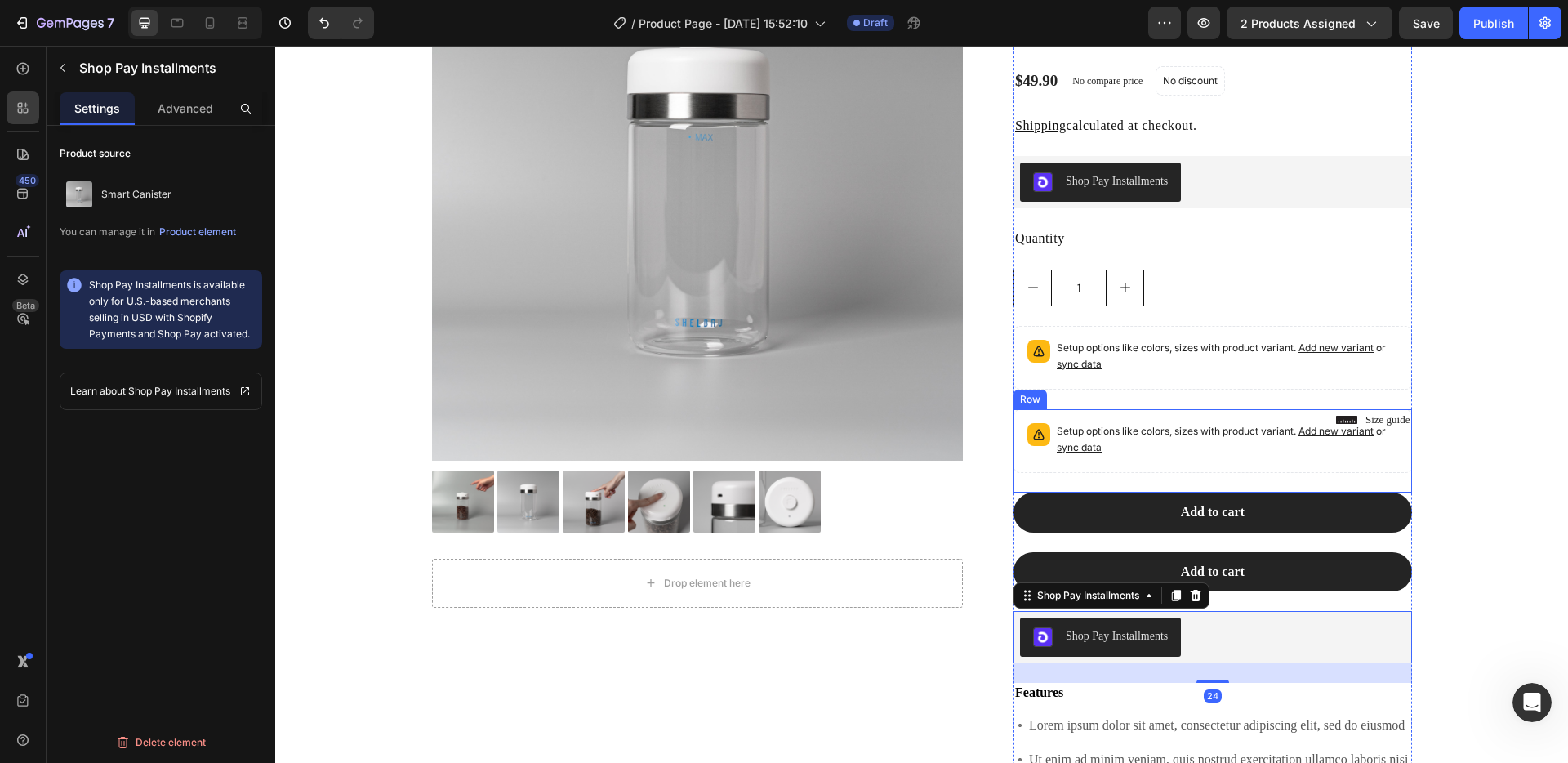
scroll to position [221, 0]
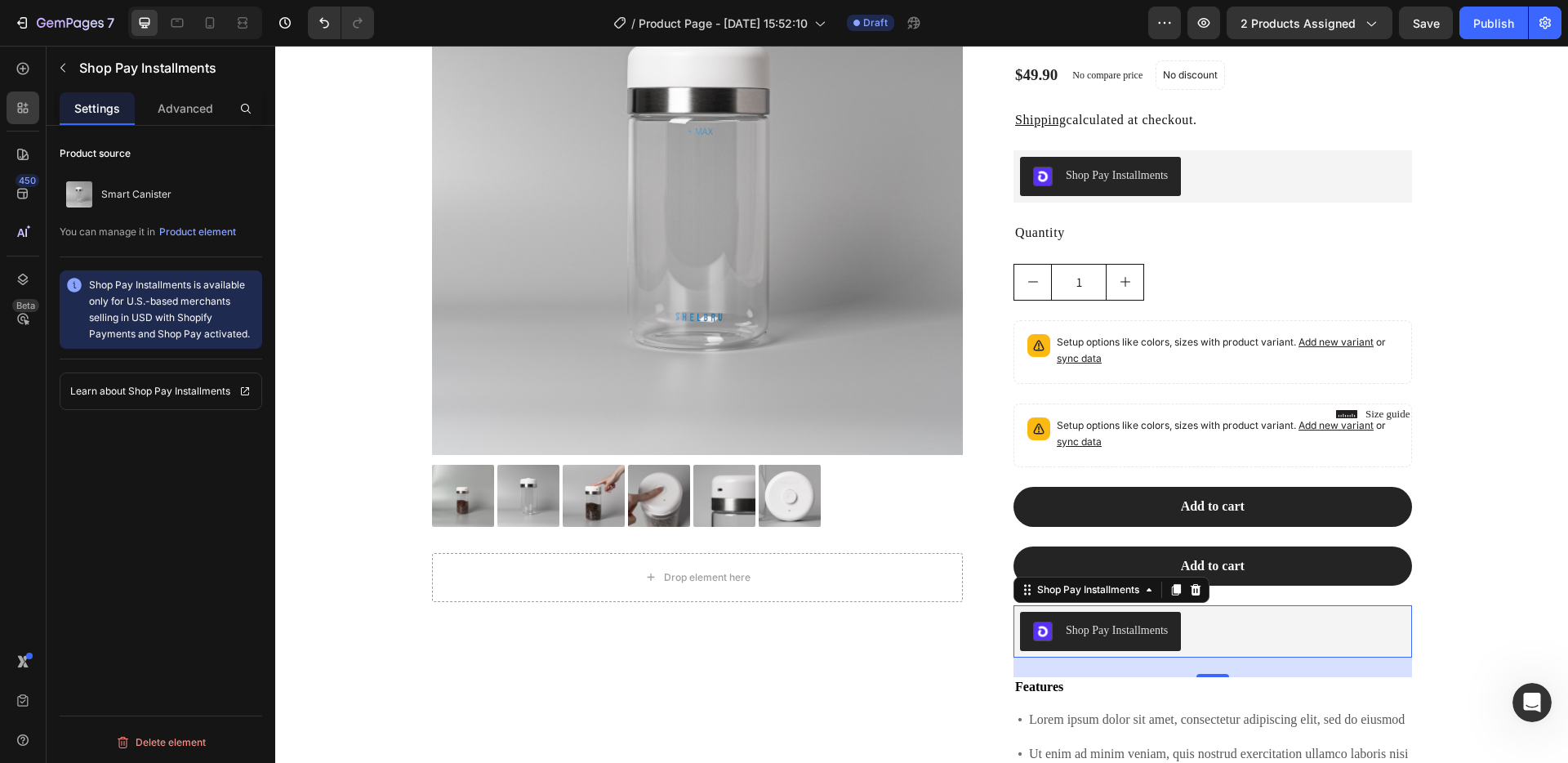
click at [1146, 624] on div "Shop Pay Installments" at bounding box center [1116, 630] width 102 height 17
click at [214, 108] on div "Advanced" at bounding box center [185, 109] width 76 height 33
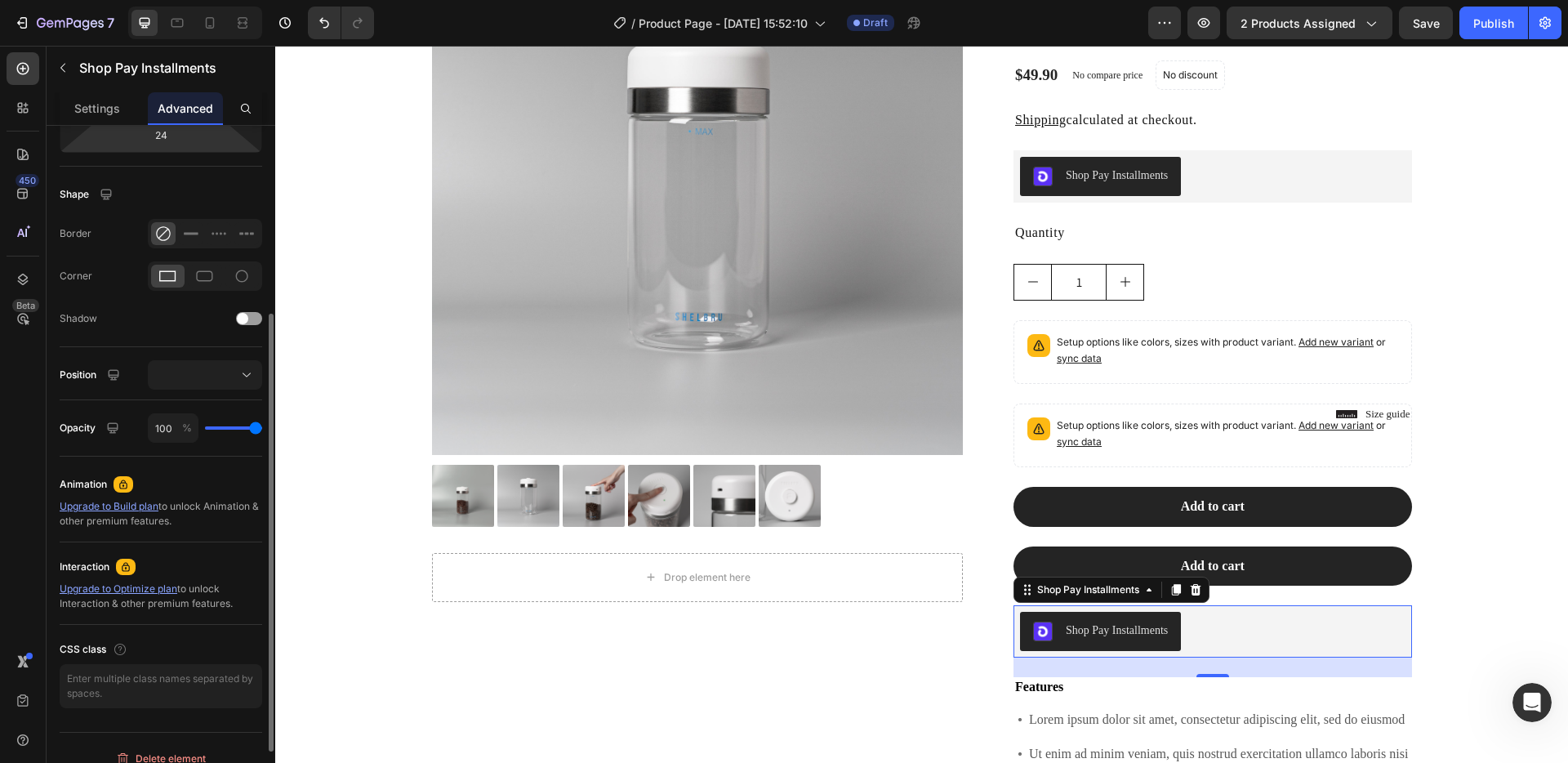
scroll to position [382, 0]
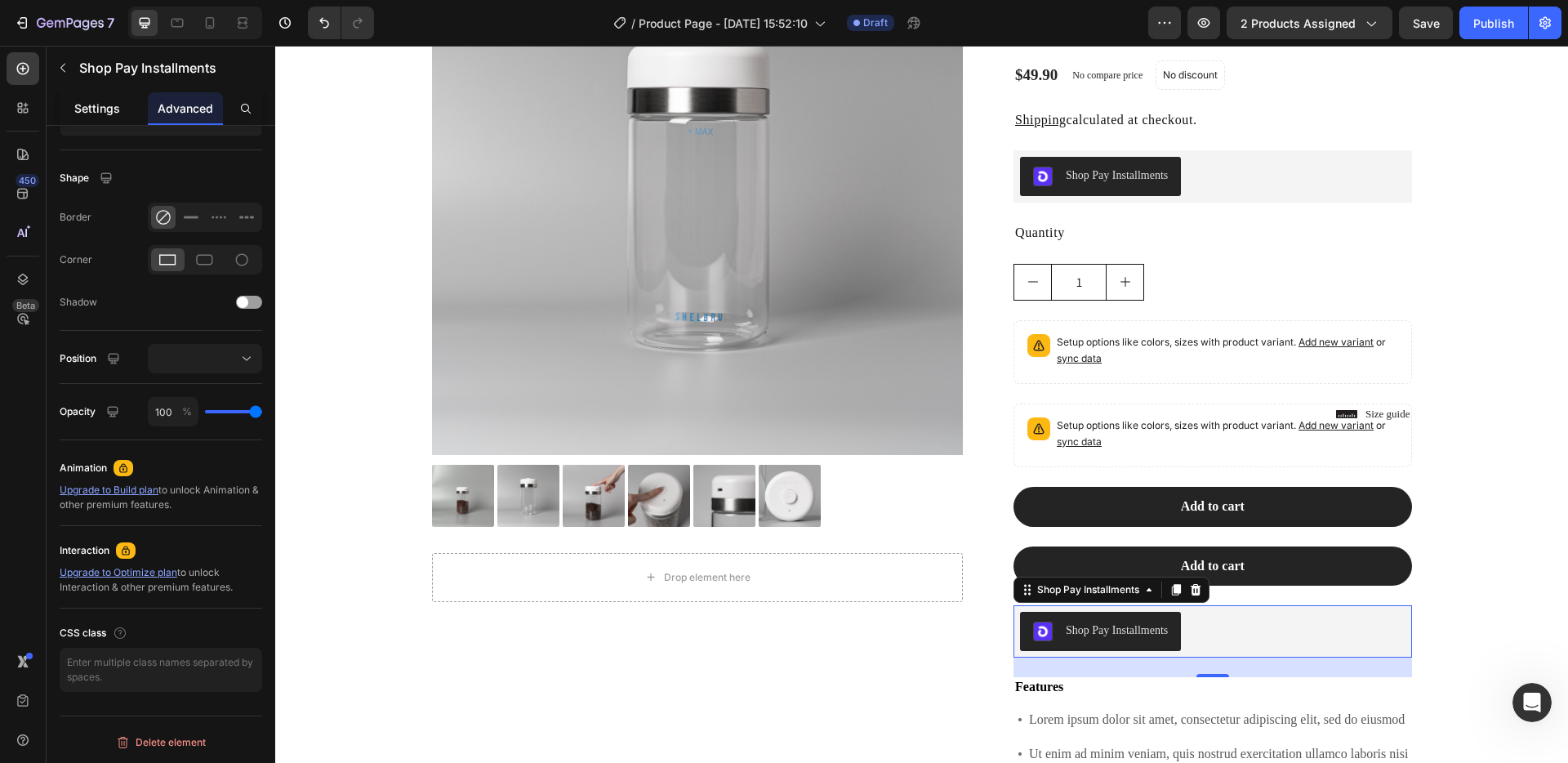
click at [118, 110] on p "Settings" at bounding box center [97, 108] width 45 height 17
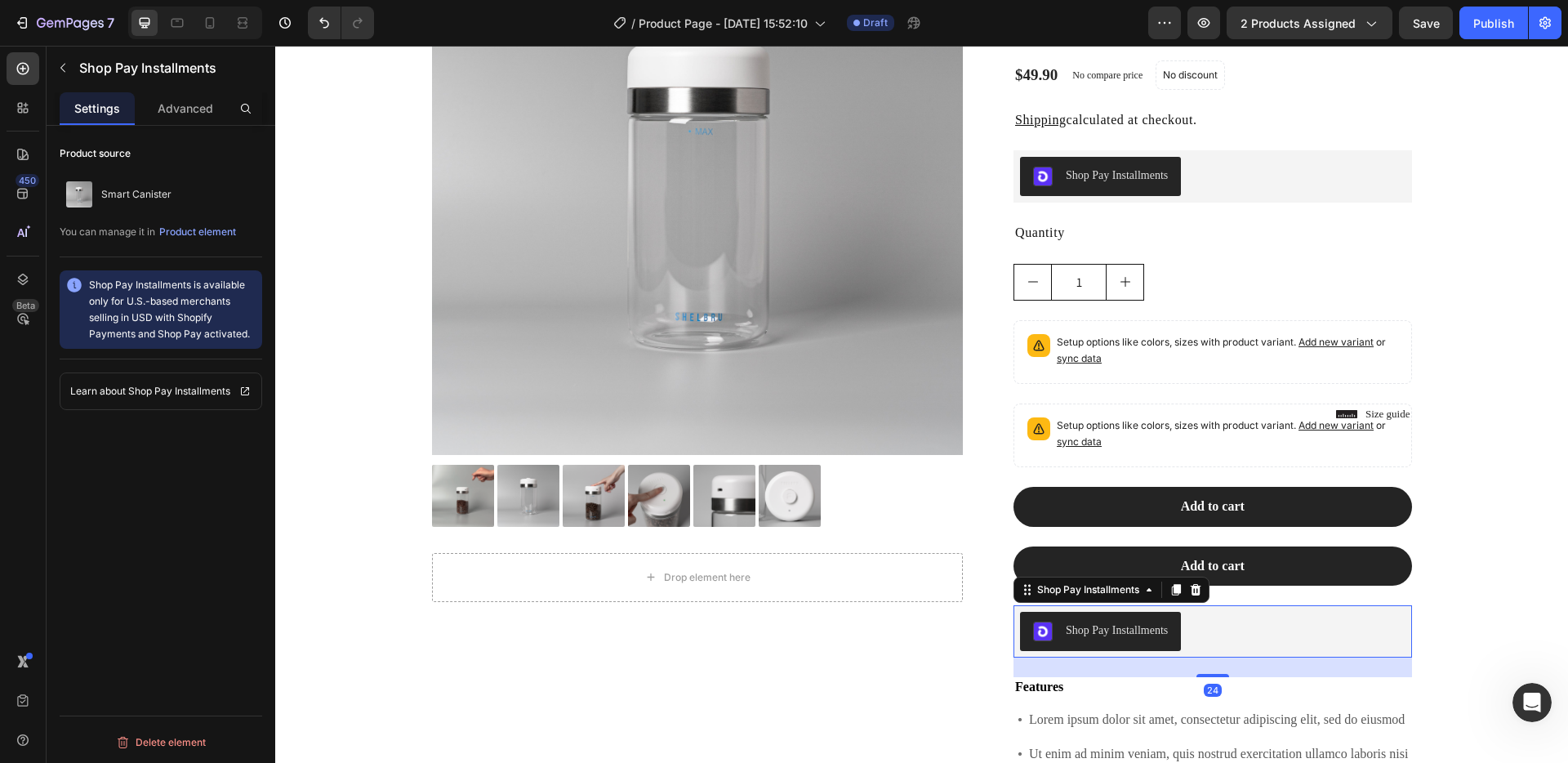
scroll to position [0, 0]
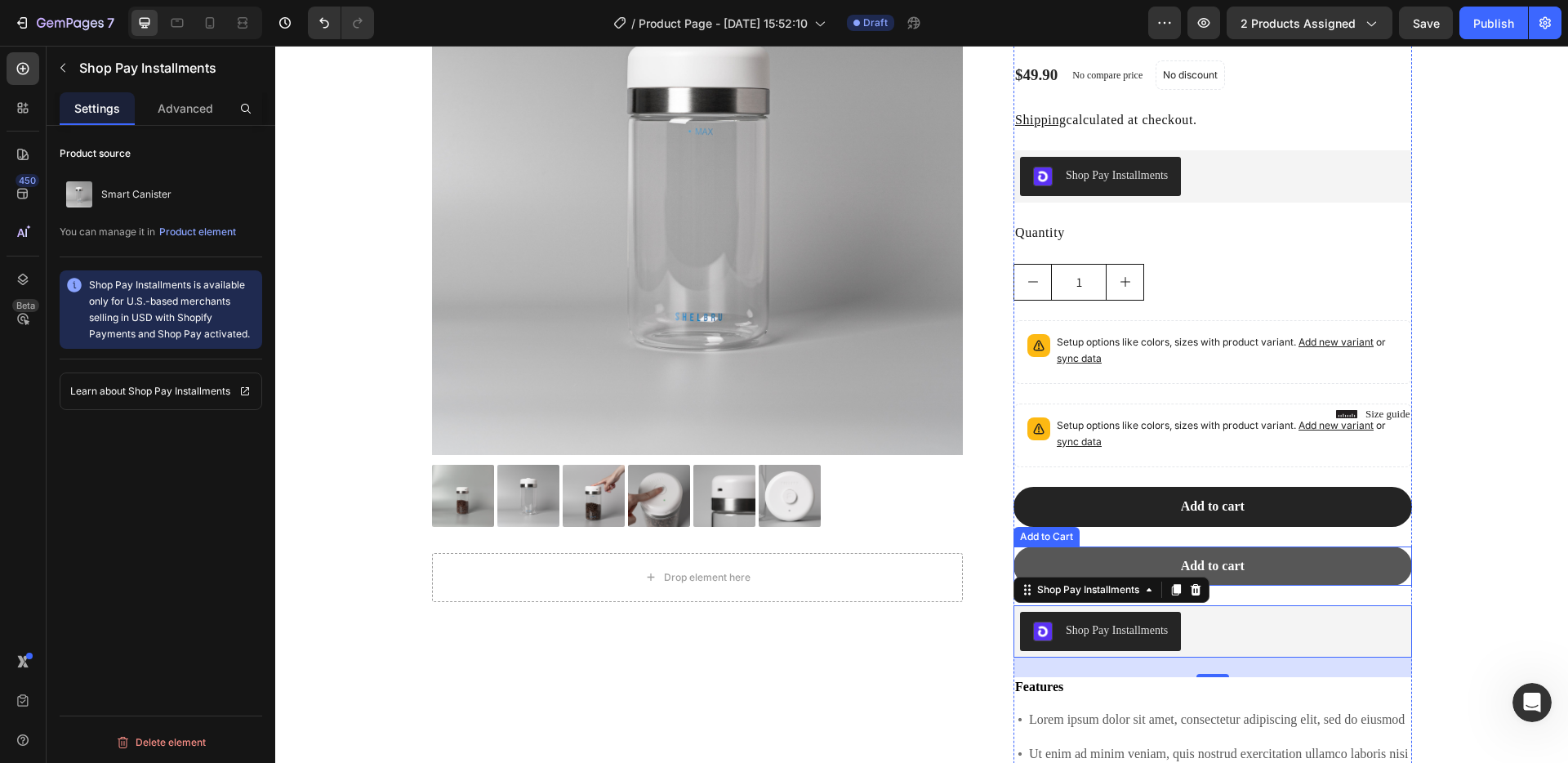
click at [1270, 576] on button "Add to cart" at bounding box center [1213, 566] width 399 height 40
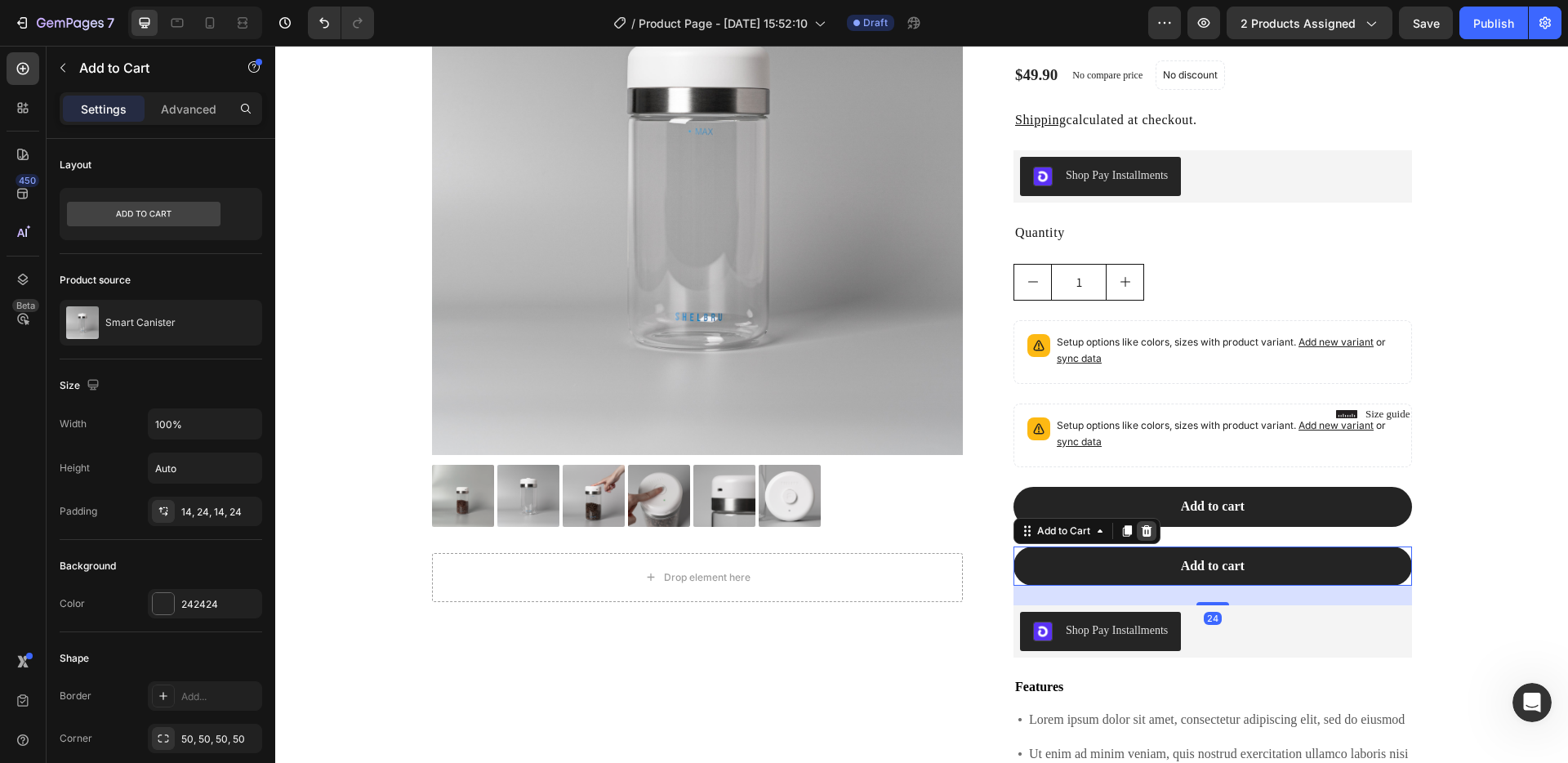
click at [1145, 524] on icon at bounding box center [1147, 531] width 13 height 13
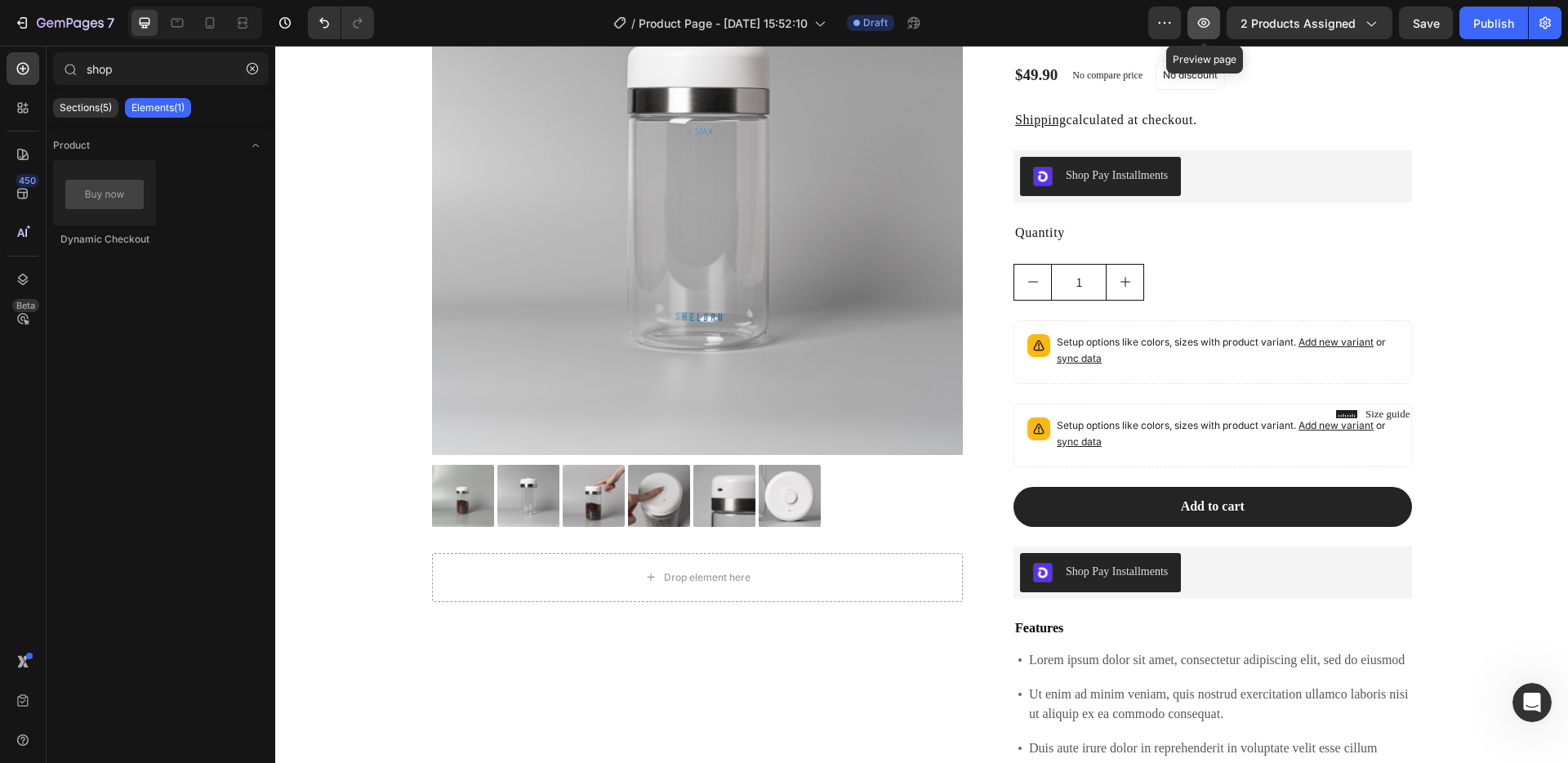
click at [1215, 24] on button "button" at bounding box center [1203, 23] width 33 height 33
click at [18, 78] on div at bounding box center [23, 68] width 33 height 33
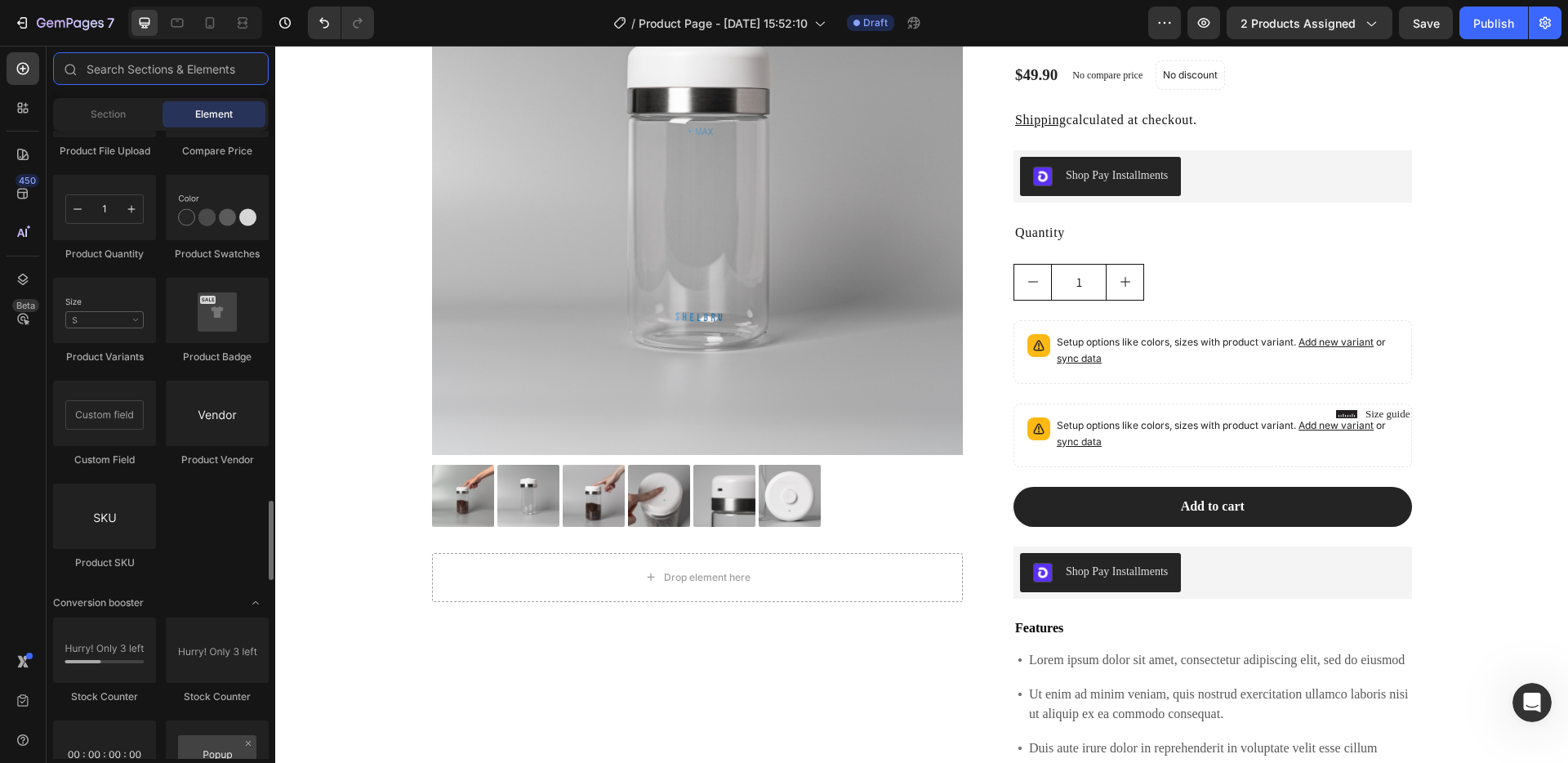
scroll to position [2901, 0]
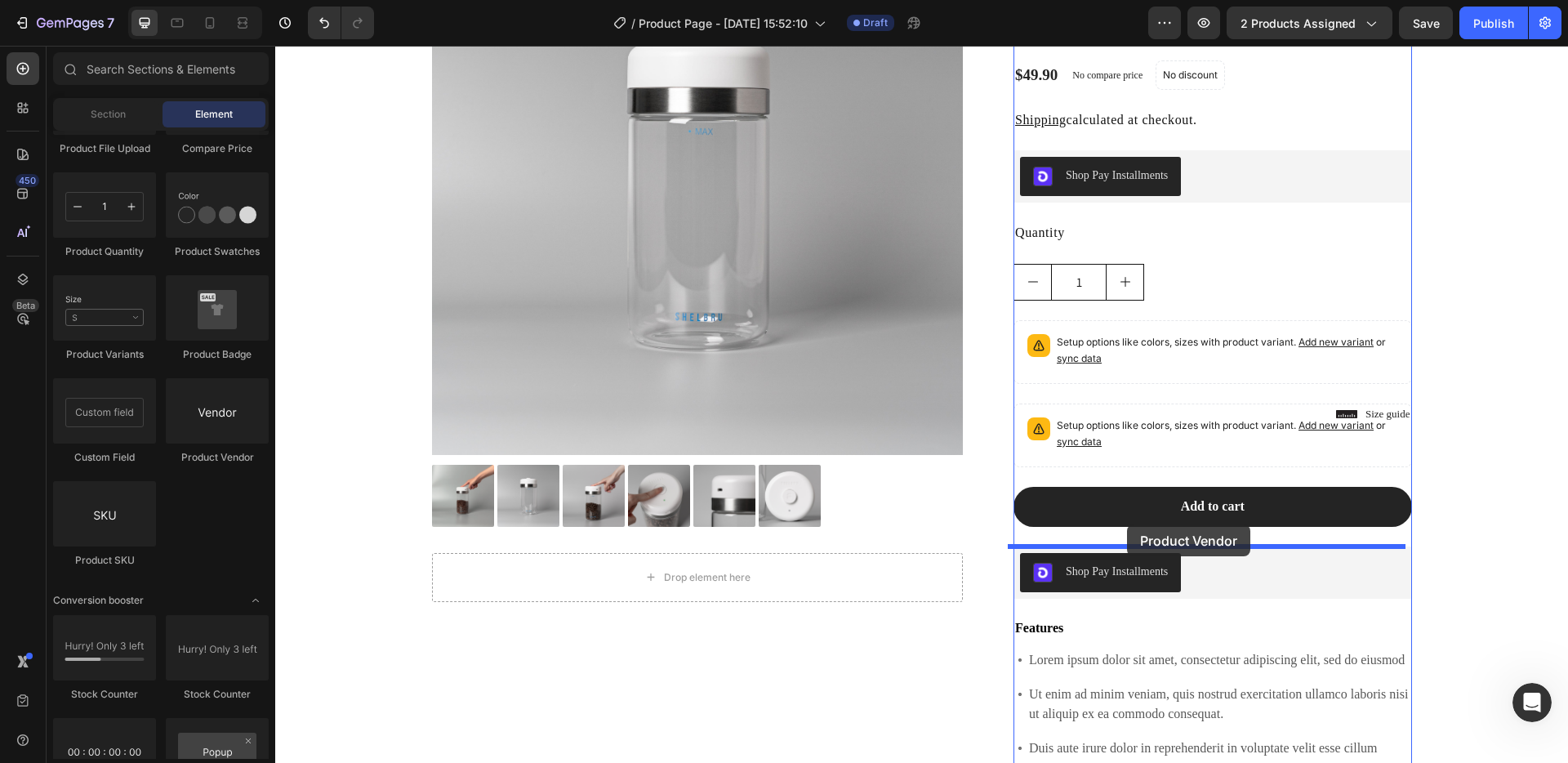
drag, startPoint x: 498, startPoint y: 466, endPoint x: 1127, endPoint y: 524, distance: 631.7
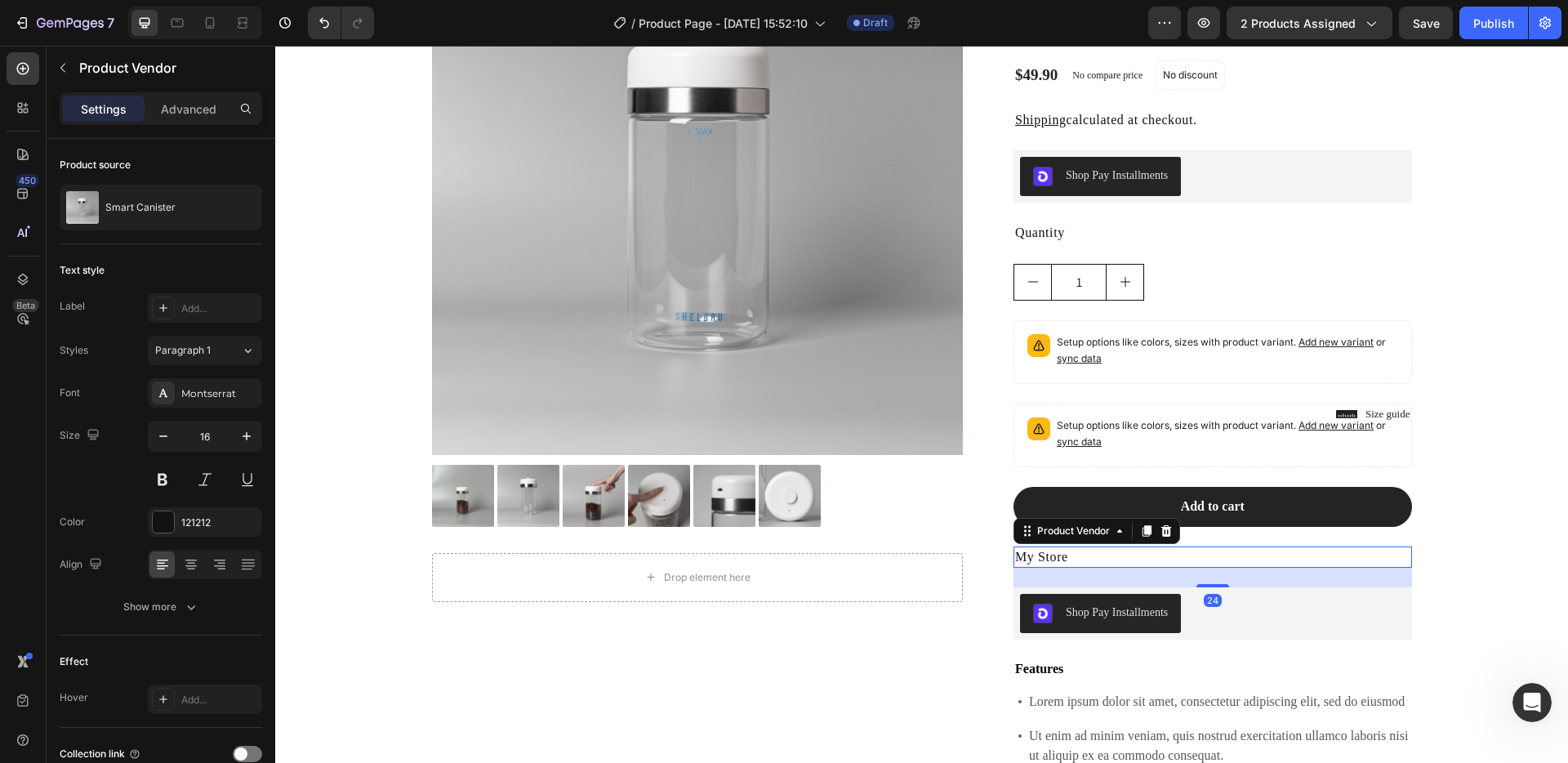
click at [1119, 554] on h2 "My Store" at bounding box center [1213, 556] width 399 height 21
click at [200, 108] on p "Advanced" at bounding box center [188, 109] width 56 height 17
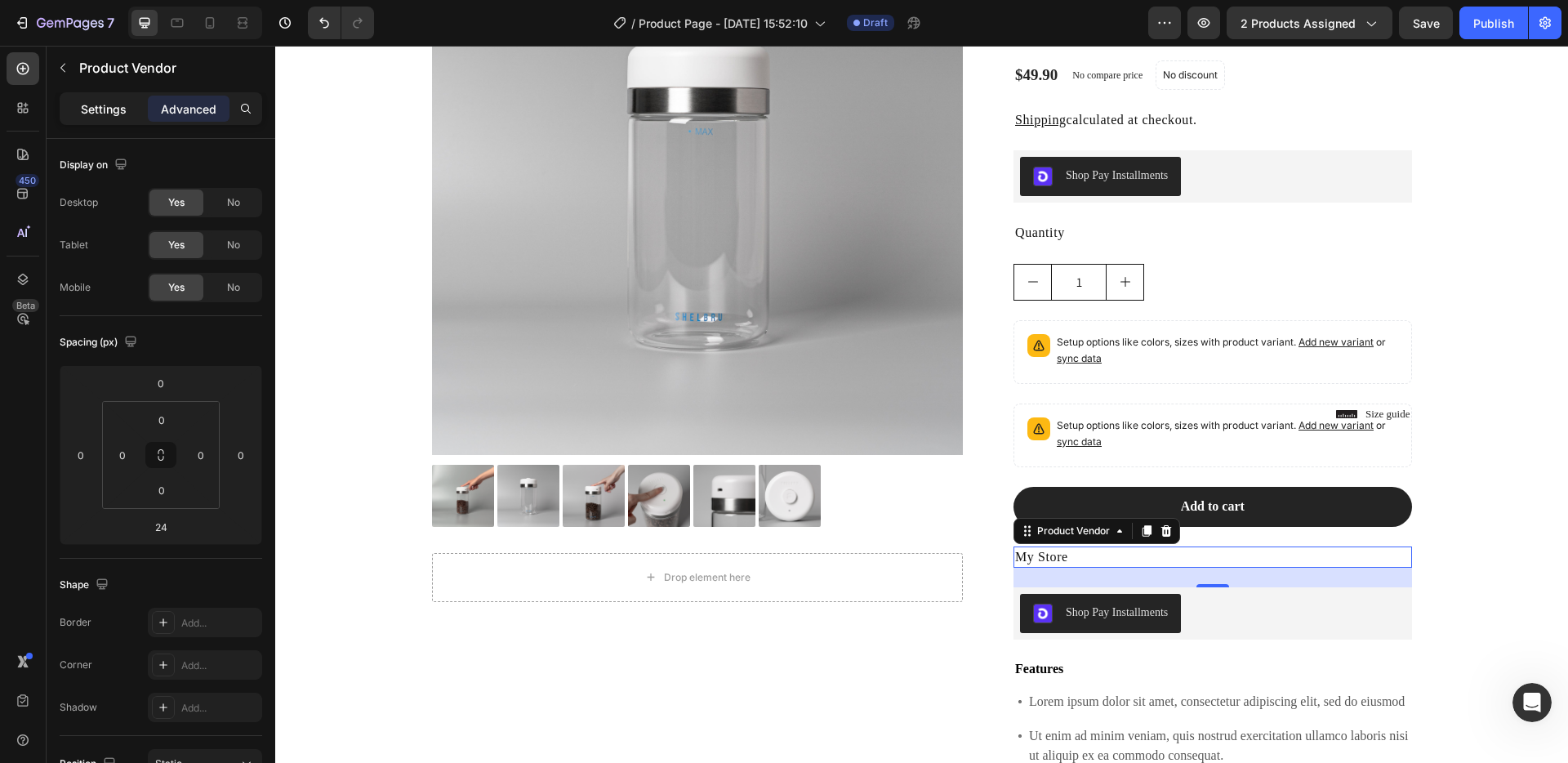
click at [122, 103] on p "Settings" at bounding box center [104, 109] width 45 height 17
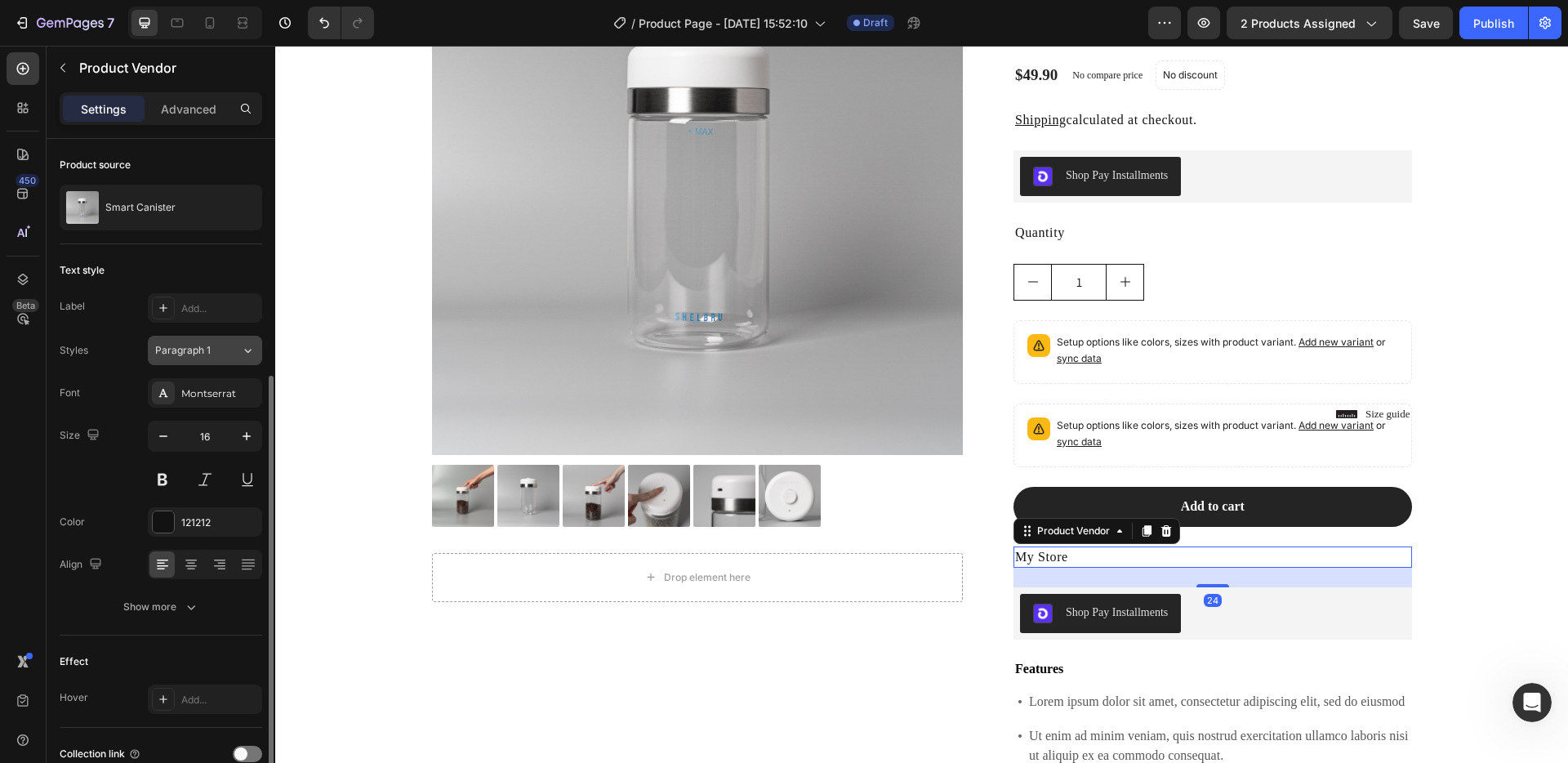
scroll to position [175, 0]
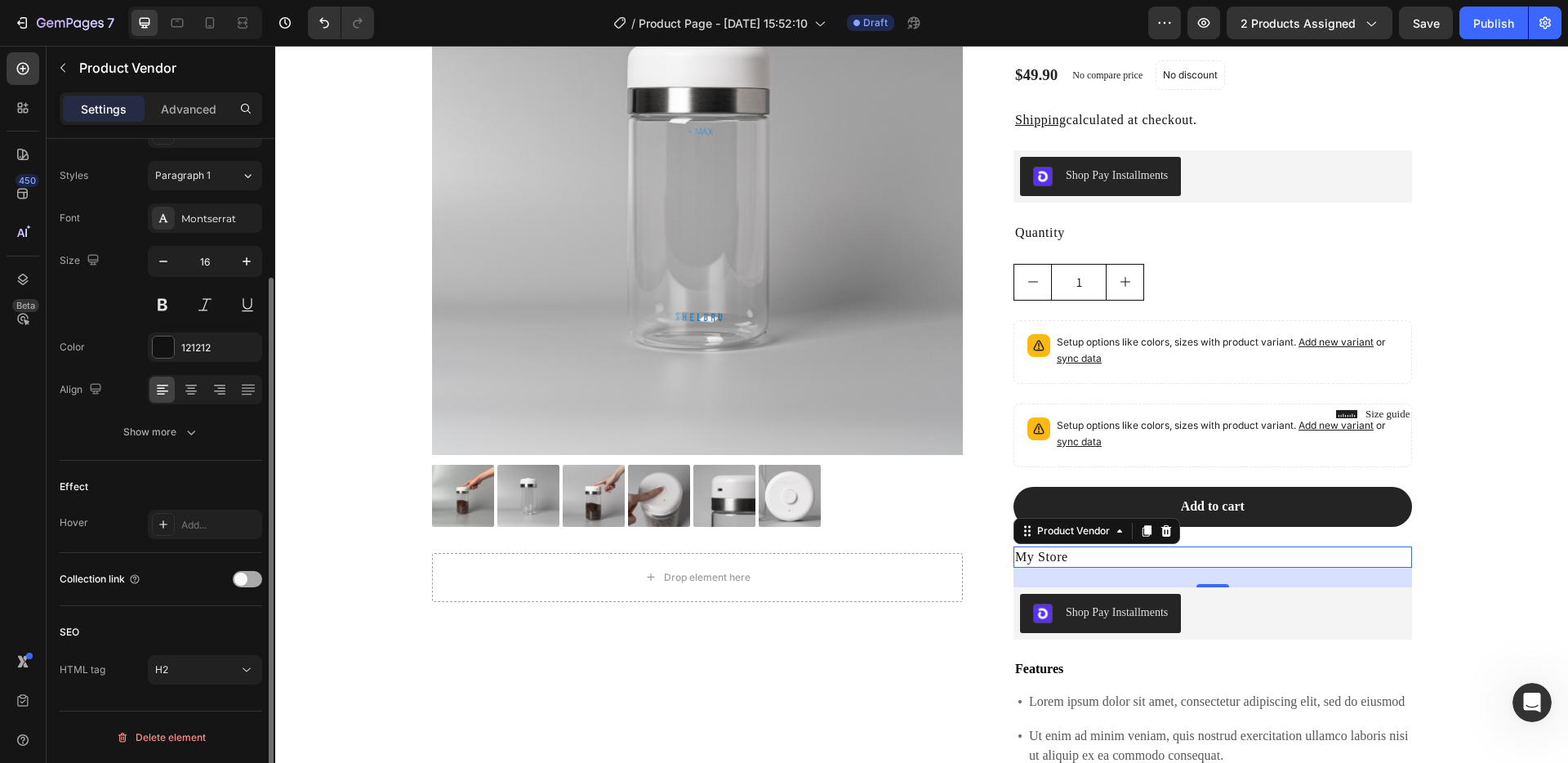
click at [250, 577] on div at bounding box center [247, 578] width 29 height 16
click at [250, 577] on span at bounding box center [254, 579] width 13 height 13
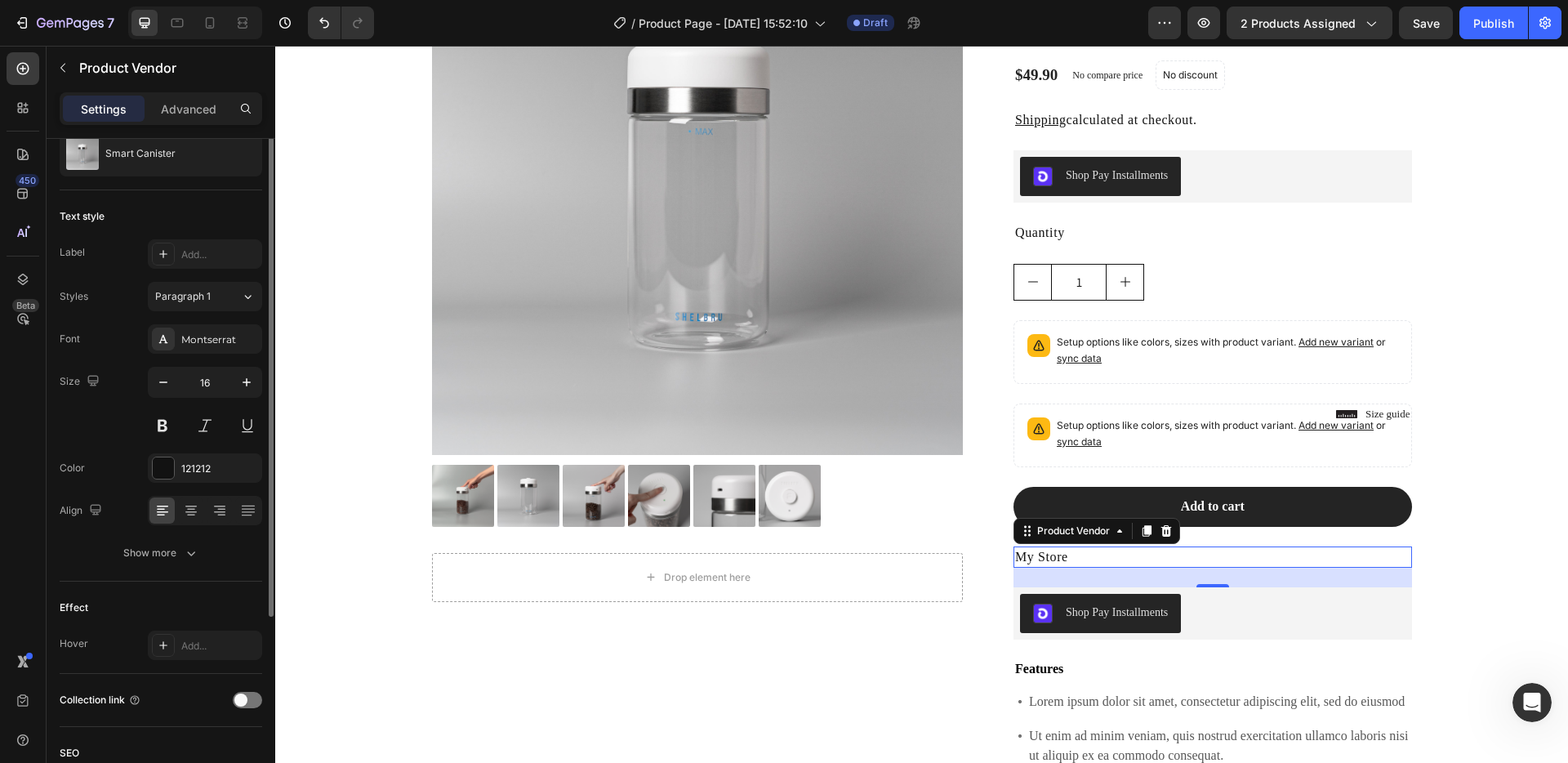
scroll to position [0, 0]
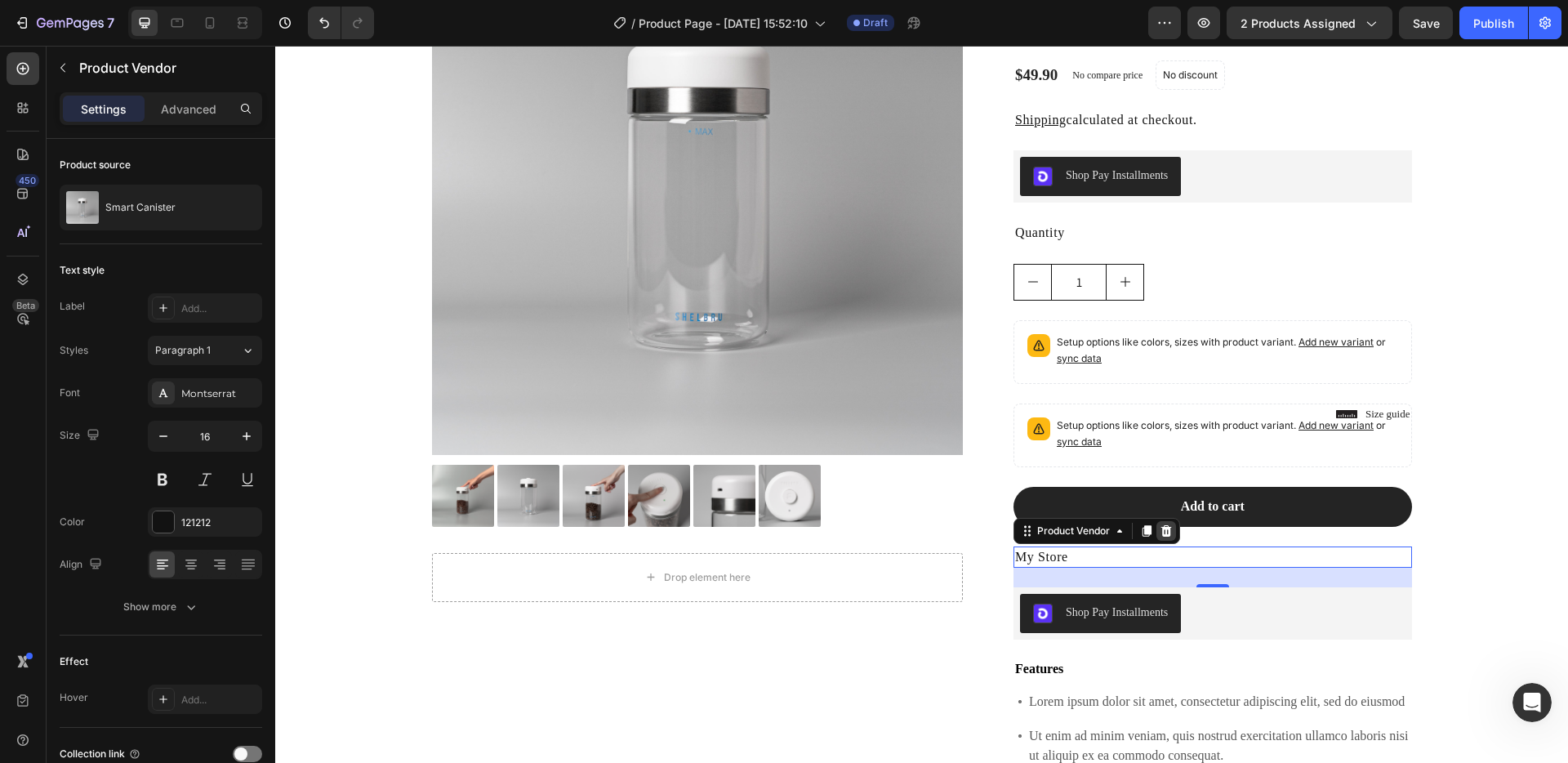
click at [1157, 537] on div at bounding box center [1166, 531] width 20 height 20
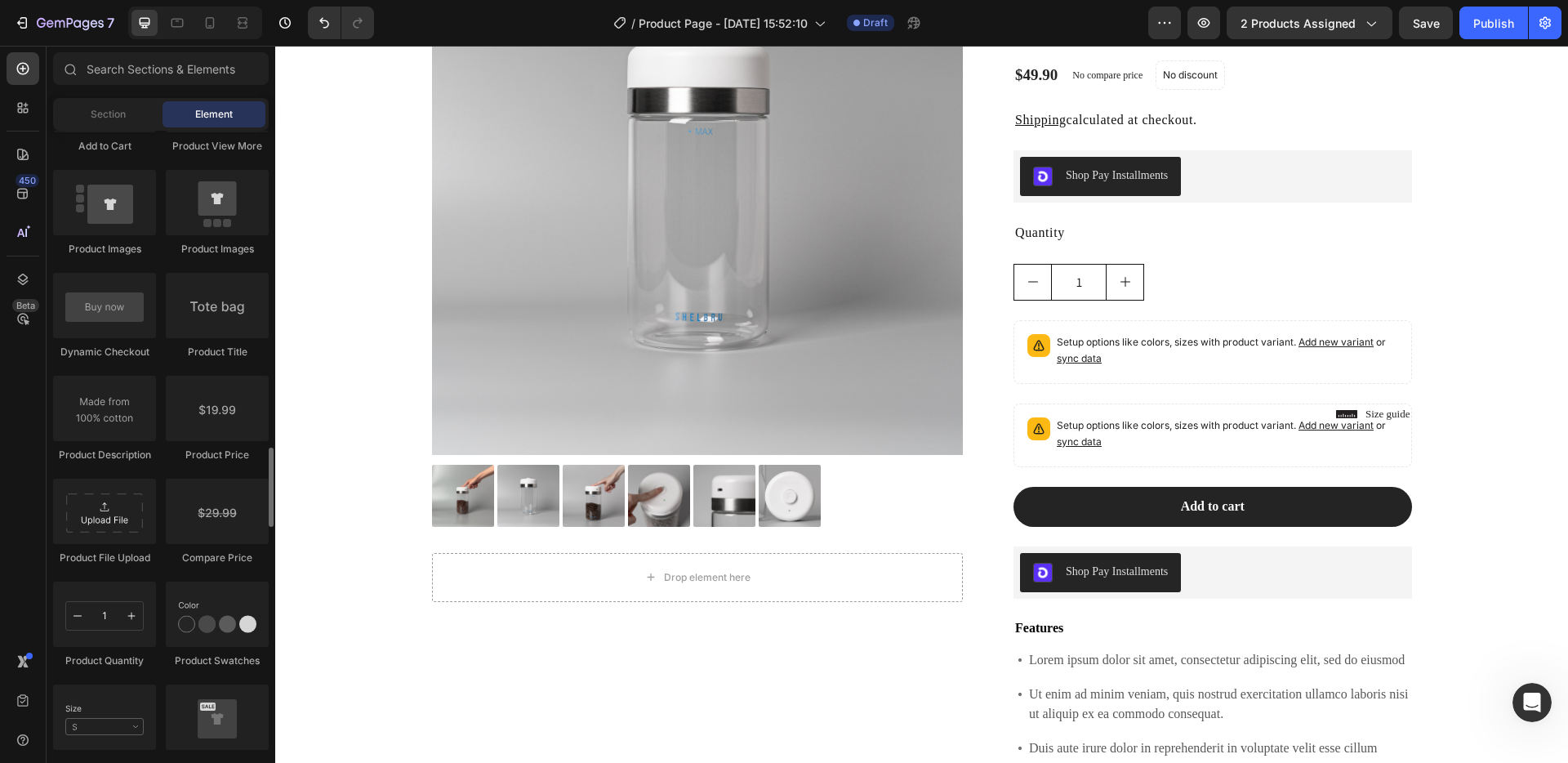
scroll to position [2488, 0]
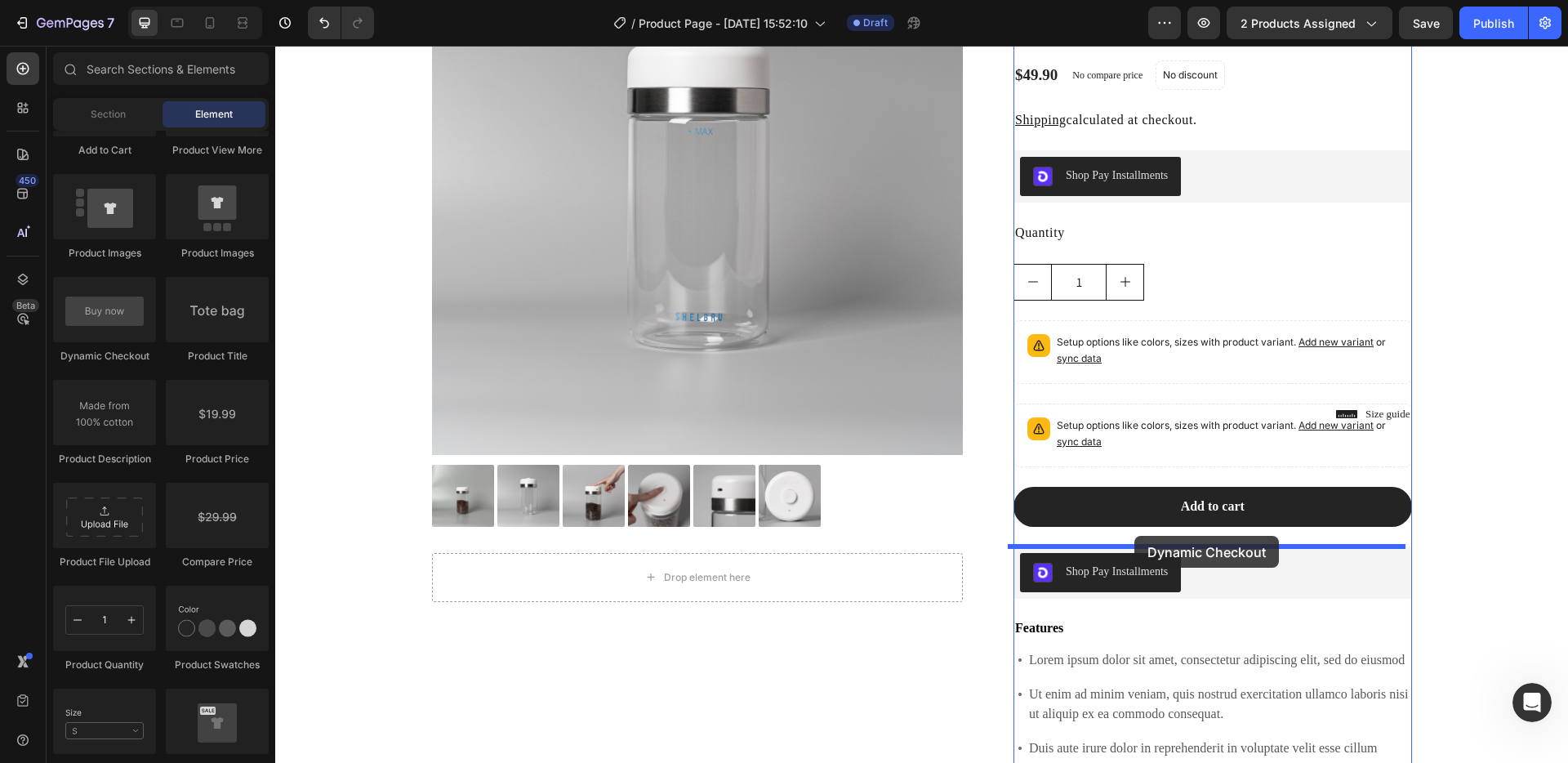
drag, startPoint x: 390, startPoint y: 369, endPoint x: 1134, endPoint y: 535, distance: 762.3
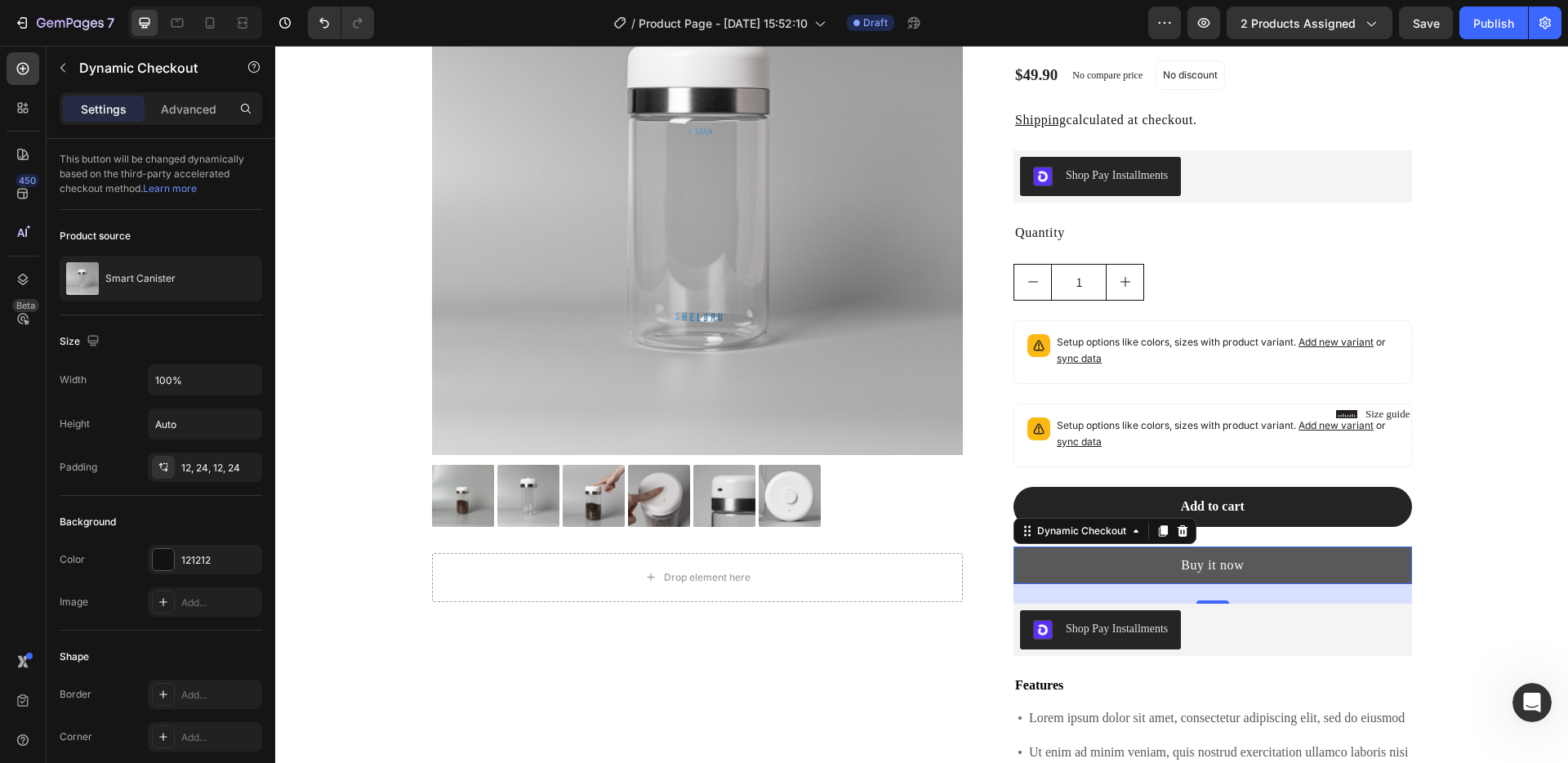
click at [1077, 580] on button "Buy it now" at bounding box center [1213, 565] width 399 height 38
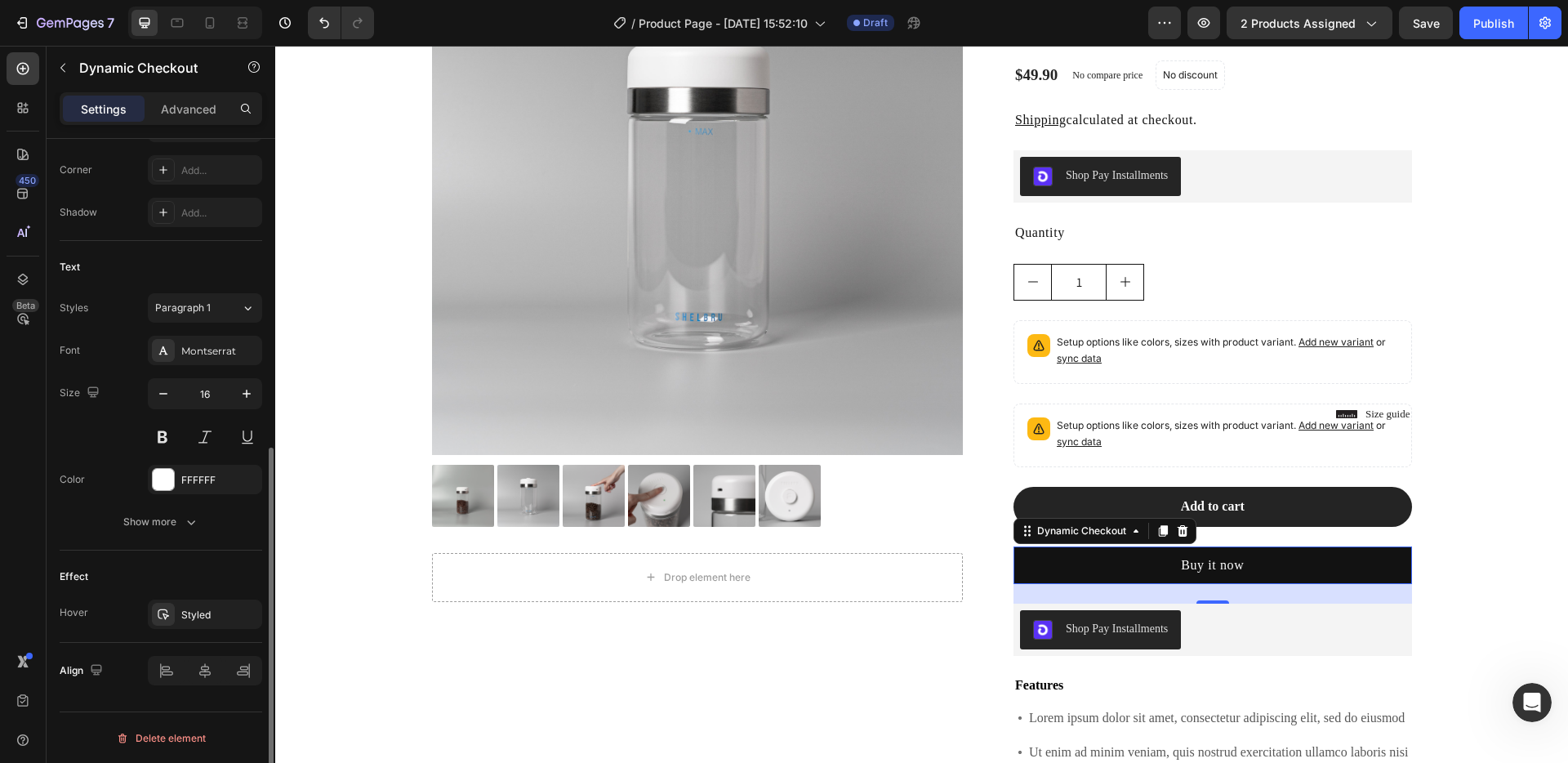
scroll to position [568, 0]
click at [187, 97] on div "Advanced" at bounding box center [188, 109] width 81 height 26
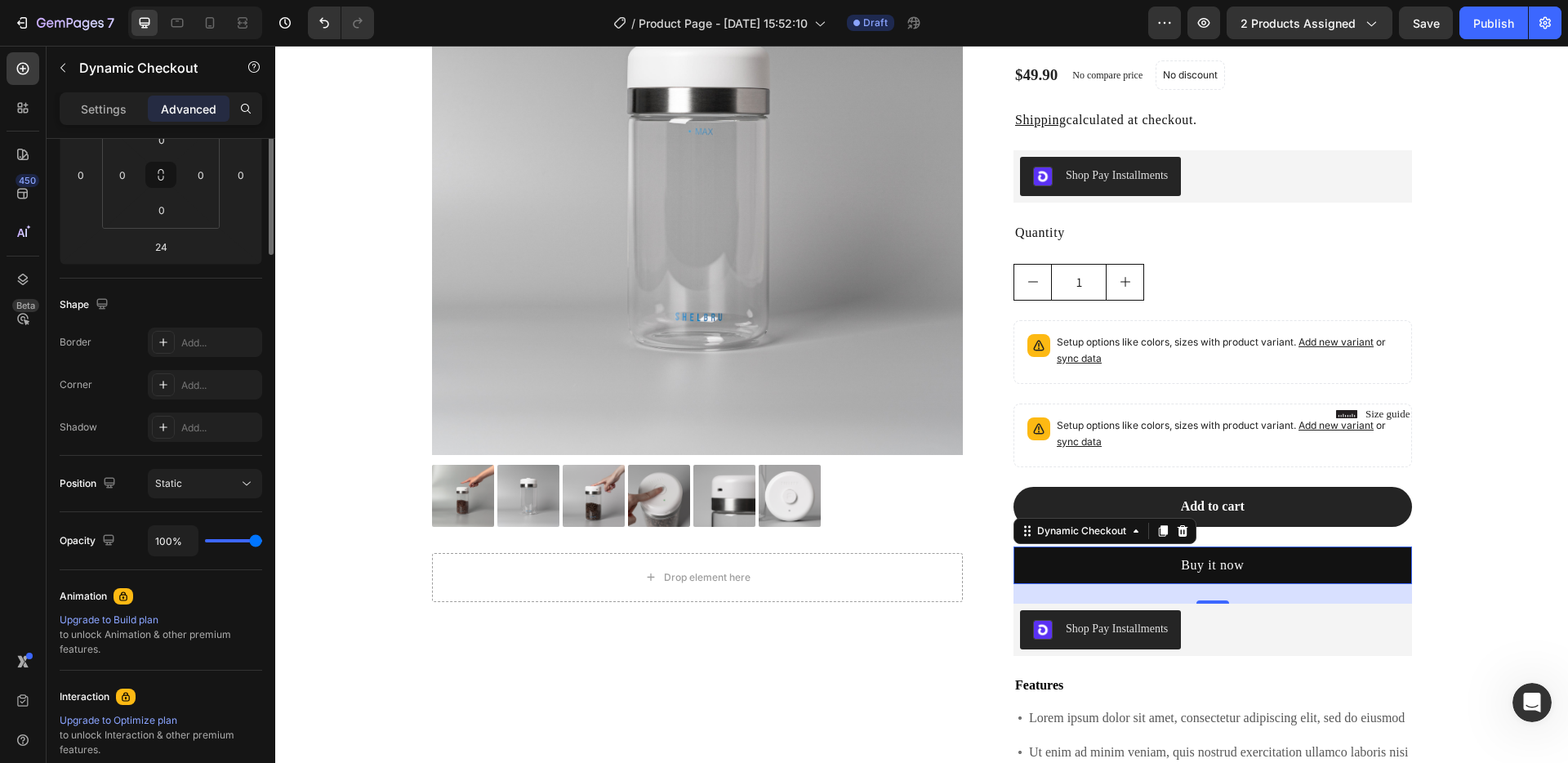
scroll to position [0, 0]
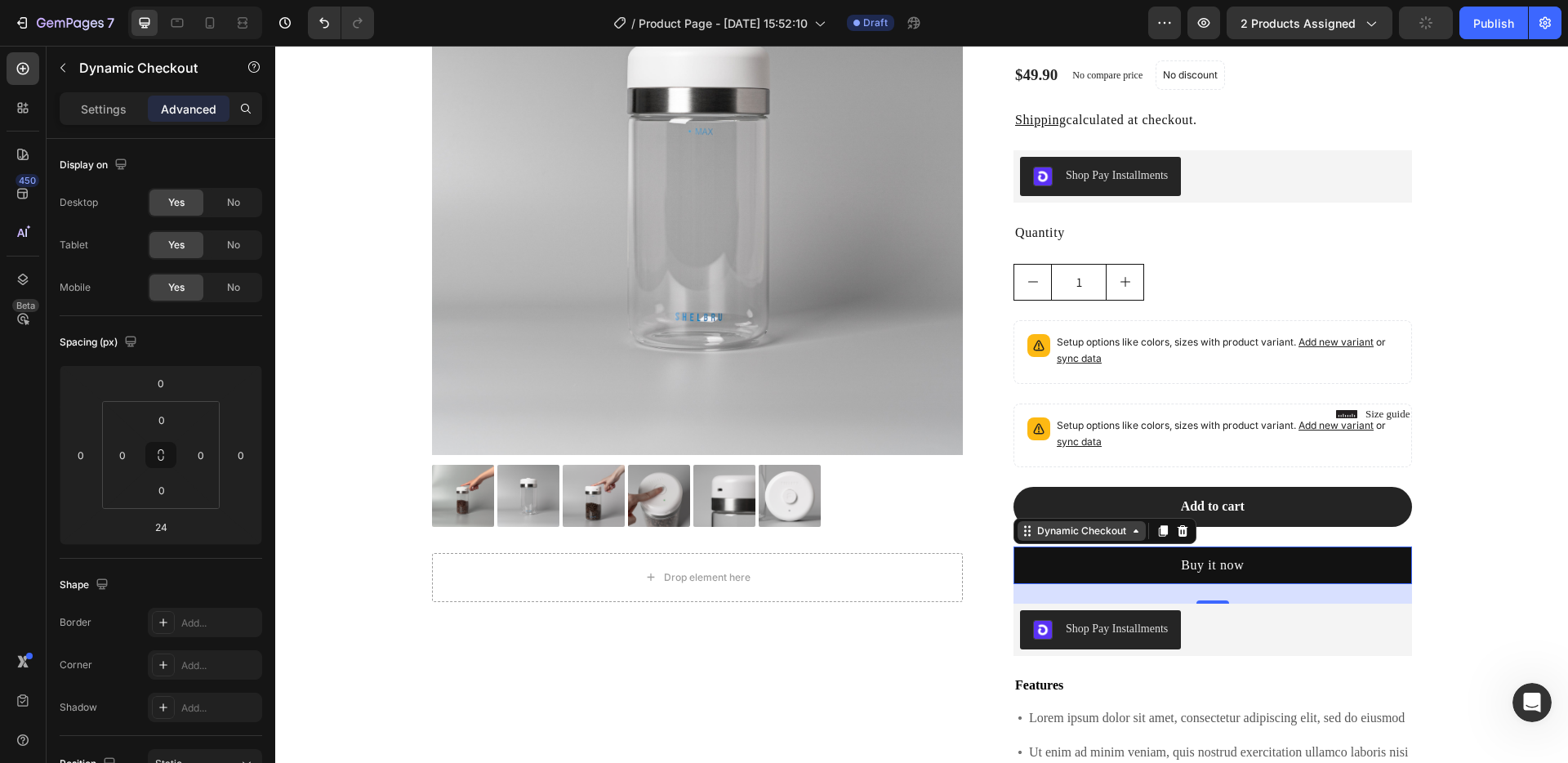
click at [1116, 530] on div "Dynamic Checkout" at bounding box center [1082, 531] width 95 height 15
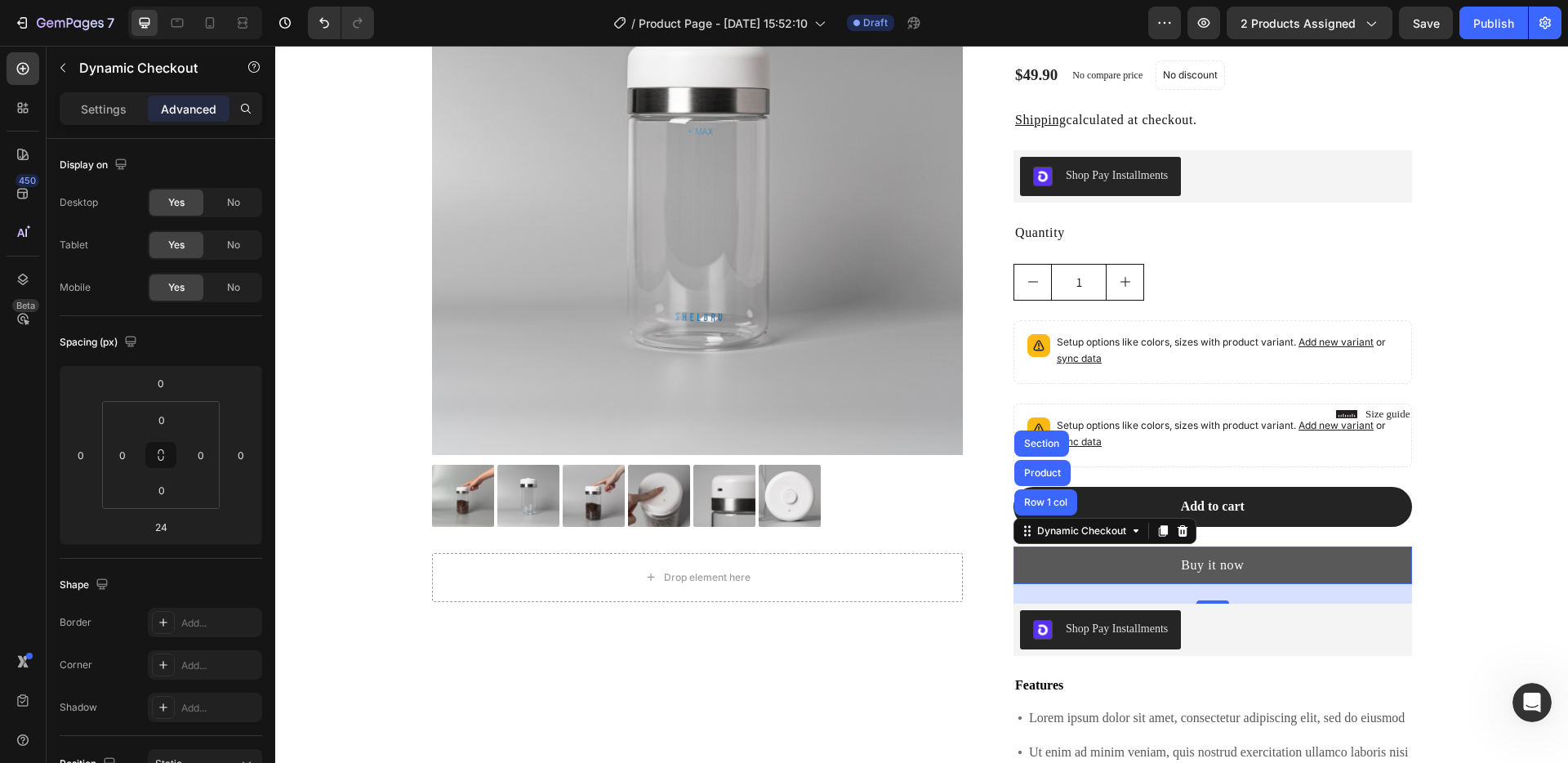
click at [1341, 572] on button "Buy it now" at bounding box center [1213, 565] width 399 height 38
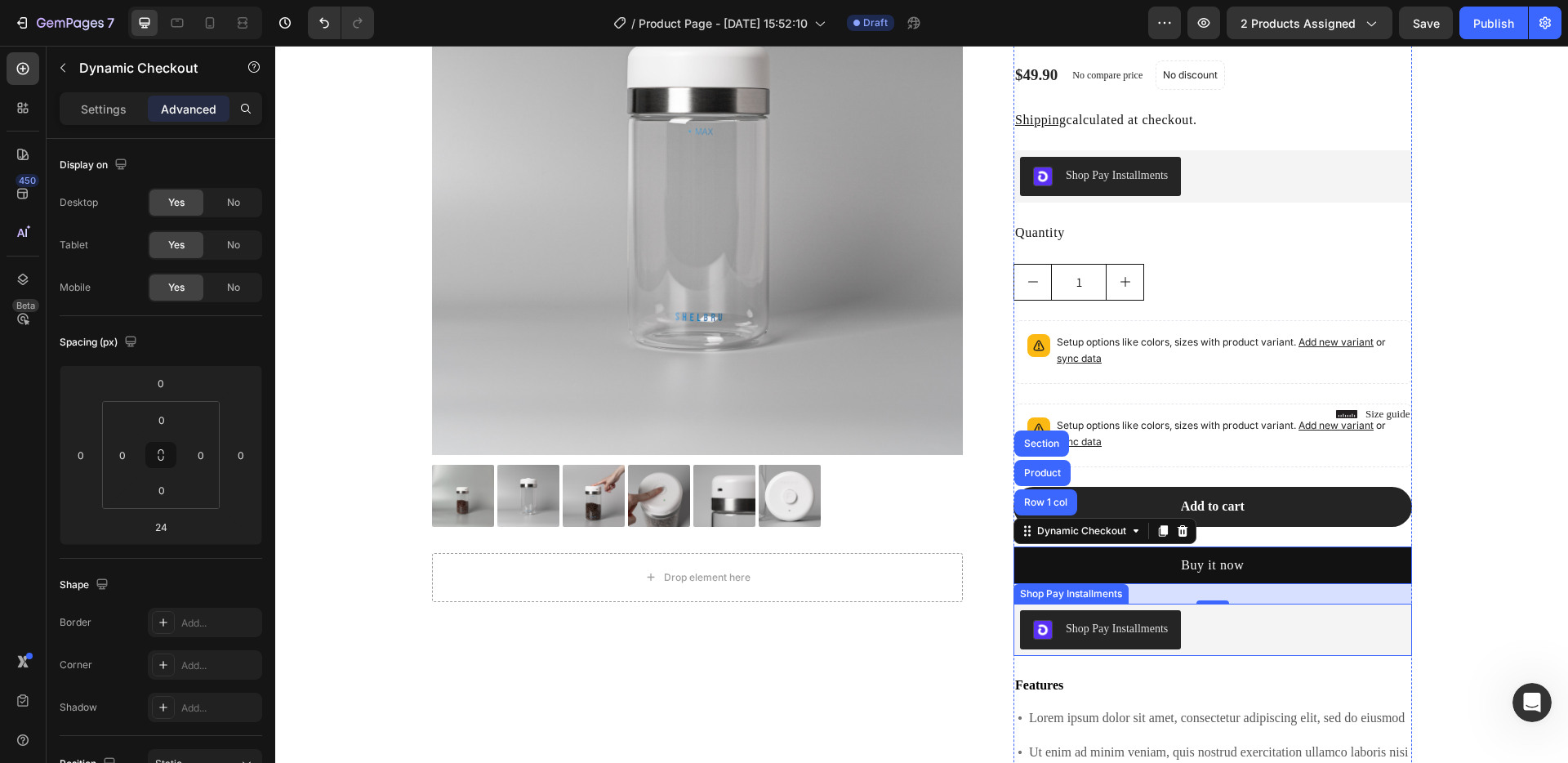
click at [1236, 629] on div "Shop Pay Installments" at bounding box center [1213, 630] width 385 height 40
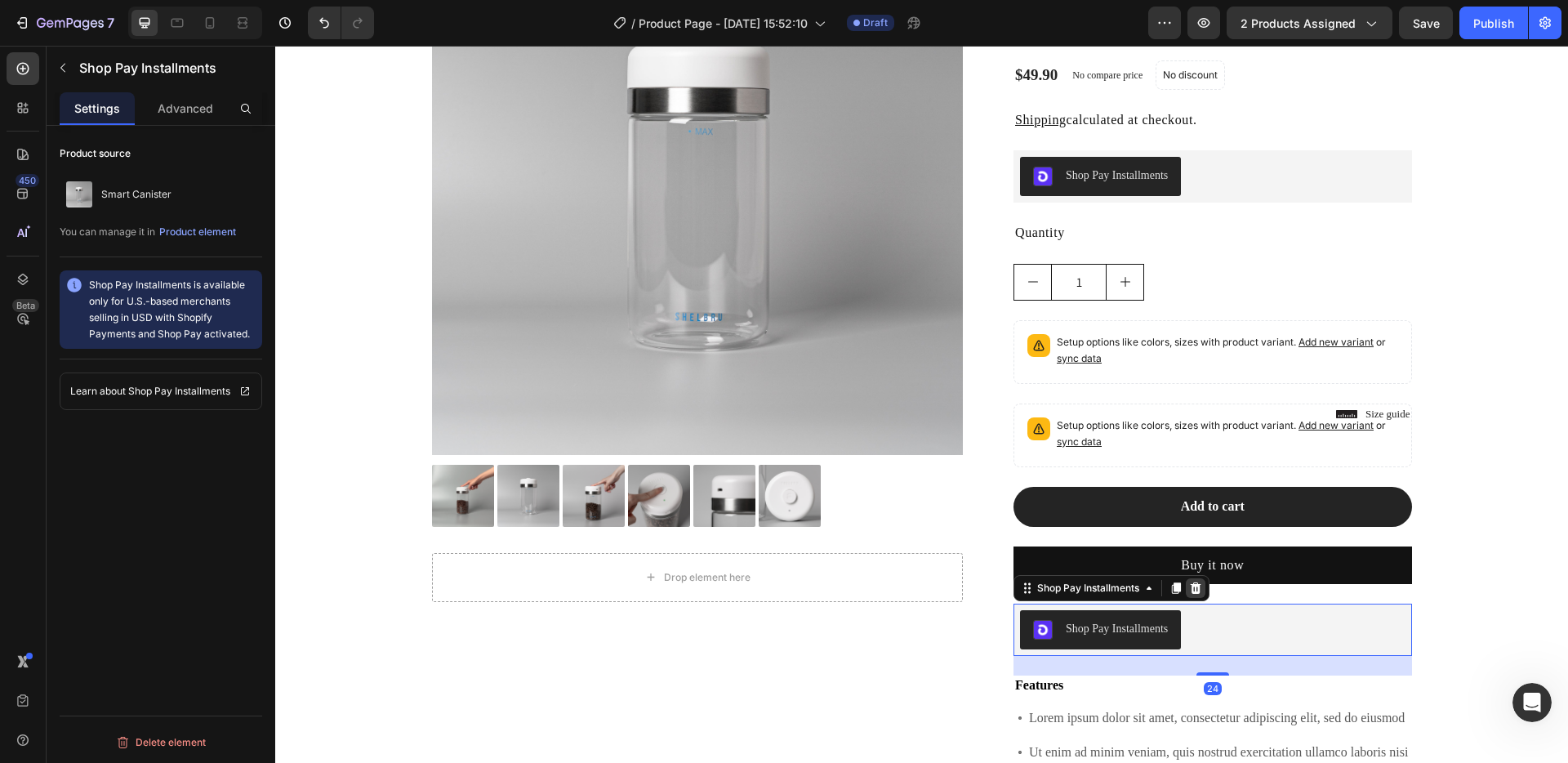
click at [1191, 587] on icon at bounding box center [1196, 587] width 10 height 11
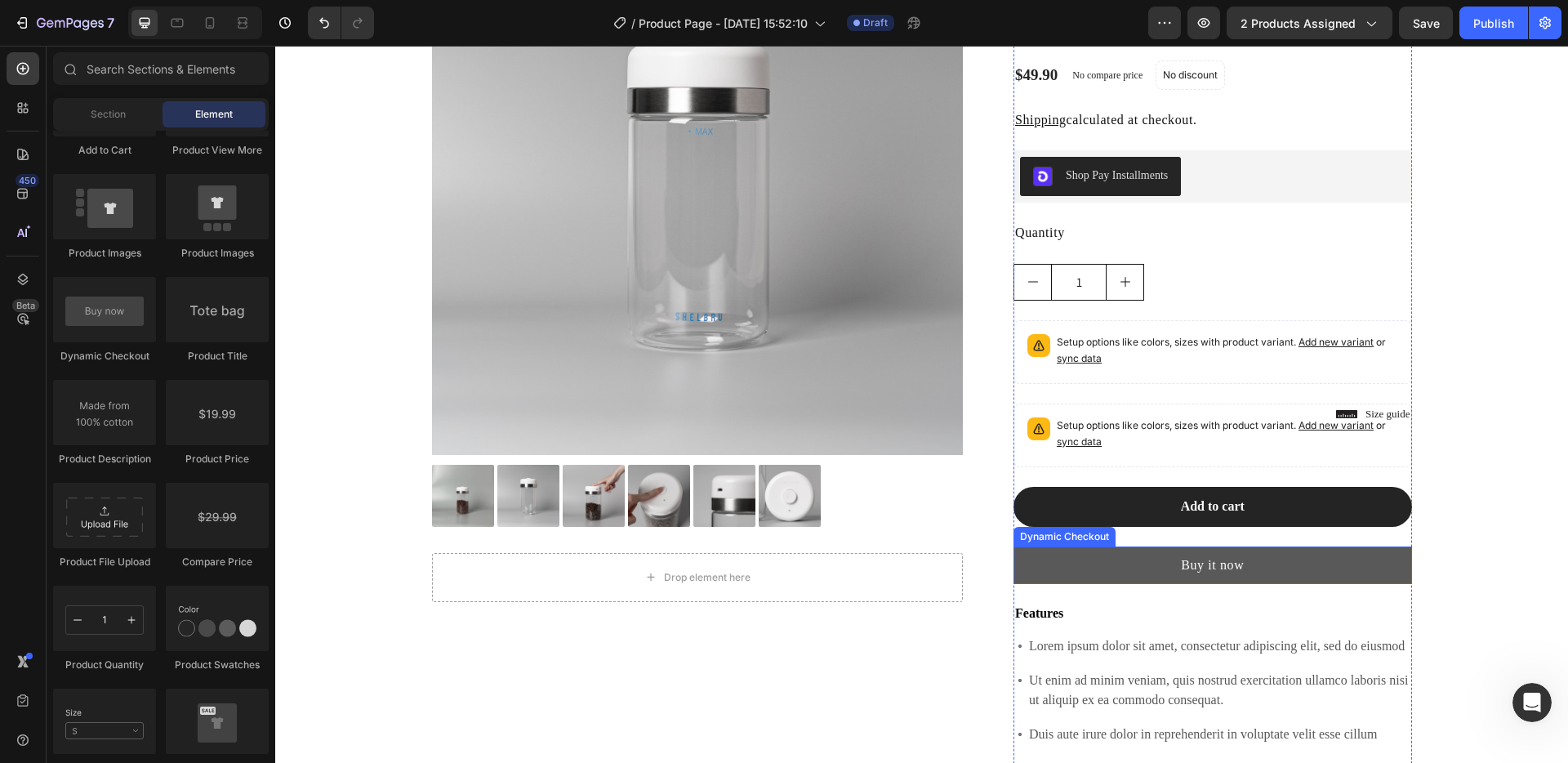
click at [1113, 570] on button "Buy it now" at bounding box center [1213, 565] width 399 height 38
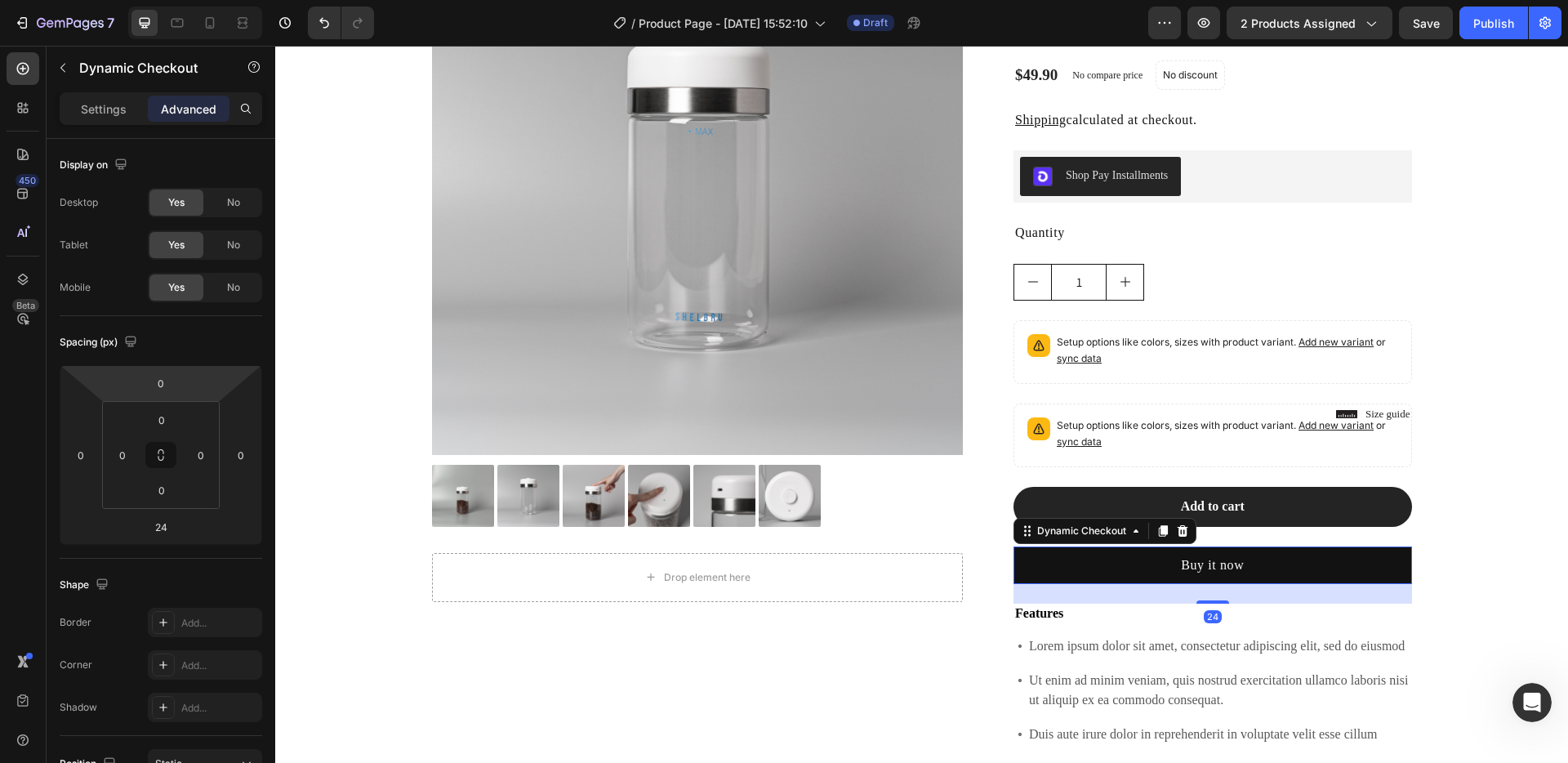
click at [113, 93] on div "Settings Advanced" at bounding box center [161, 109] width 202 height 33
click at [106, 107] on p "Settings" at bounding box center [104, 109] width 45 height 17
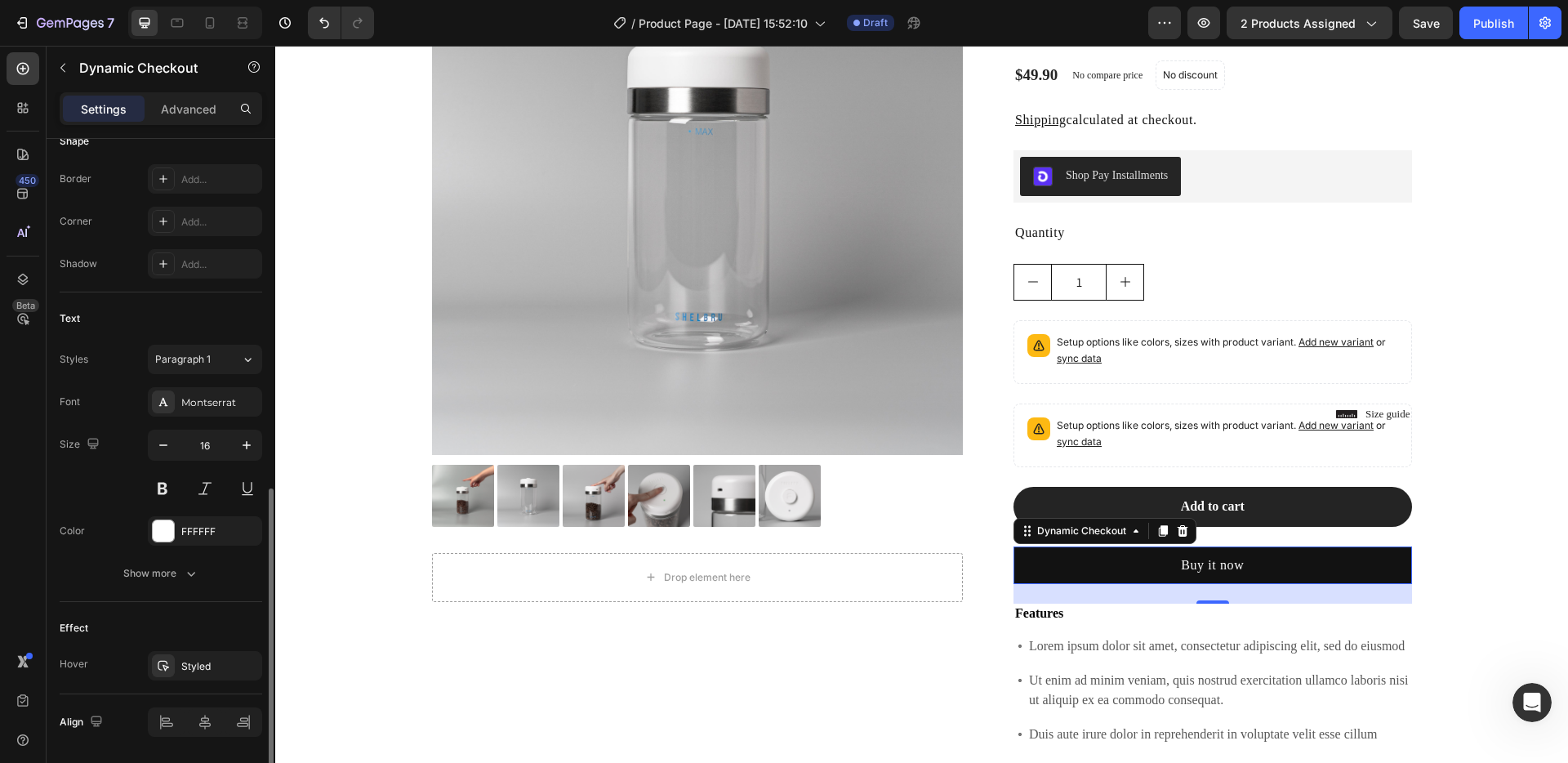
scroll to position [568, 0]
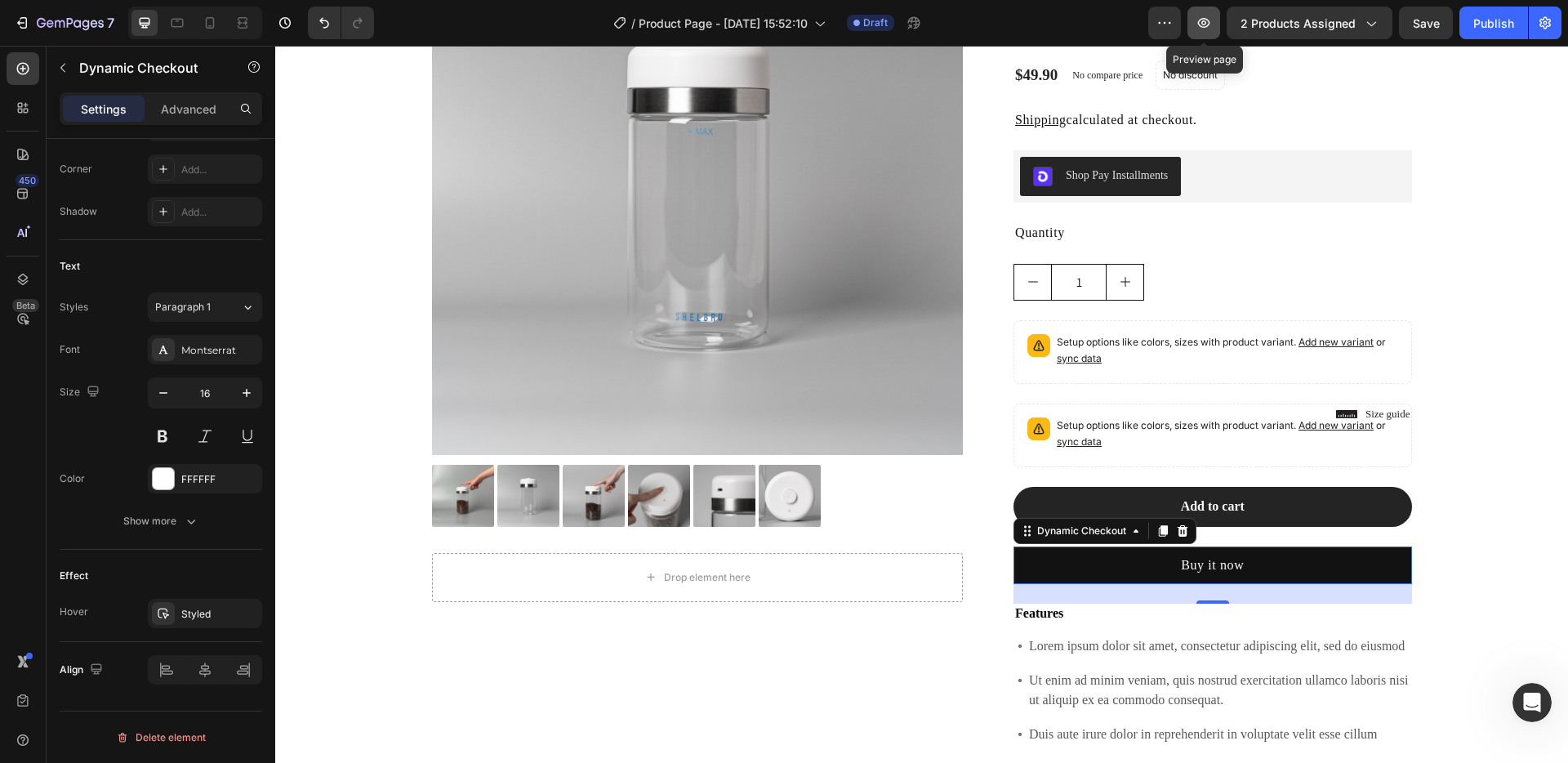
click at [1208, 30] on icon "button" at bounding box center [1203, 23] width 16 height 16
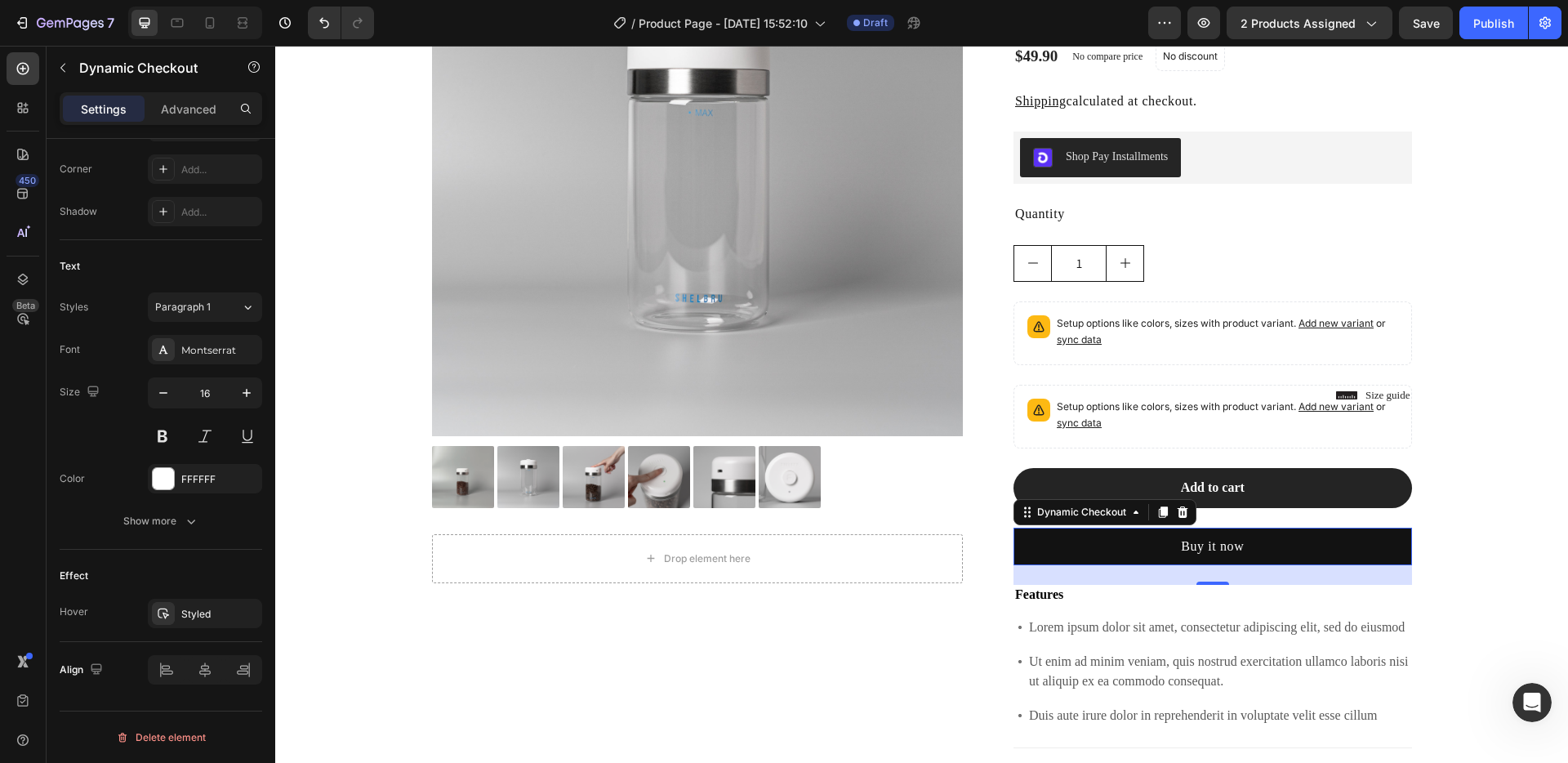
scroll to position [234, 0]
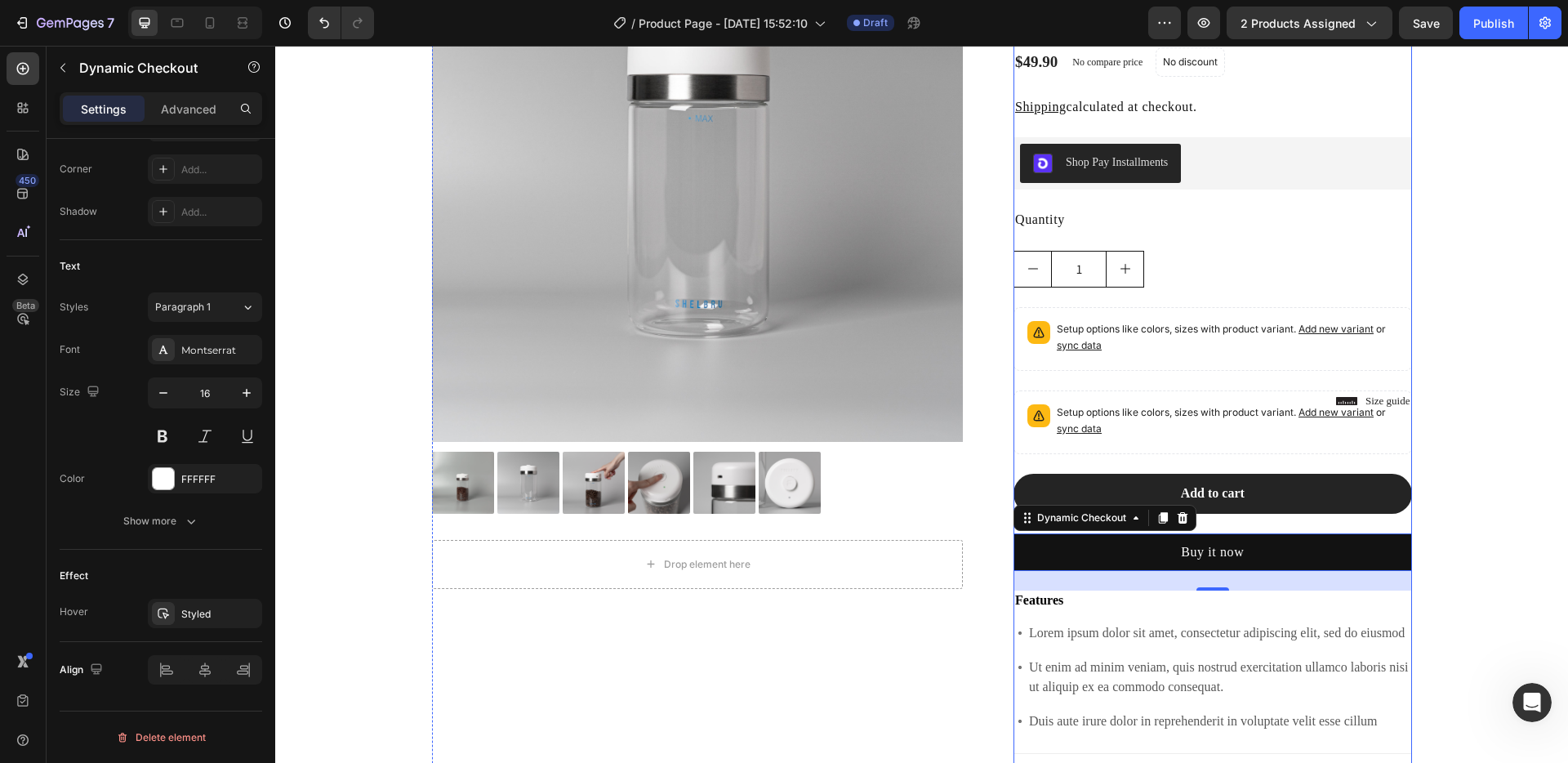
click at [1065, 614] on div "Smart Canister Product Title [DOMAIN_NAME] - Preview Badge (Stars) [DOMAIN_NAME…" at bounding box center [1213, 442] width 399 height 1064
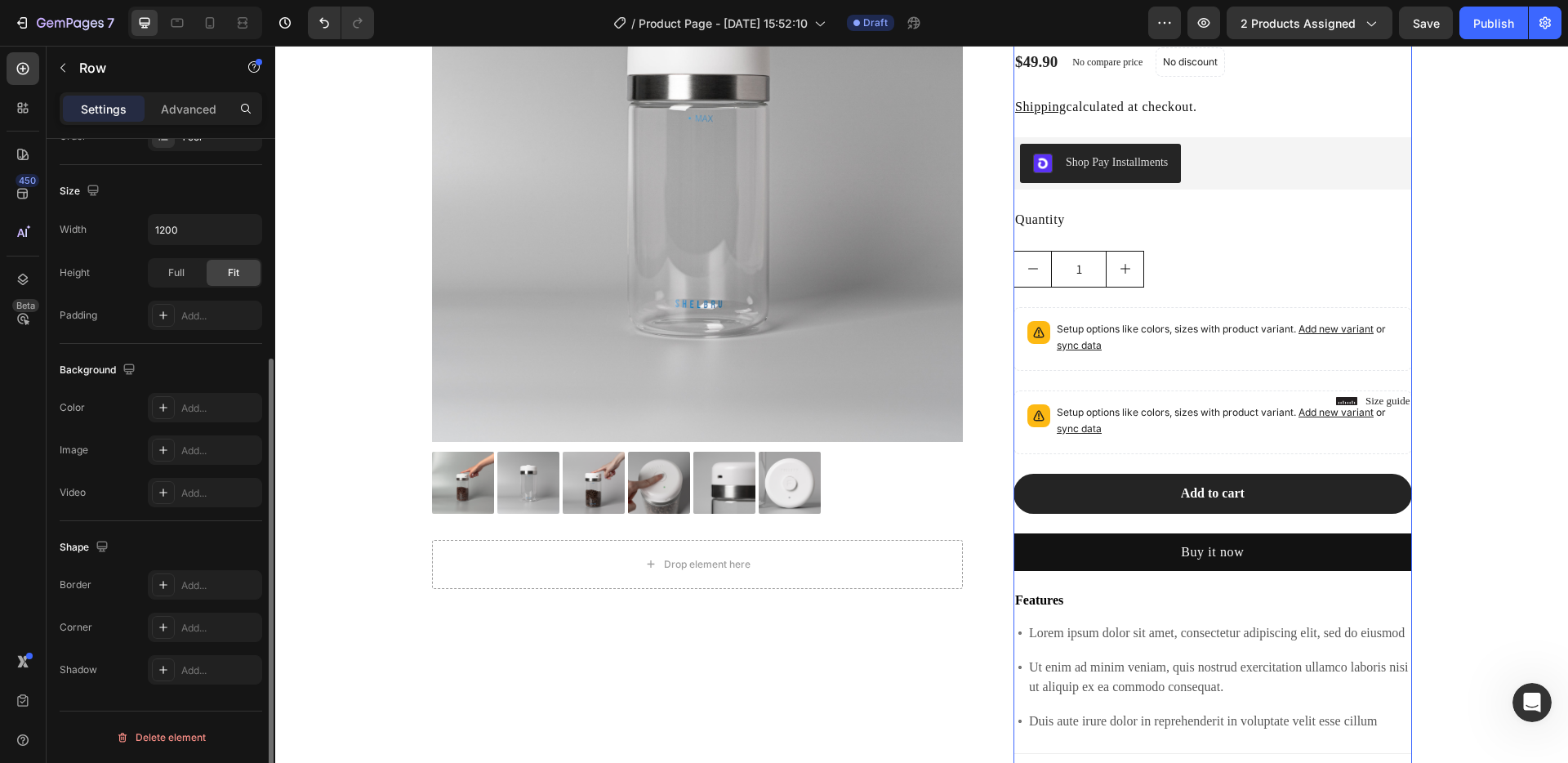
scroll to position [0, 0]
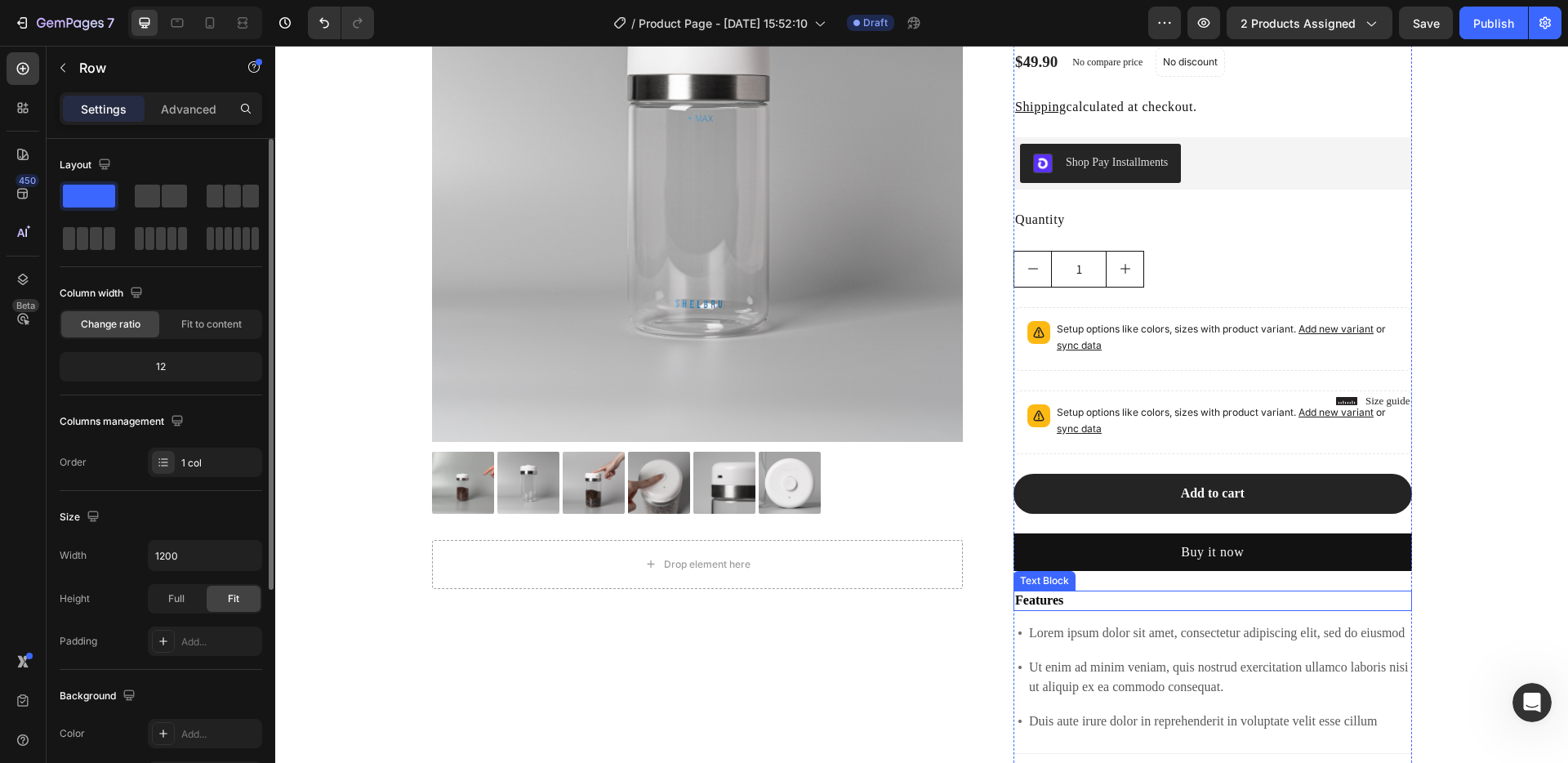
click at [1053, 602] on p "Features" at bounding box center [1213, 601] width 395 height 17
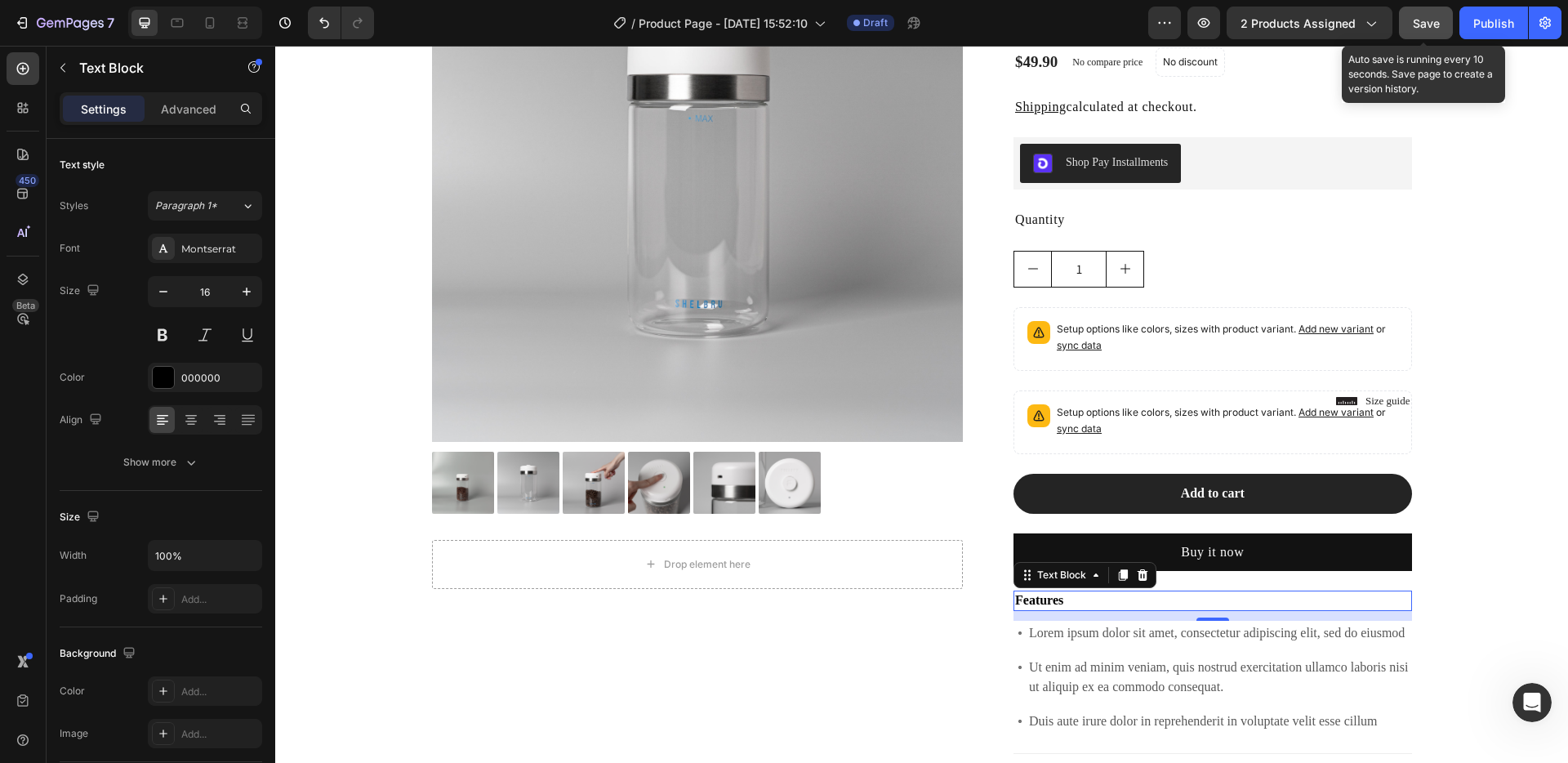
click at [1448, 12] on button "Save" at bounding box center [1425, 23] width 54 height 33
click at [1416, 27] on span "Save" at bounding box center [1426, 23] width 27 height 14
